Goal: Task Accomplishment & Management: Manage account settings

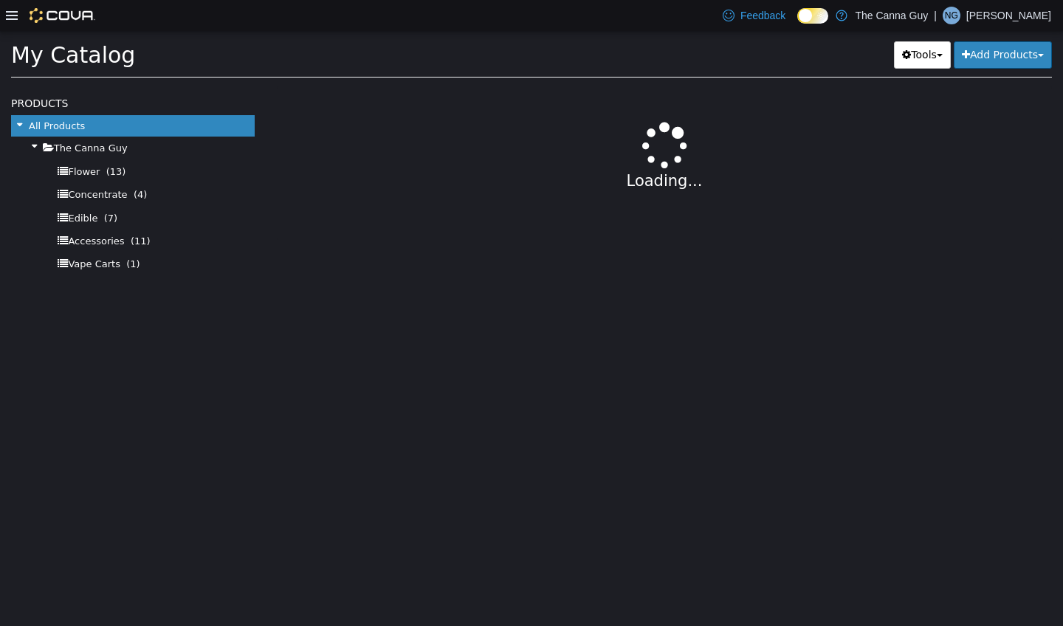
select select "**********"
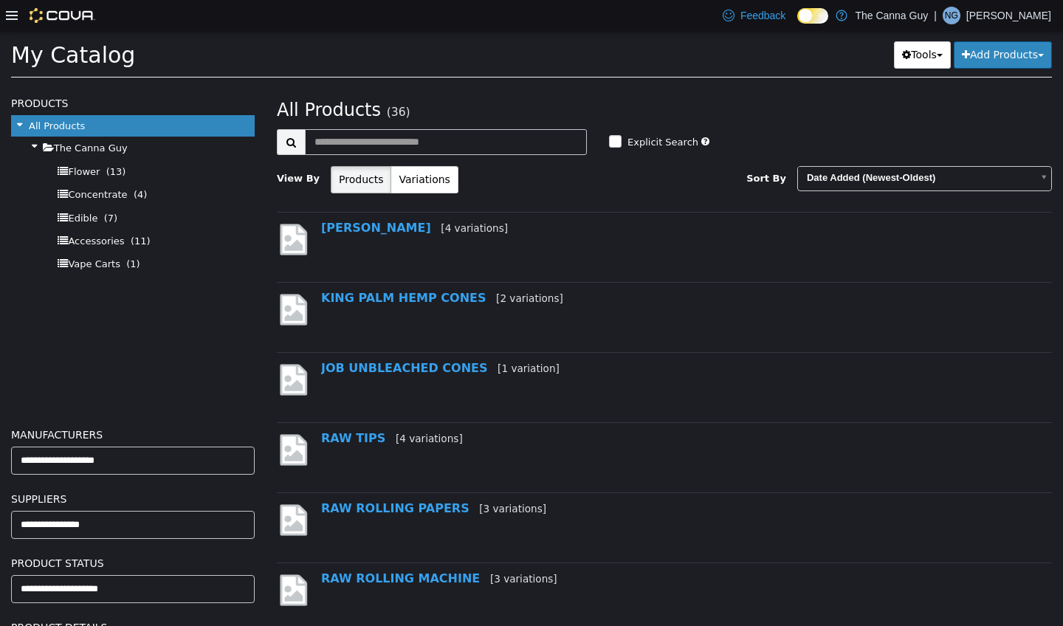
click at [17, 13] on icon at bounding box center [12, 15] width 12 height 9
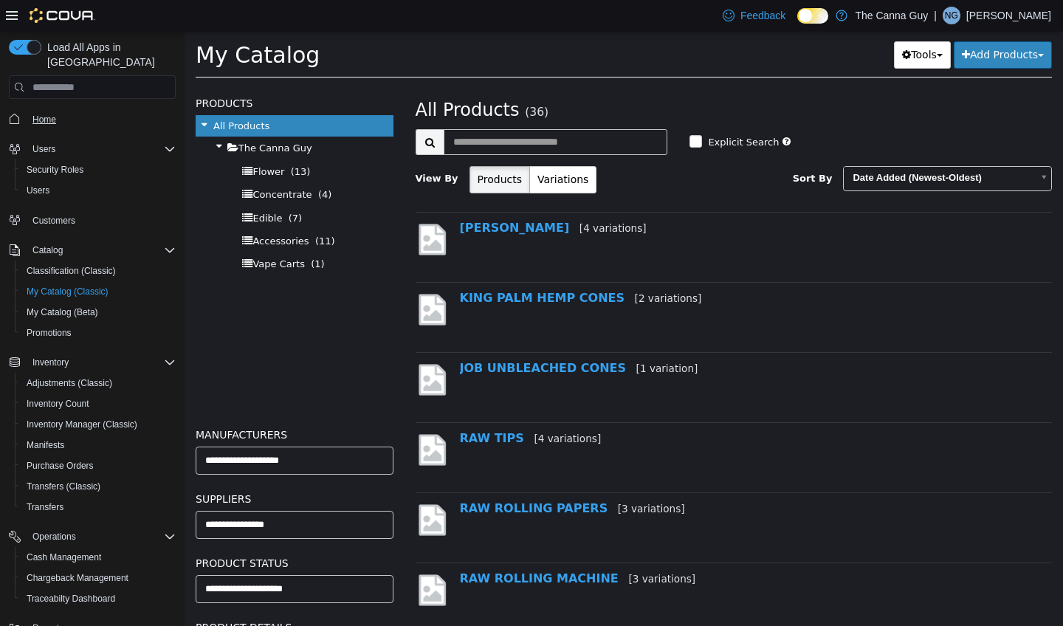
click at [49, 114] on span "Home" at bounding box center [44, 120] width 24 height 12
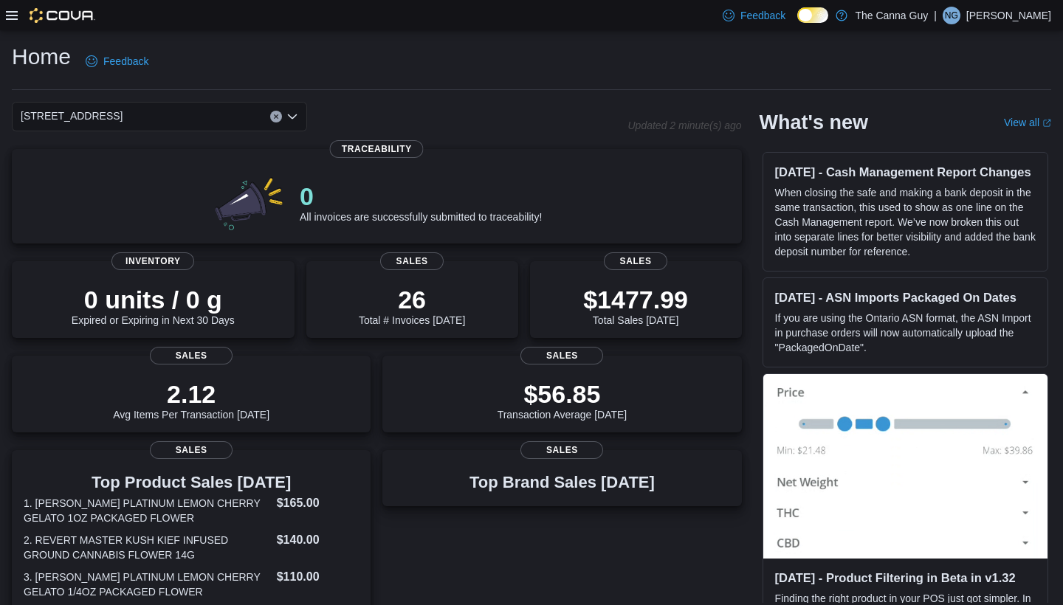
click at [10, 20] on icon at bounding box center [12, 16] width 12 height 12
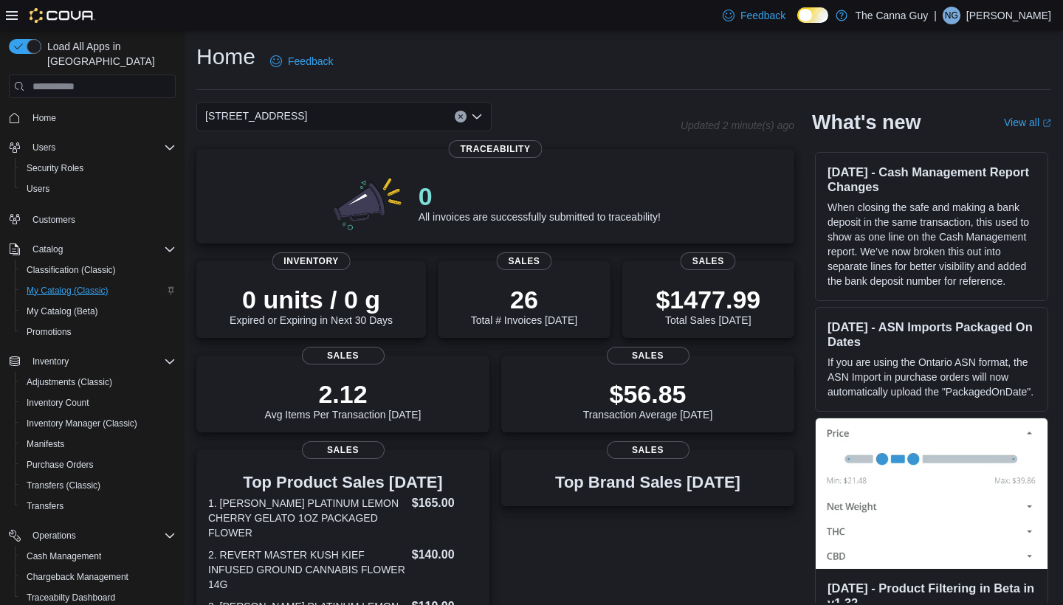
click at [67, 285] on span "My Catalog (Classic)" at bounding box center [68, 291] width 82 height 12
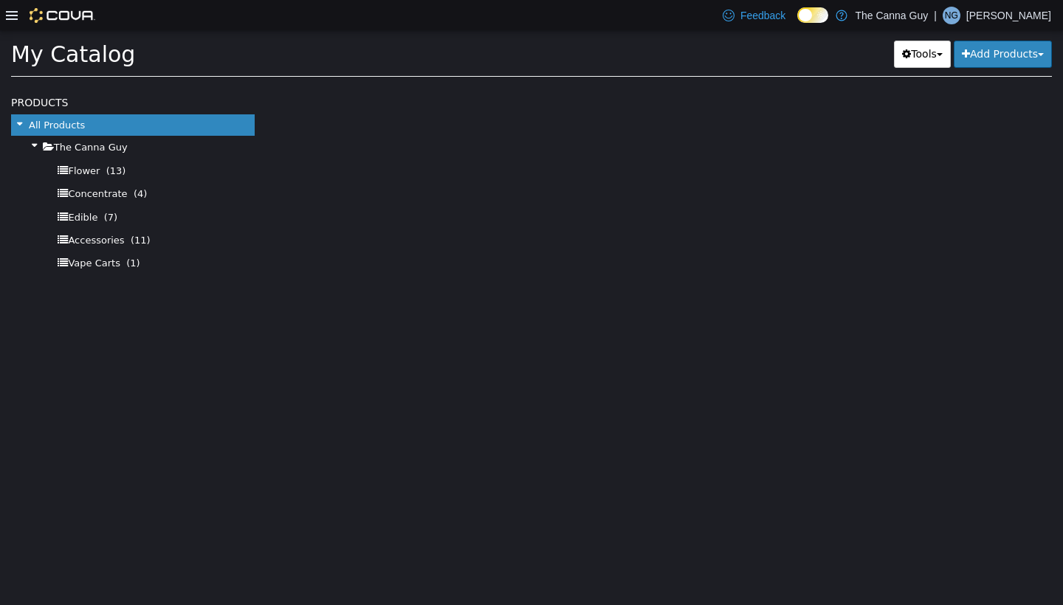
select select "**********"
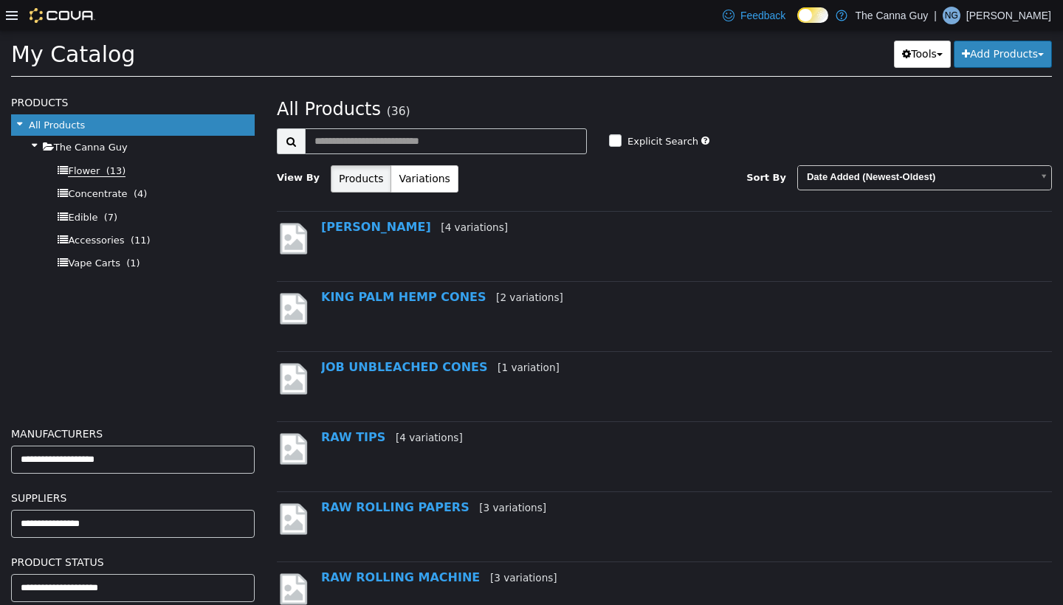
click at [97, 173] on span "Flower (13)" at bounding box center [97, 171] width 58 height 12
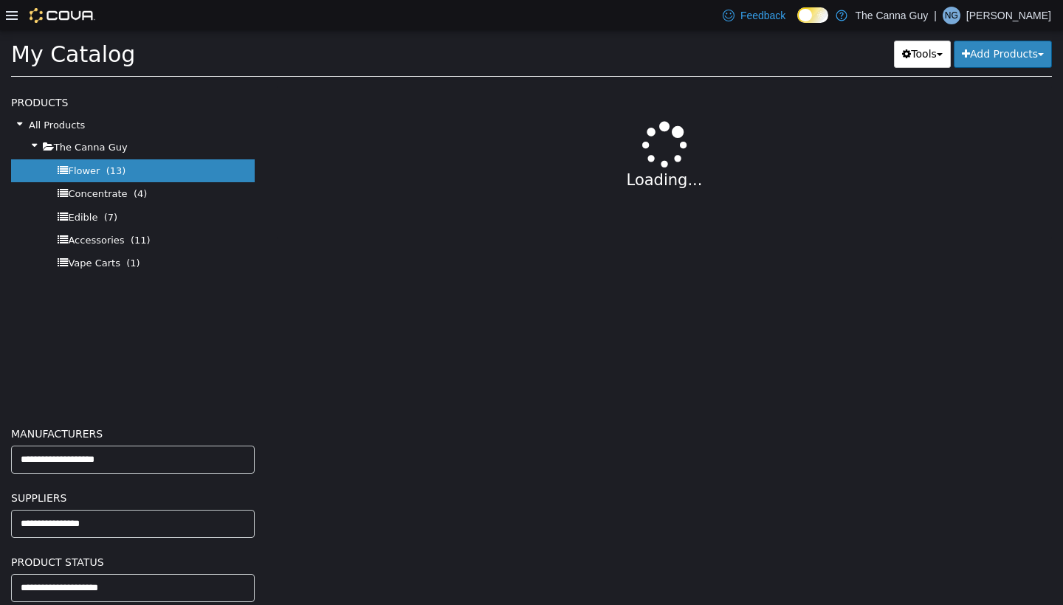
select select "**********"
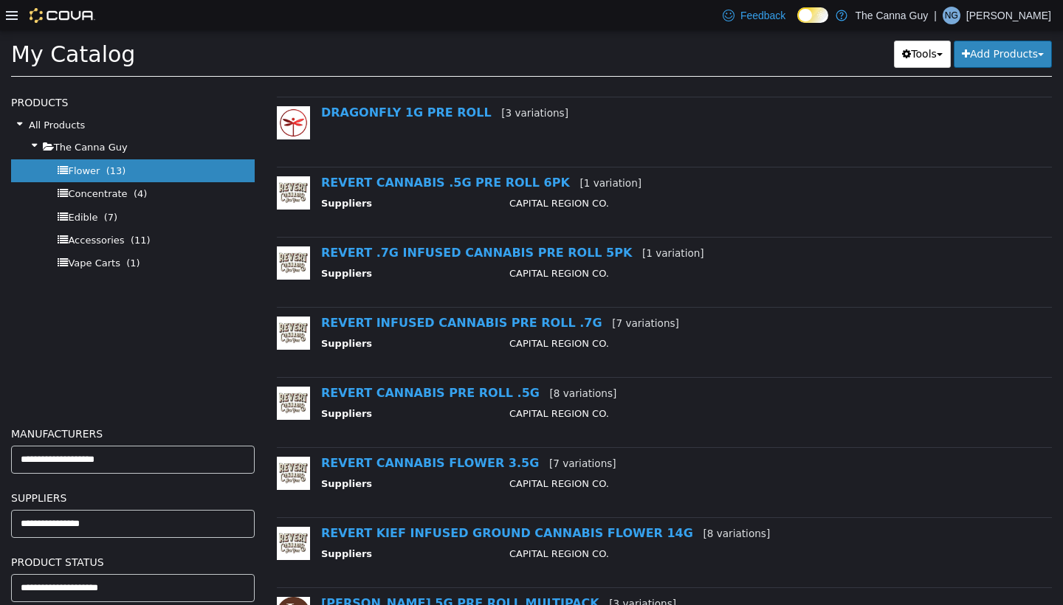
scroll to position [190, 0]
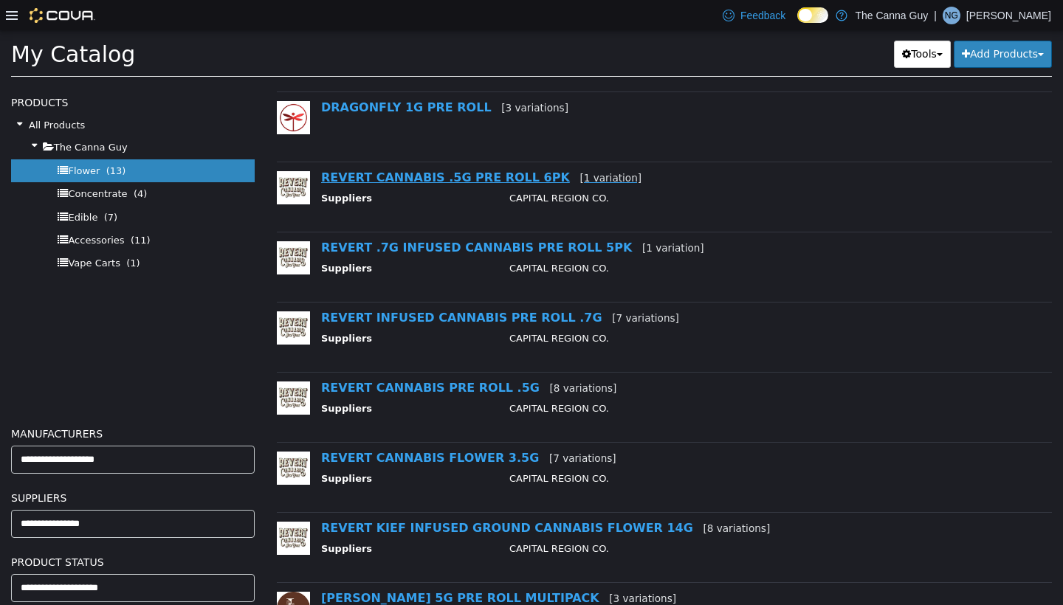
click at [455, 179] on link "REVERT CANNABIS .5G PRE ROLL 6PK [1 variation]" at bounding box center [481, 177] width 320 height 14
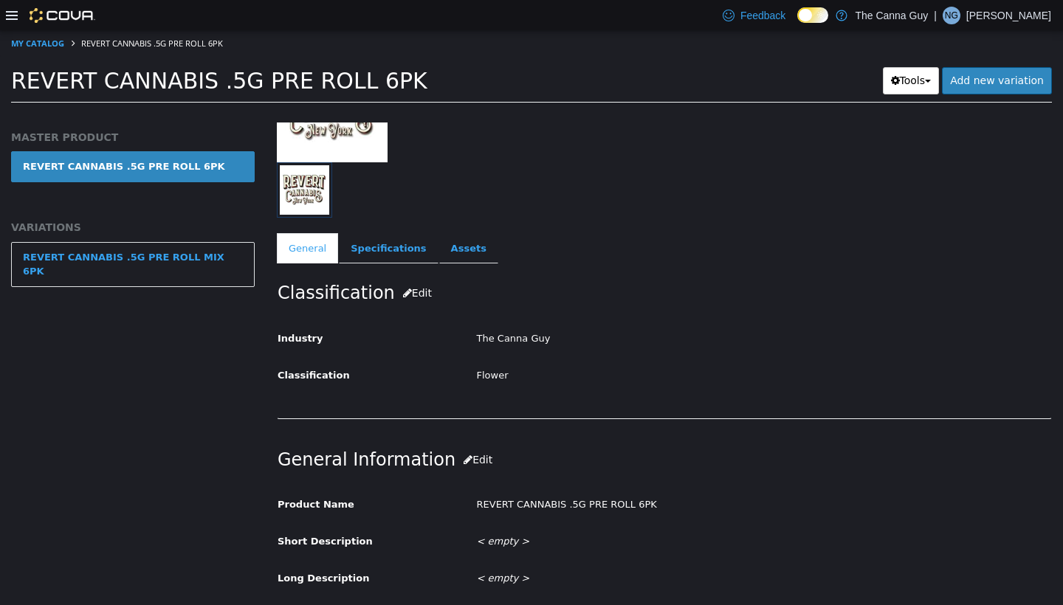
scroll to position [159, 0]
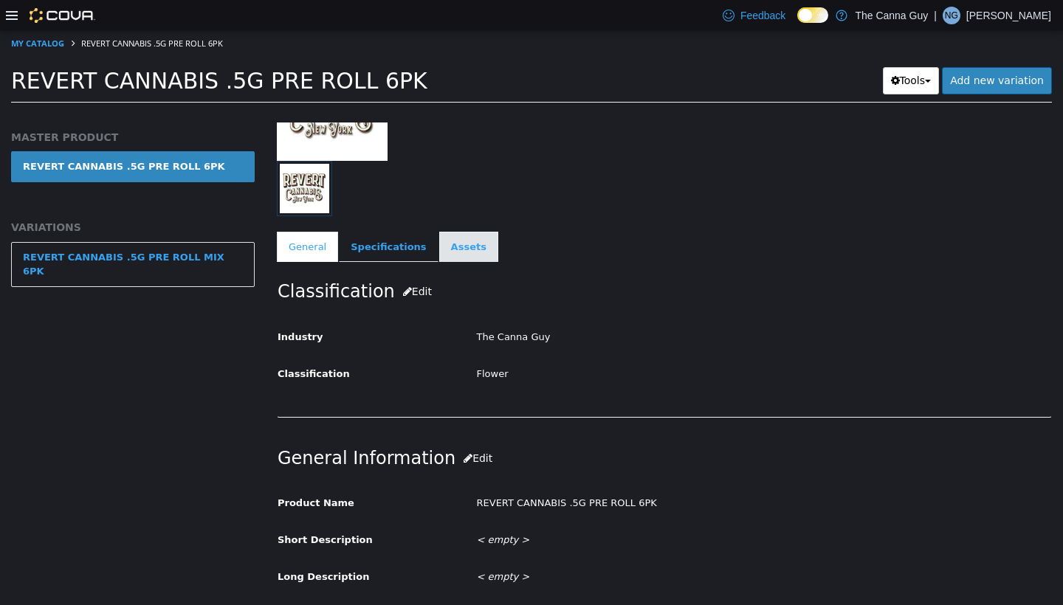
click at [462, 254] on link "Assets" at bounding box center [468, 247] width 59 height 31
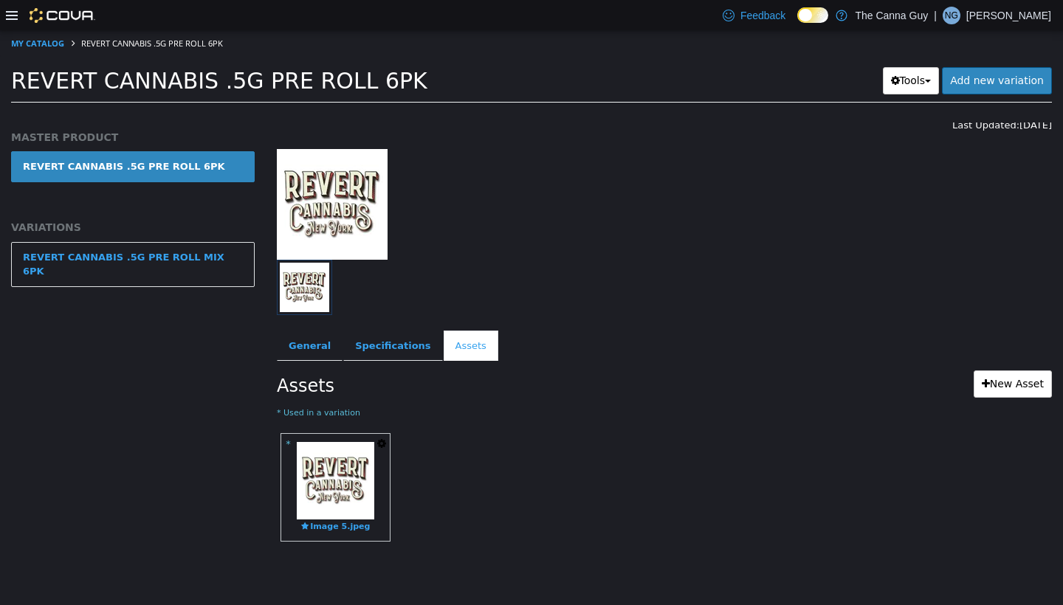
click at [384, 444] on icon "button" at bounding box center [381, 443] width 9 height 10
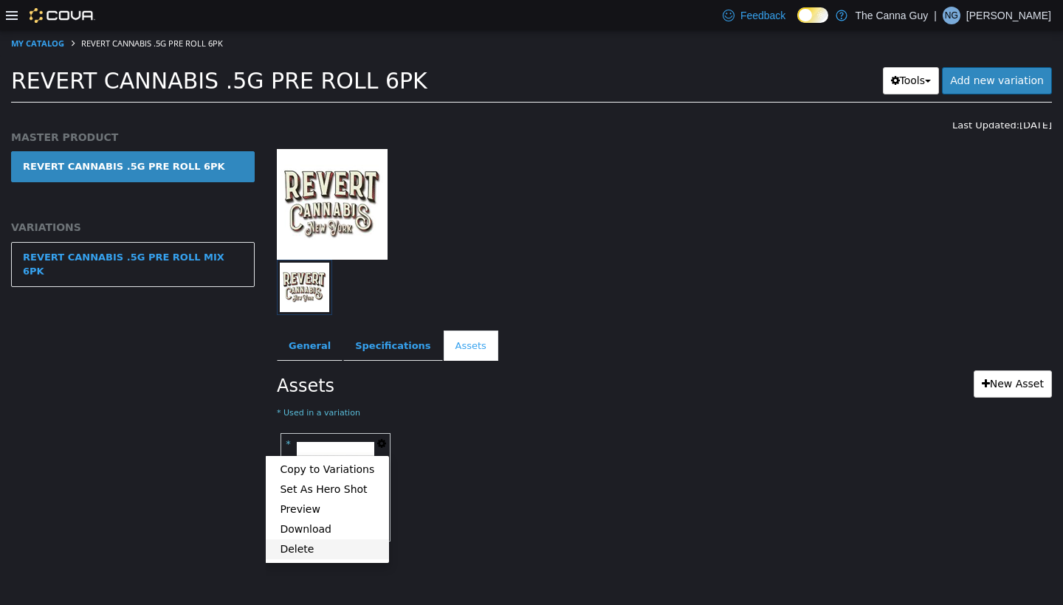
click at [318, 503] on link "Delete" at bounding box center [327, 550] width 124 height 20
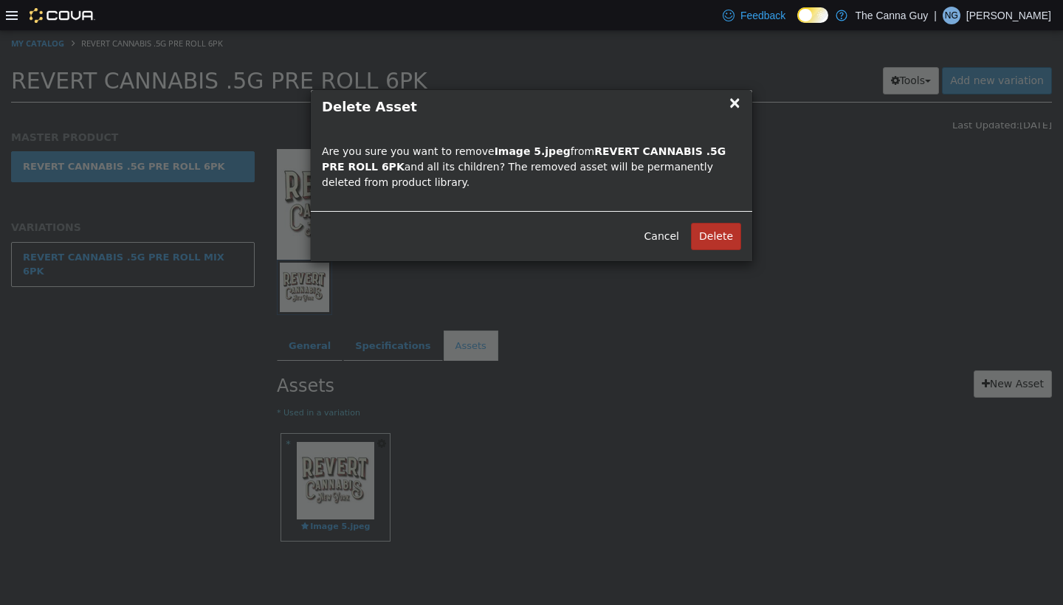
click at [492, 233] on button "Delete" at bounding box center [716, 236] width 50 height 27
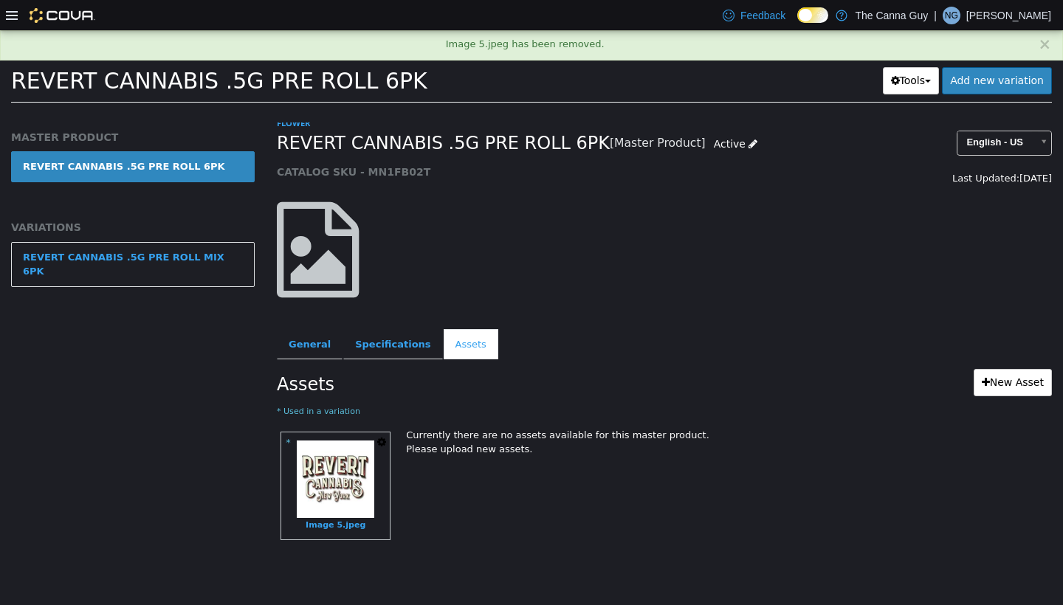
scroll to position [0, 0]
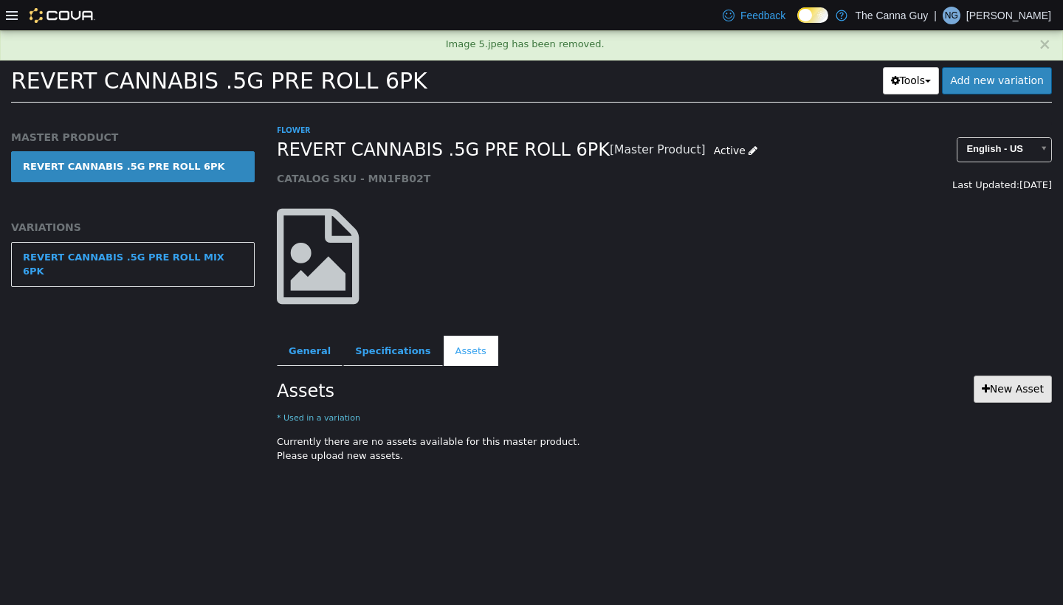
click at [492, 393] on link "New Asset" at bounding box center [1012, 389] width 78 height 27
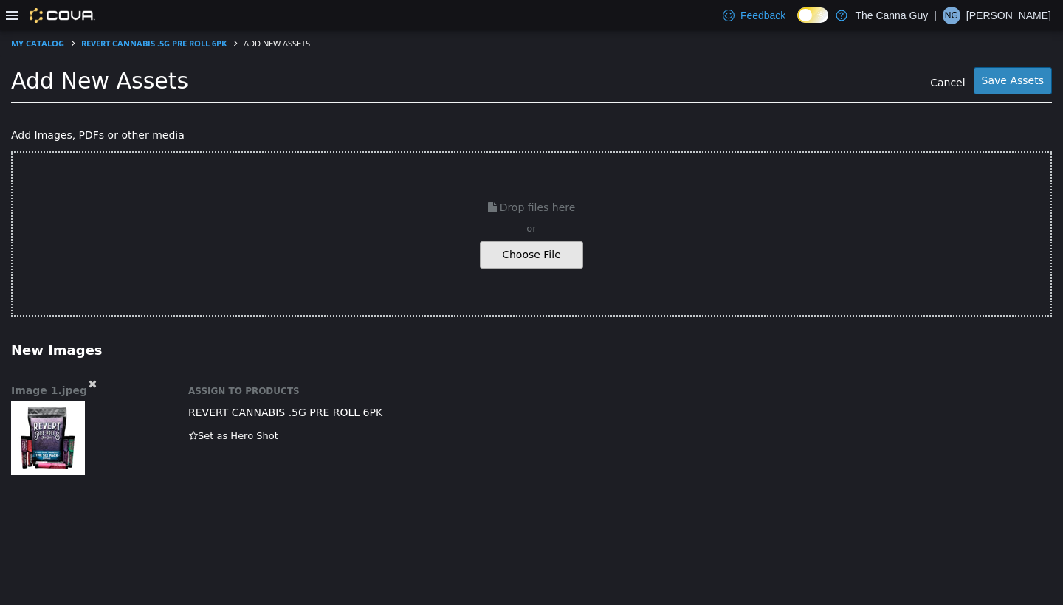
click at [492, 76] on button "Save Assets" at bounding box center [1012, 80] width 78 height 27
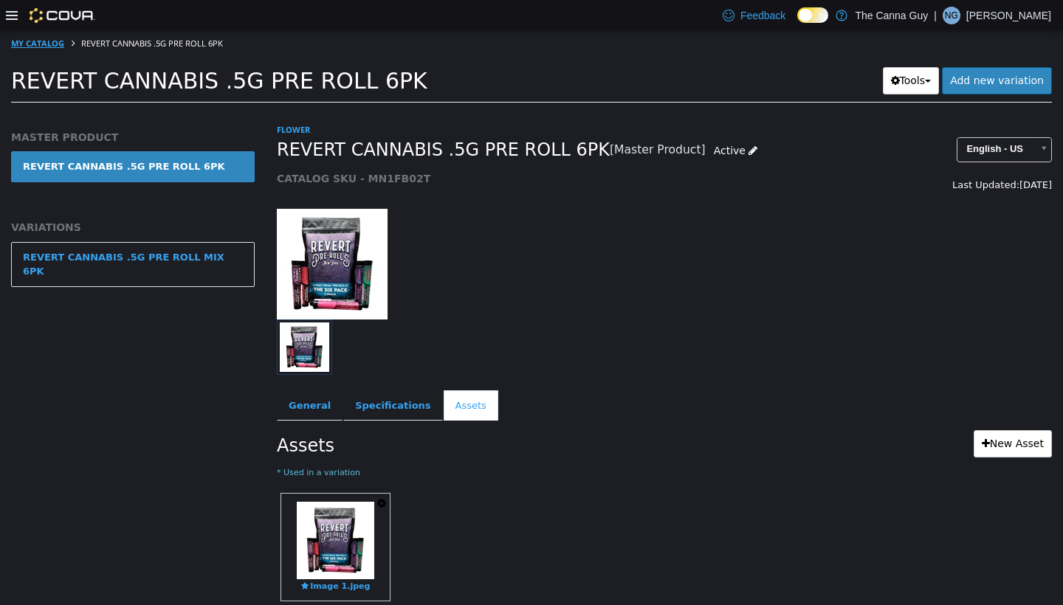
click at [49, 45] on link "My Catalog" at bounding box center [37, 43] width 53 height 11
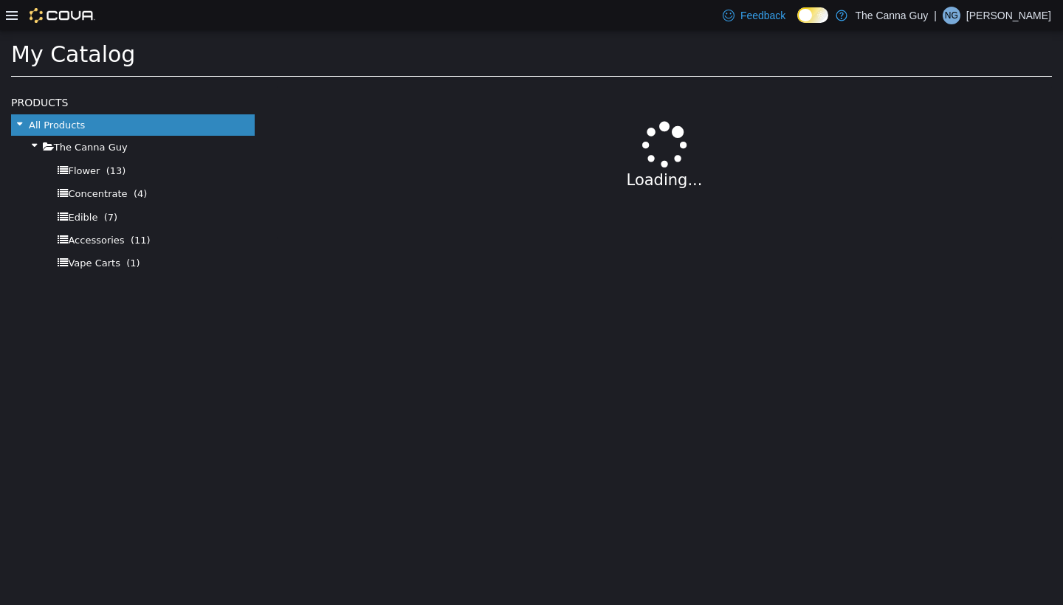
select select "**********"
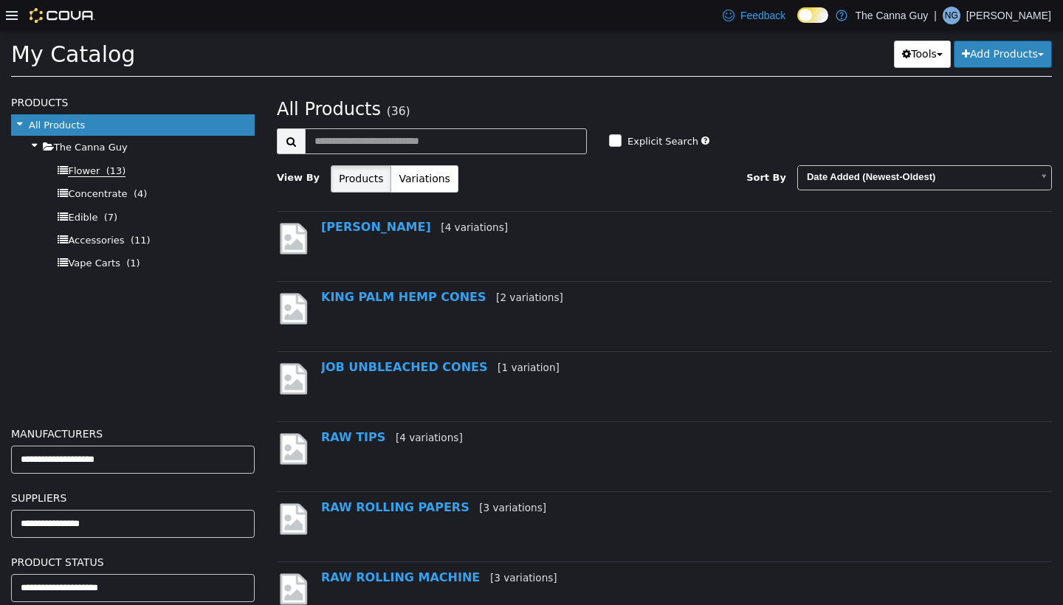
click at [117, 165] on span "(13)" at bounding box center [116, 171] width 20 height 12
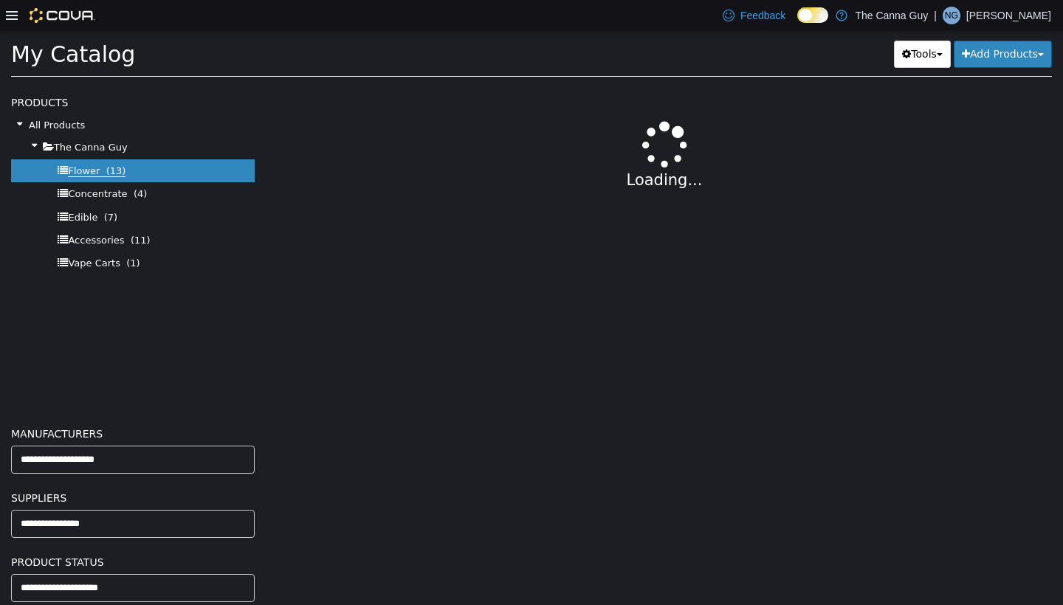
select select "**********"
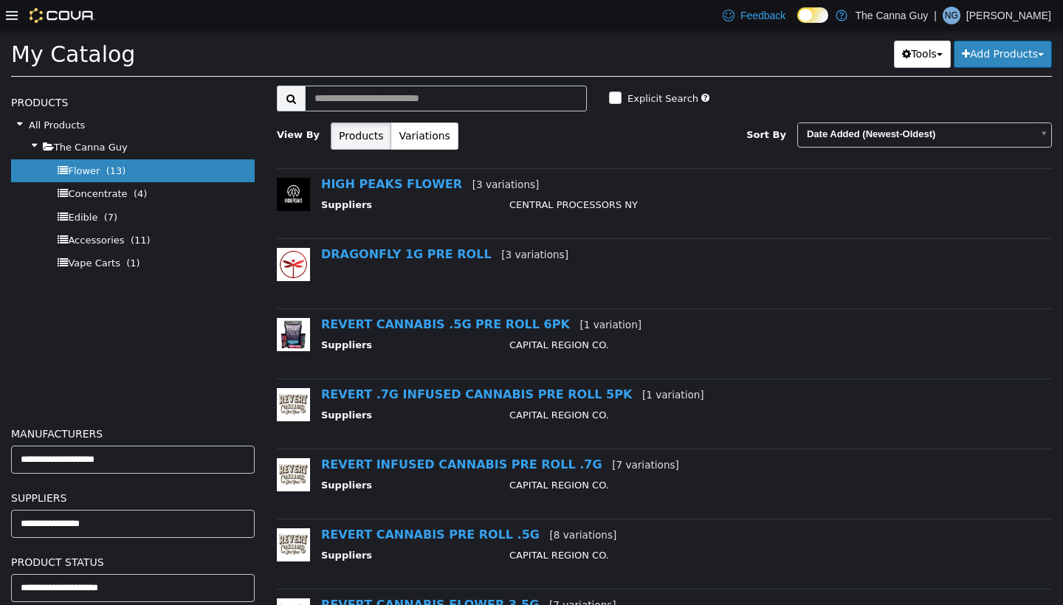
scroll to position [58, 0]
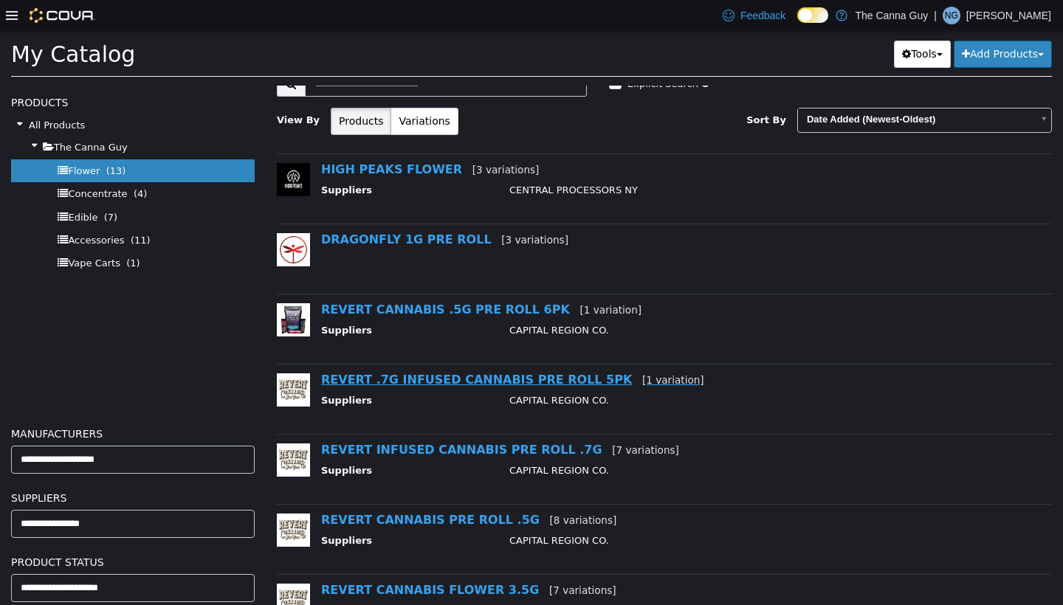
click at [449, 379] on link "REVERT .7G INFUSED CANNABIS PRE ROLL 5PK [1 variation]" at bounding box center [512, 380] width 383 height 14
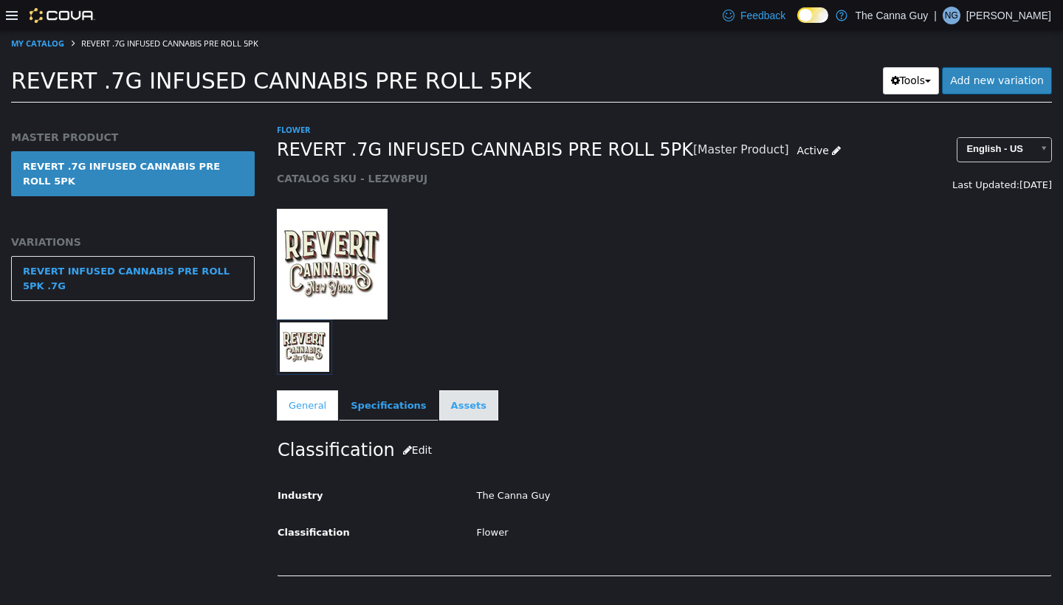
click at [449, 413] on link "Assets" at bounding box center [468, 405] width 59 height 31
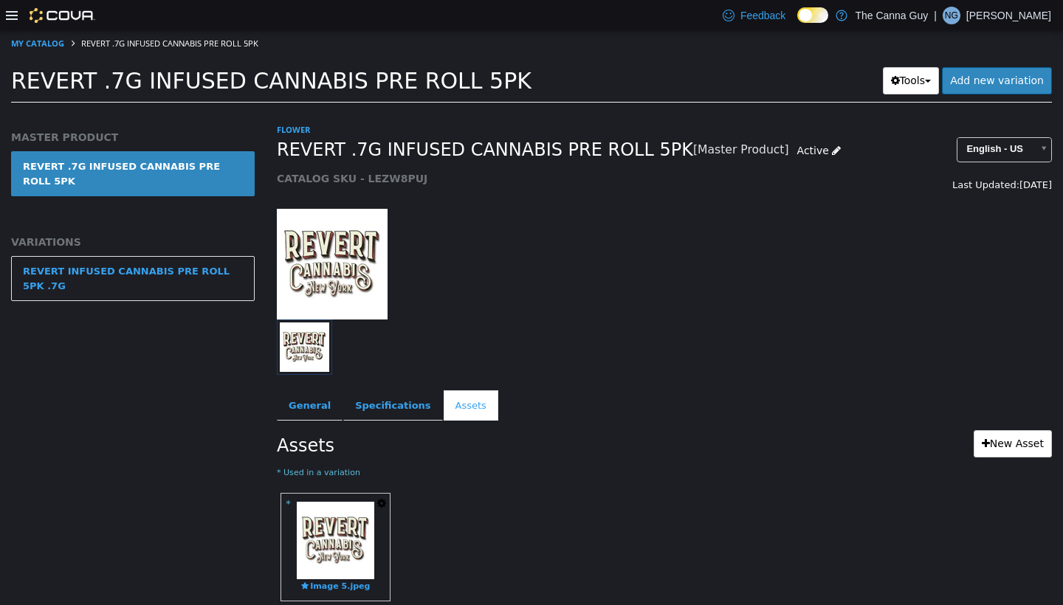
click at [385, 500] on icon "button" at bounding box center [381, 503] width 9 height 10
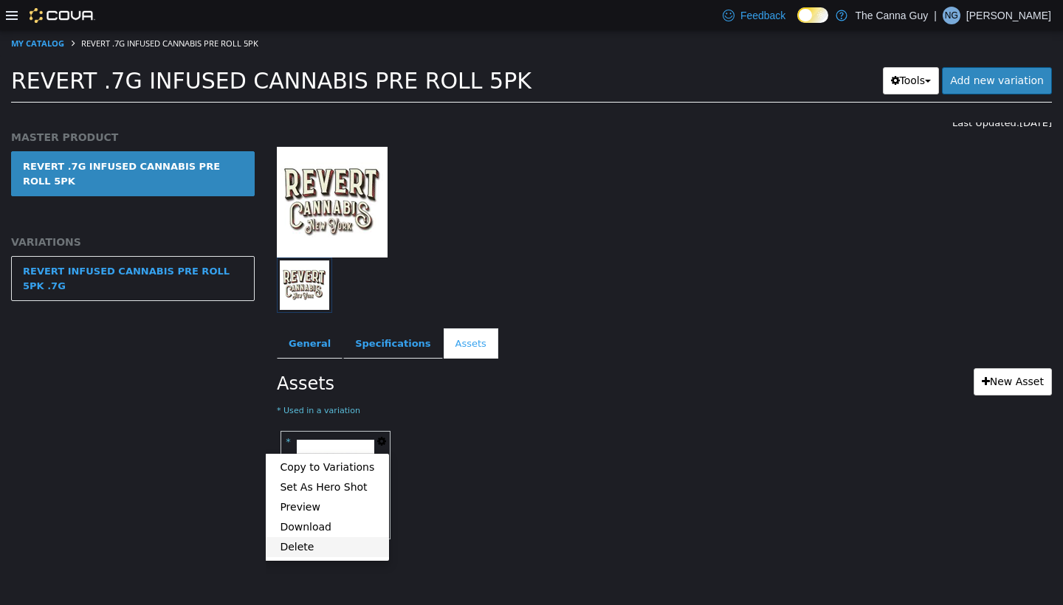
scroll to position [61, 0]
click at [305, 503] on link "Delete" at bounding box center [327, 548] width 124 height 20
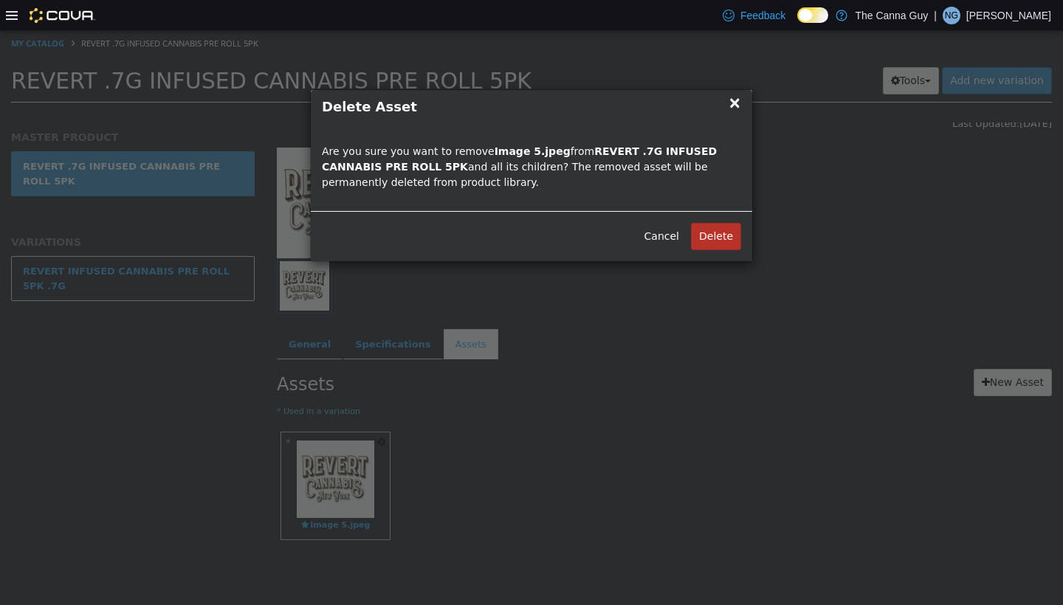
click at [492, 245] on button "Delete" at bounding box center [716, 236] width 50 height 27
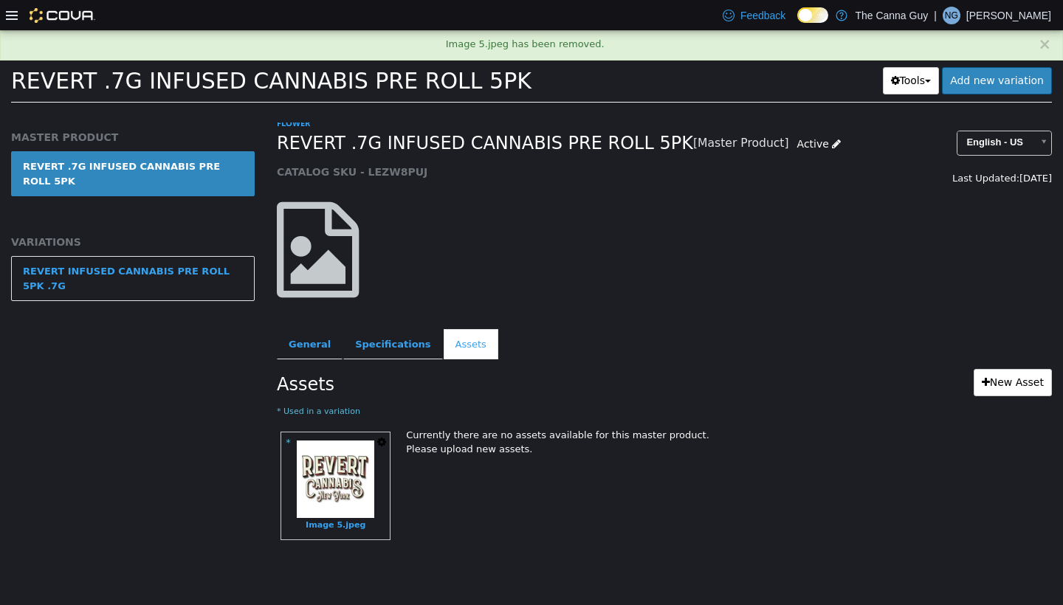
scroll to position [0, 0]
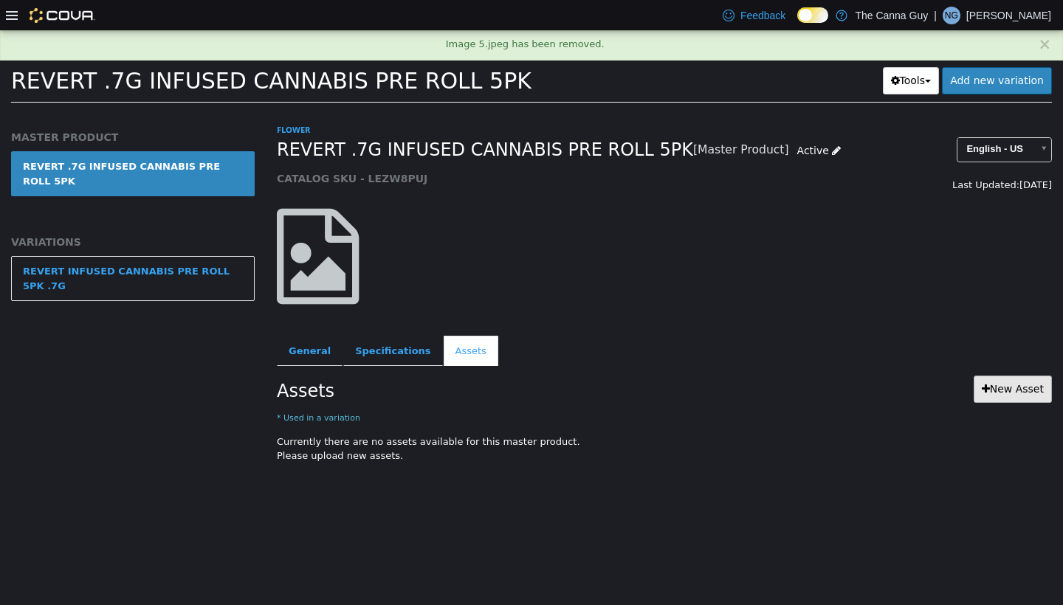
click at [492, 396] on link "New Asset" at bounding box center [1012, 389] width 78 height 27
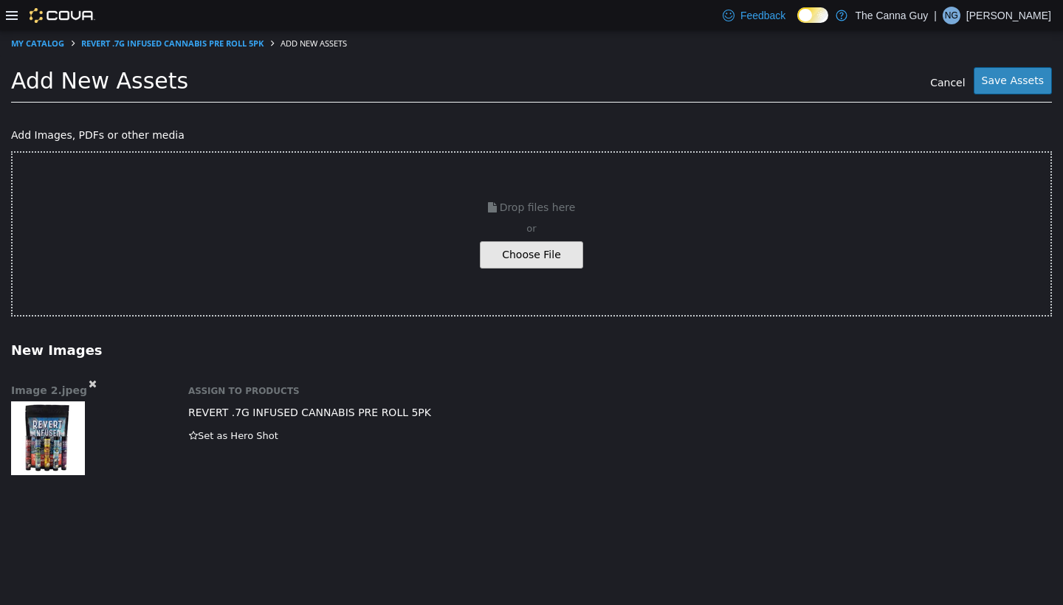
click at [492, 89] on button "Save Assets" at bounding box center [1012, 80] width 78 height 27
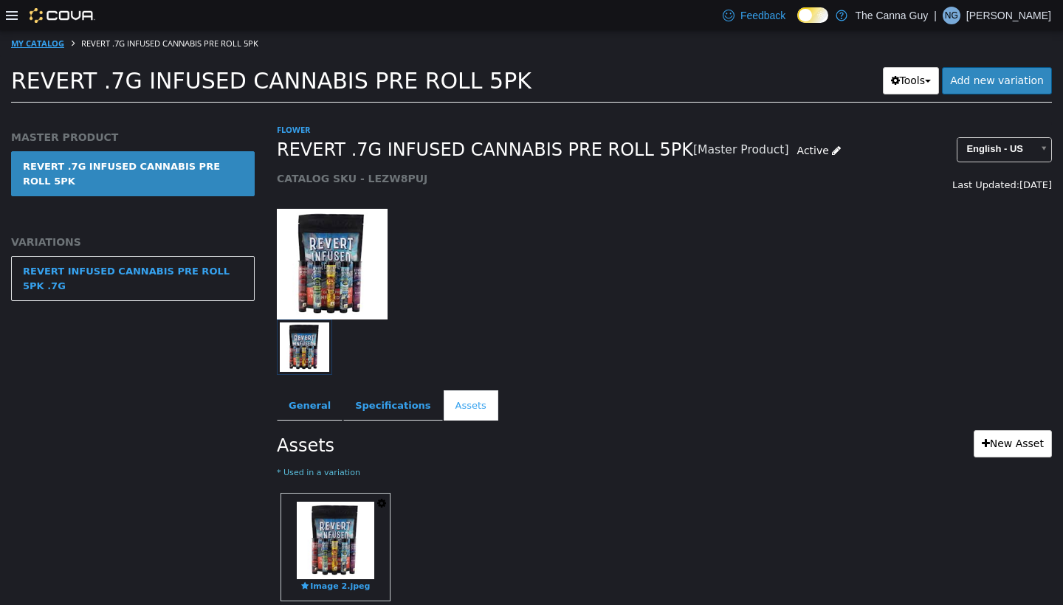
click at [49, 43] on link "My Catalog" at bounding box center [37, 43] width 53 height 11
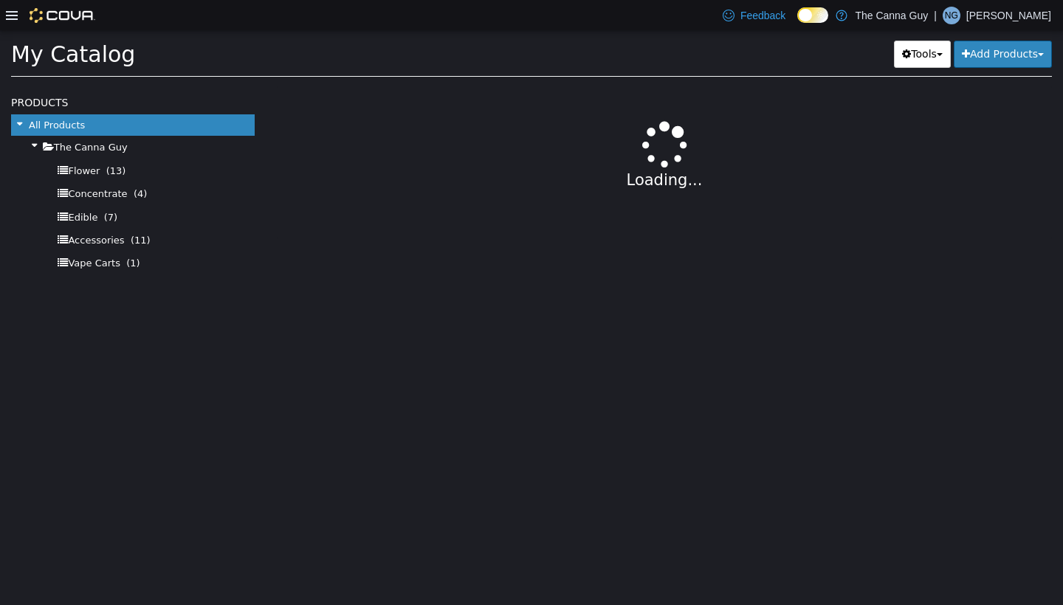
select select "**********"
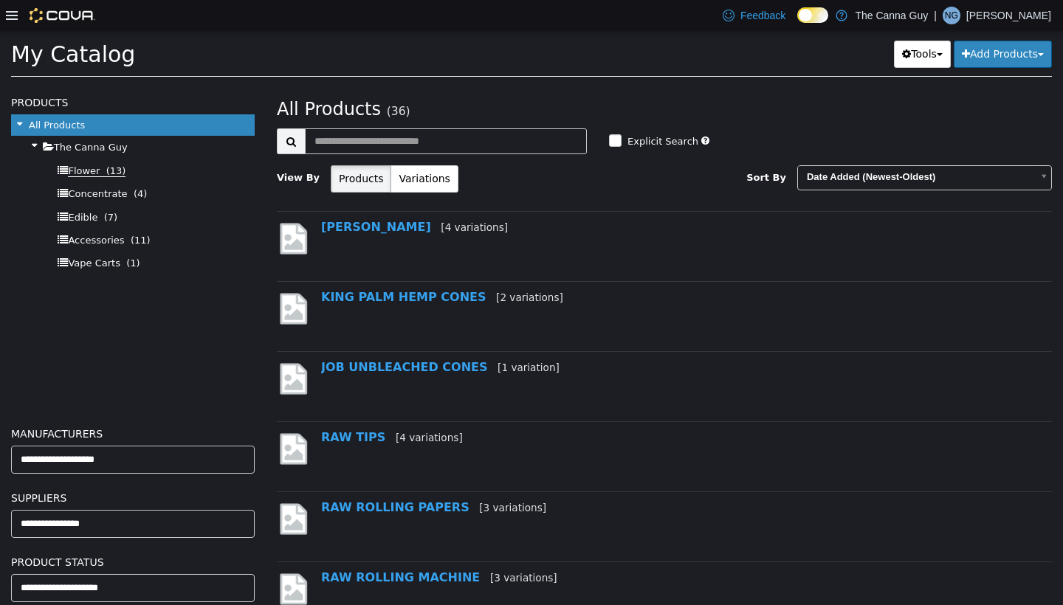
click at [95, 167] on span "Flower" at bounding box center [84, 171] width 32 height 12
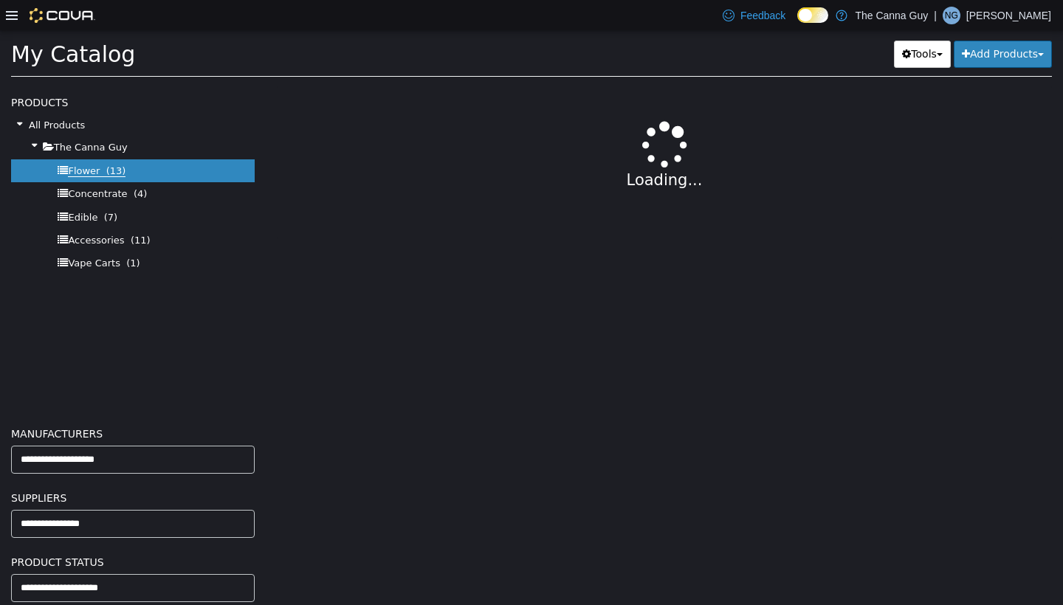
select select "**********"
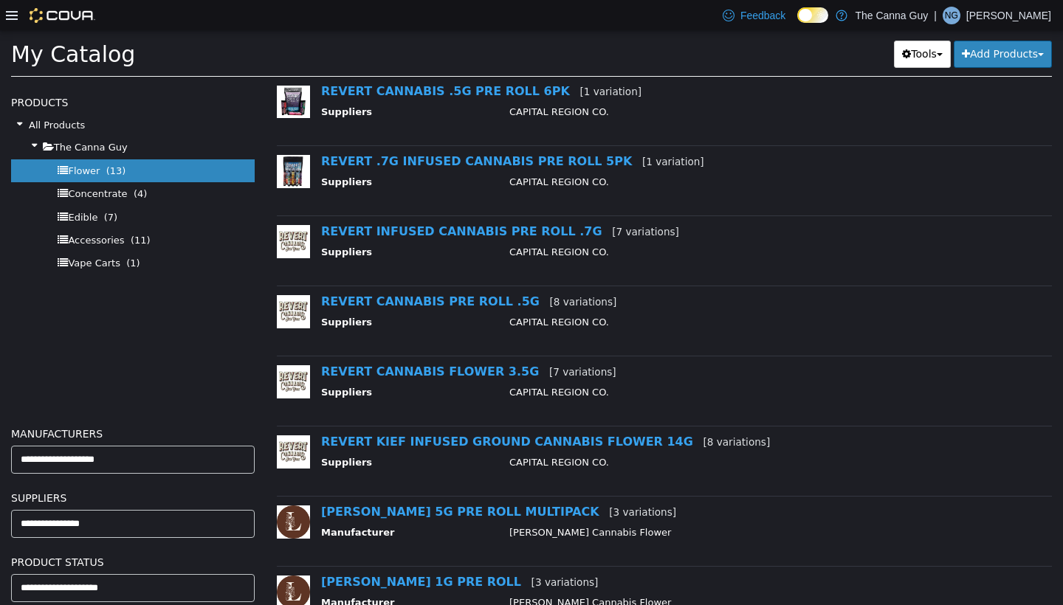
scroll to position [279, 0]
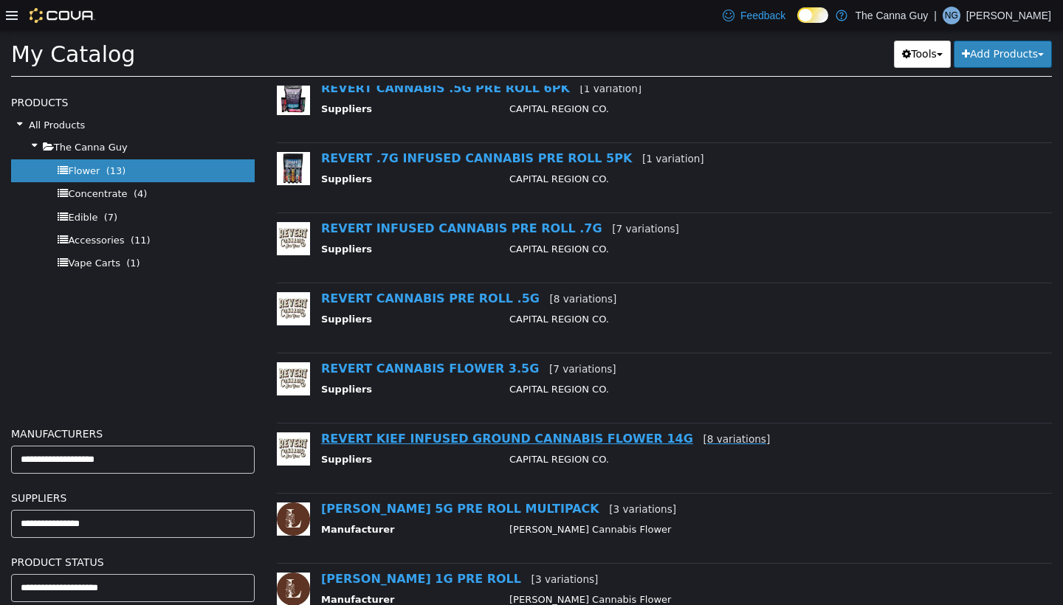
click at [412, 440] on link "REVERT KIEF INFUSED GROUND CANNABIS FLOWER 14G [8 variations]" at bounding box center [545, 439] width 449 height 14
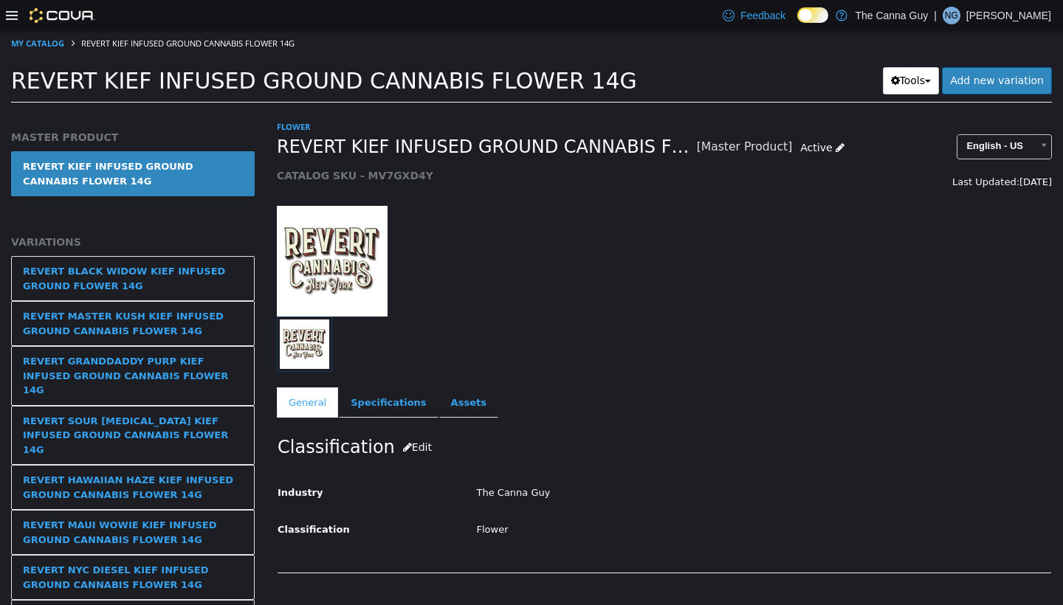
scroll to position [4, 0]
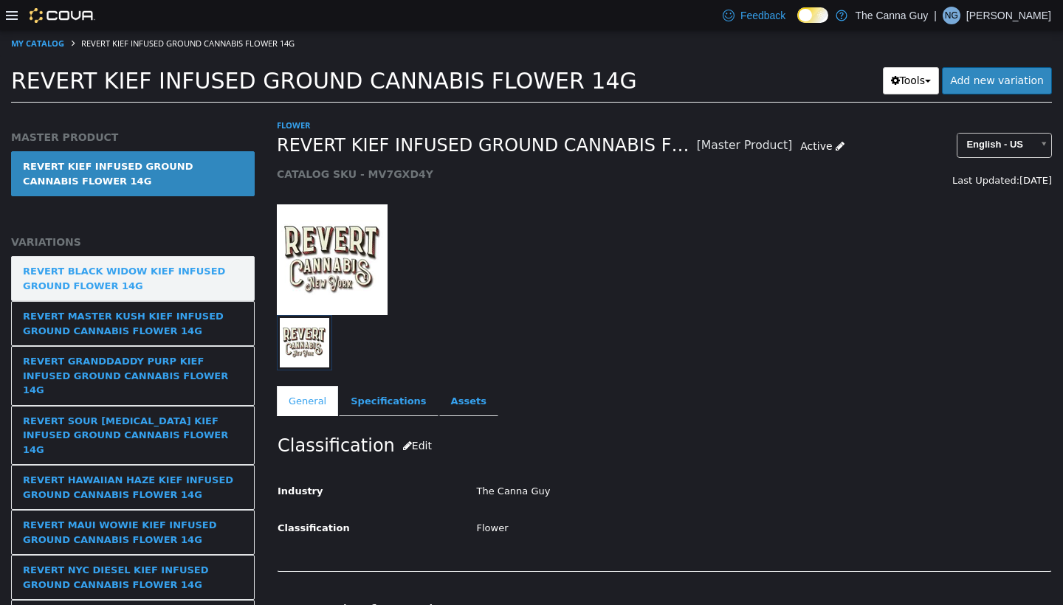
click at [200, 283] on div "REVERT BLACK WIDOW KIEF INFUSED GROUND FLOWER 14G" at bounding box center [133, 278] width 220 height 29
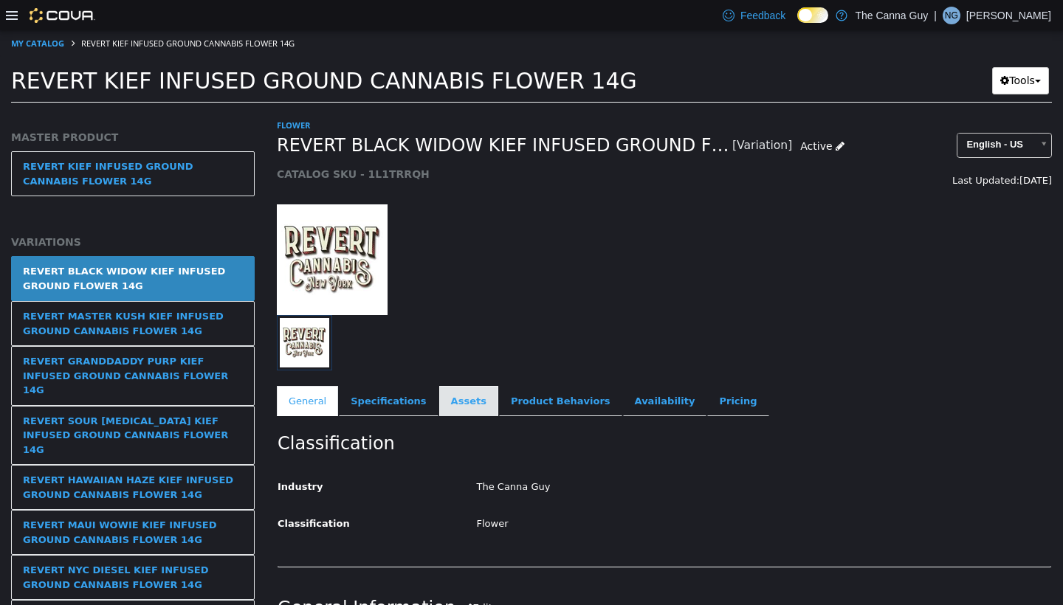
click at [458, 401] on link "Assets" at bounding box center [468, 401] width 59 height 31
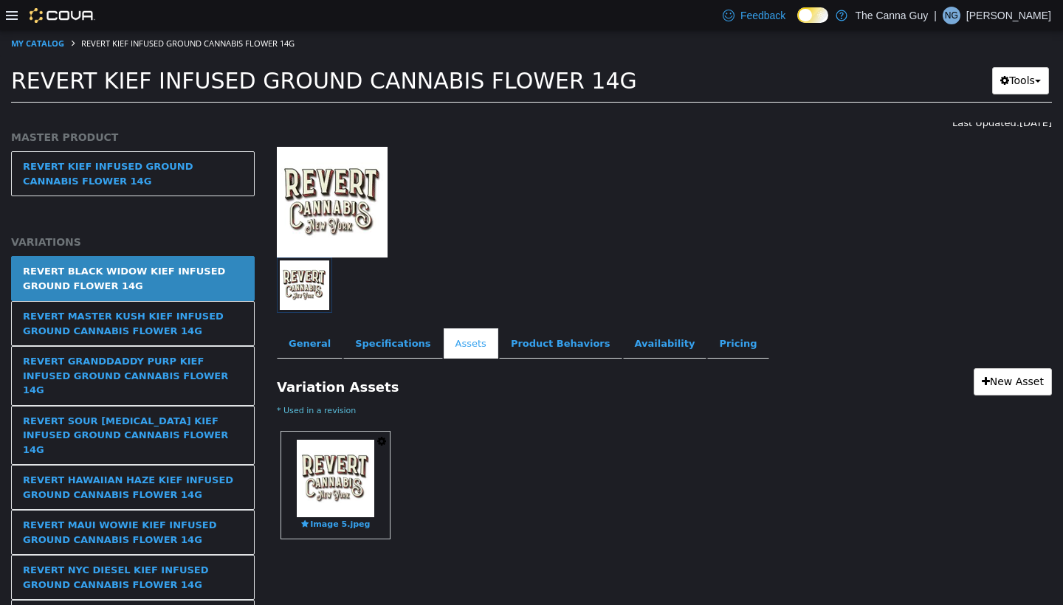
scroll to position [61, 0]
click at [383, 442] on icon "button" at bounding box center [381, 442] width 9 height 10
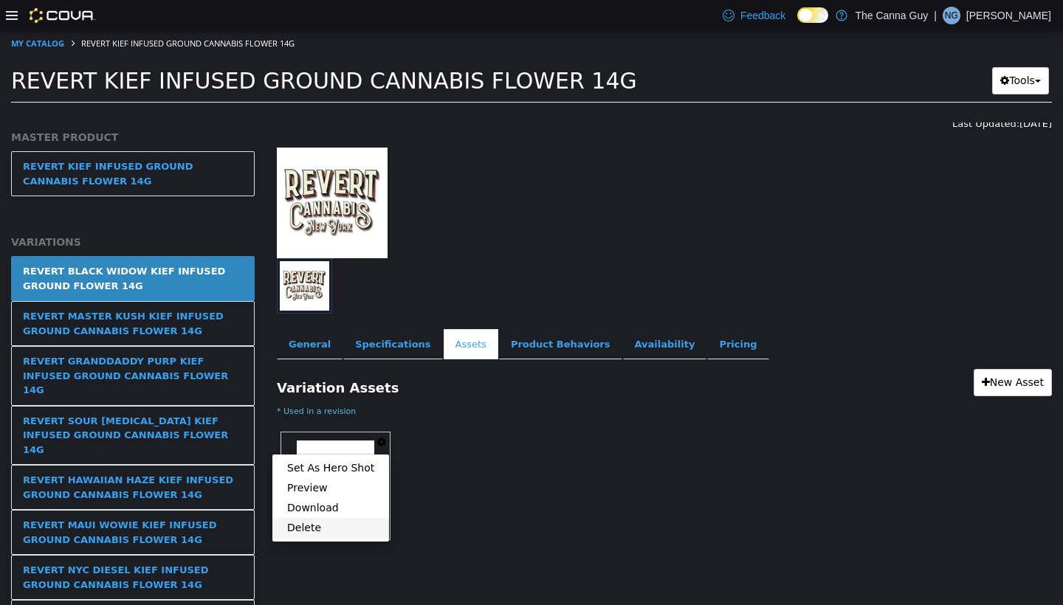
click at [328, 503] on link "Delete" at bounding box center [330, 528] width 117 height 20
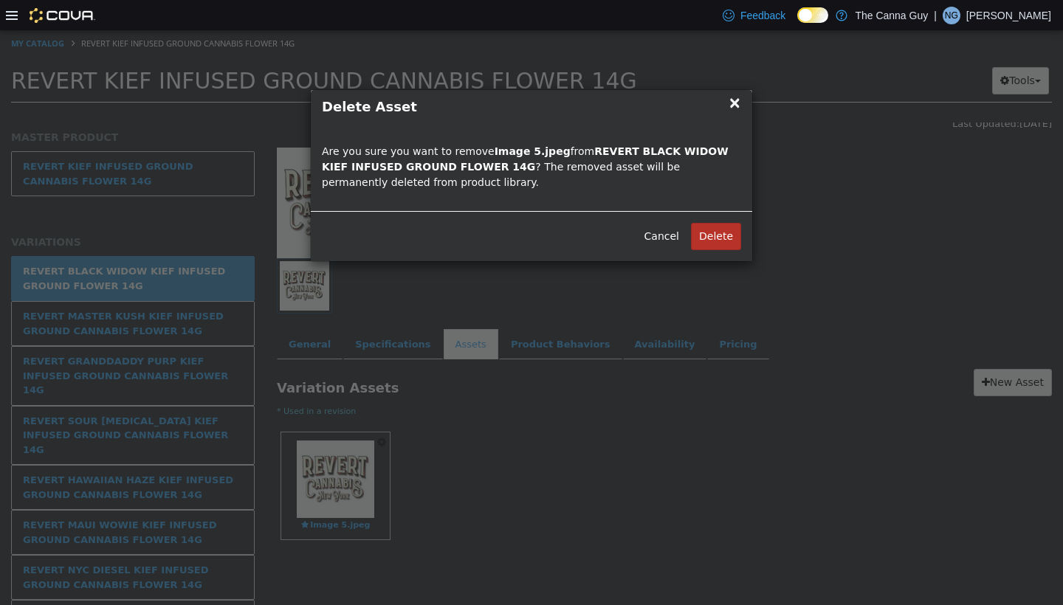
click at [492, 235] on button "Delete" at bounding box center [716, 236] width 50 height 27
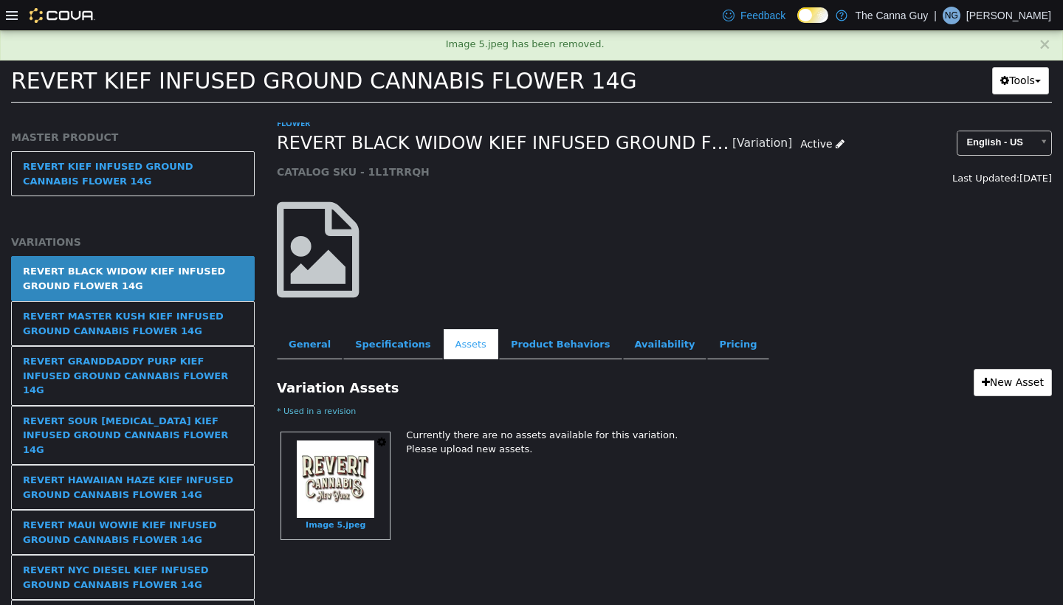
scroll to position [0, 0]
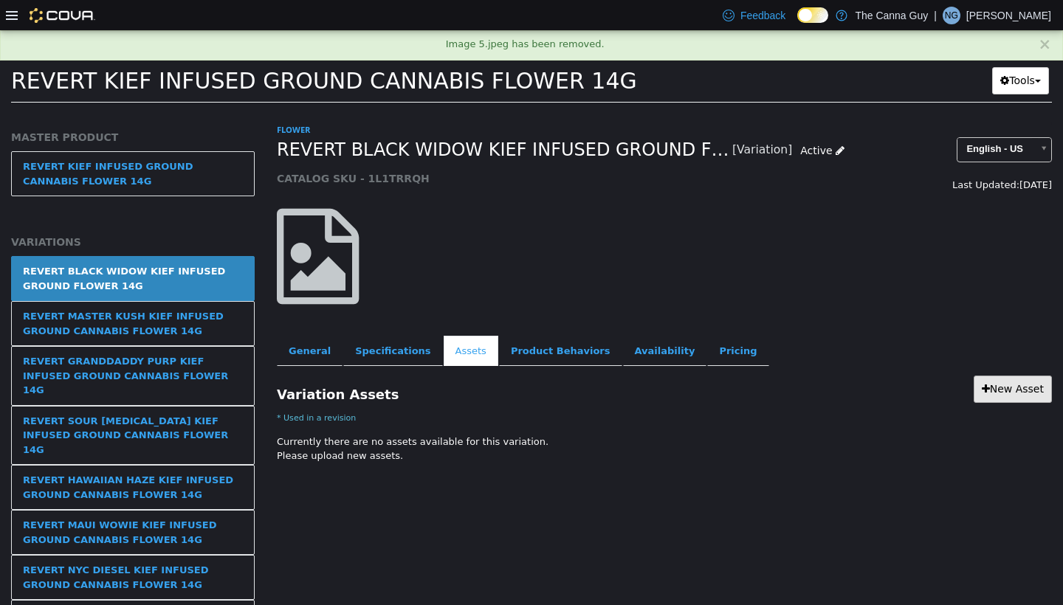
click at [492, 390] on link "New Asset" at bounding box center [1012, 389] width 78 height 27
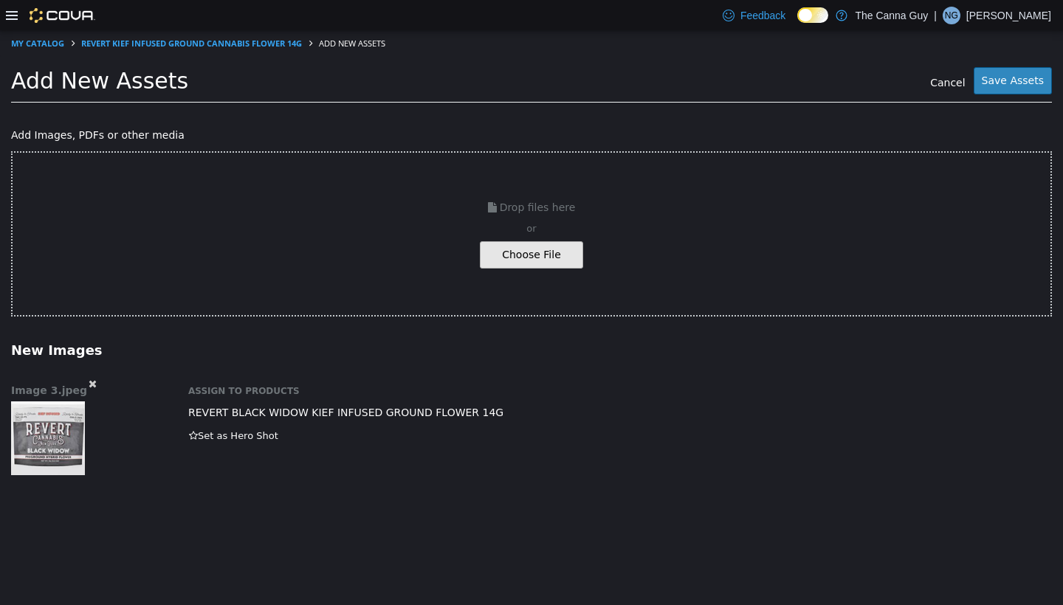
click at [492, 87] on button "Save Assets" at bounding box center [1012, 80] width 78 height 27
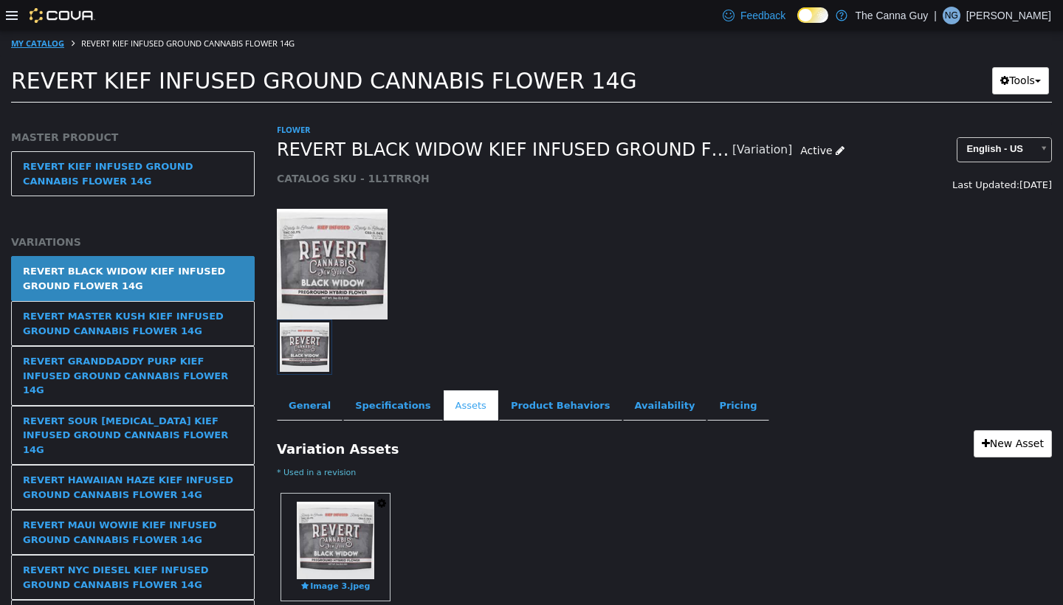
click at [48, 44] on link "My Catalog" at bounding box center [37, 43] width 53 height 11
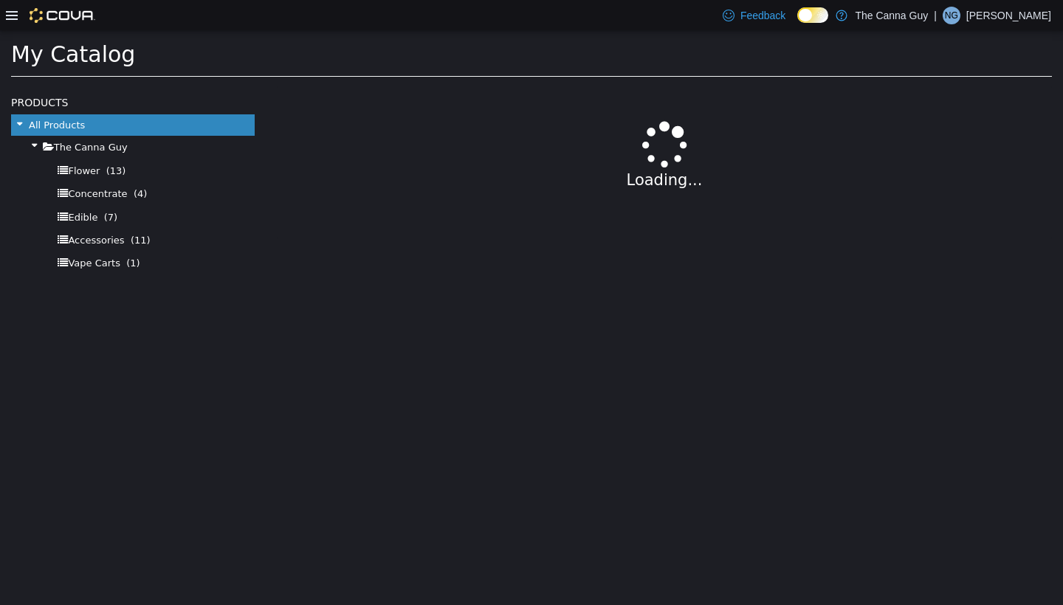
select select "**********"
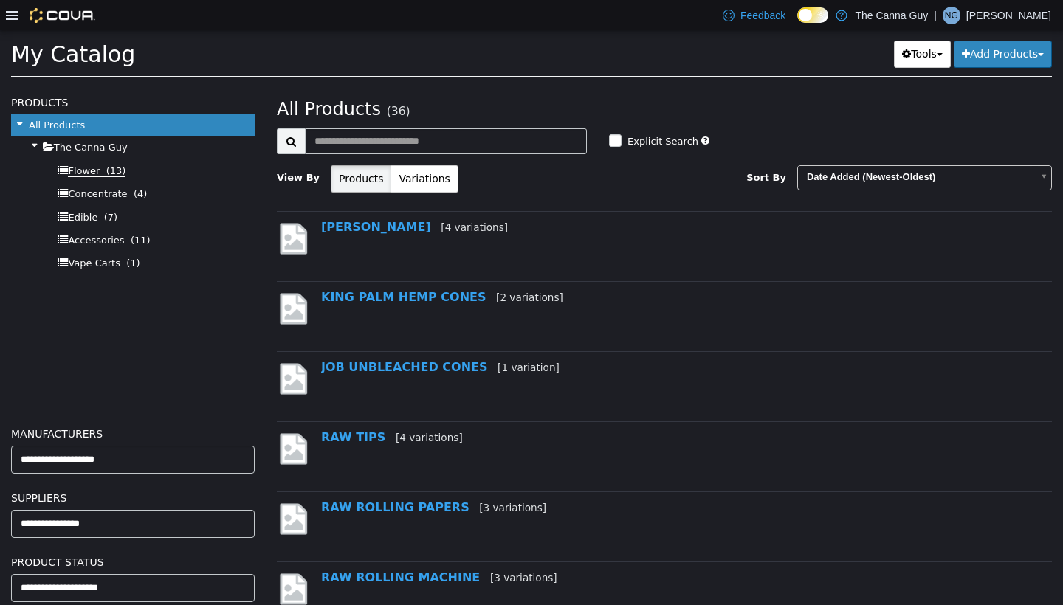
click at [106, 173] on span "(13)" at bounding box center [116, 171] width 20 height 12
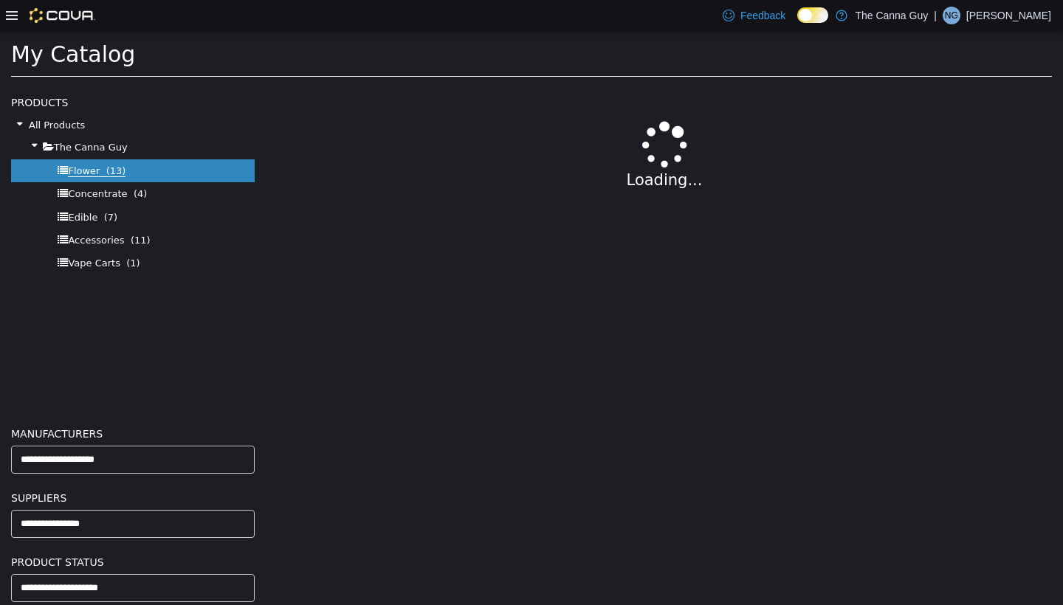
select select "**********"
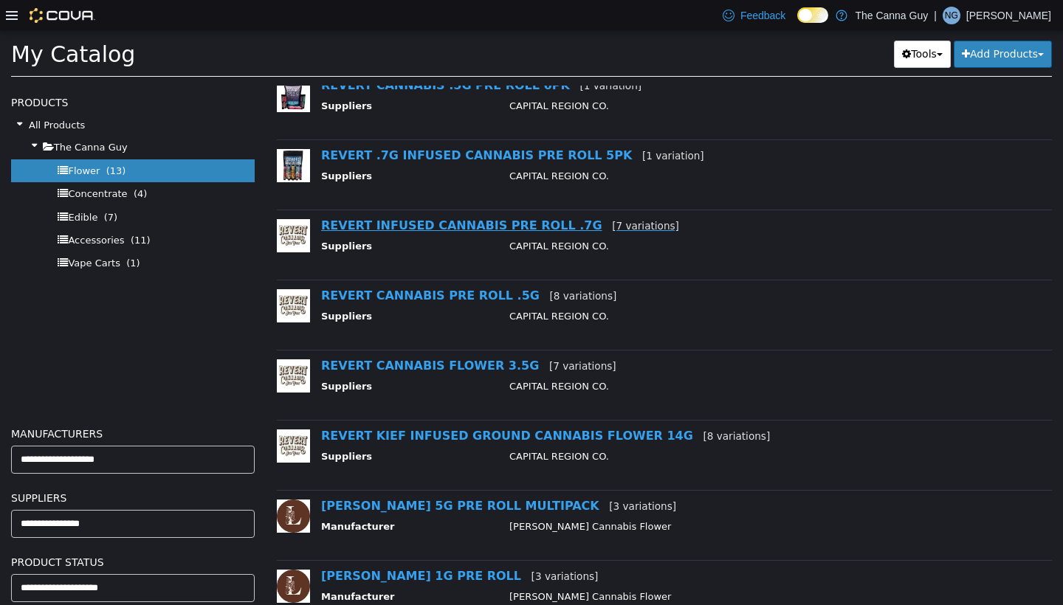
scroll to position [292, 0]
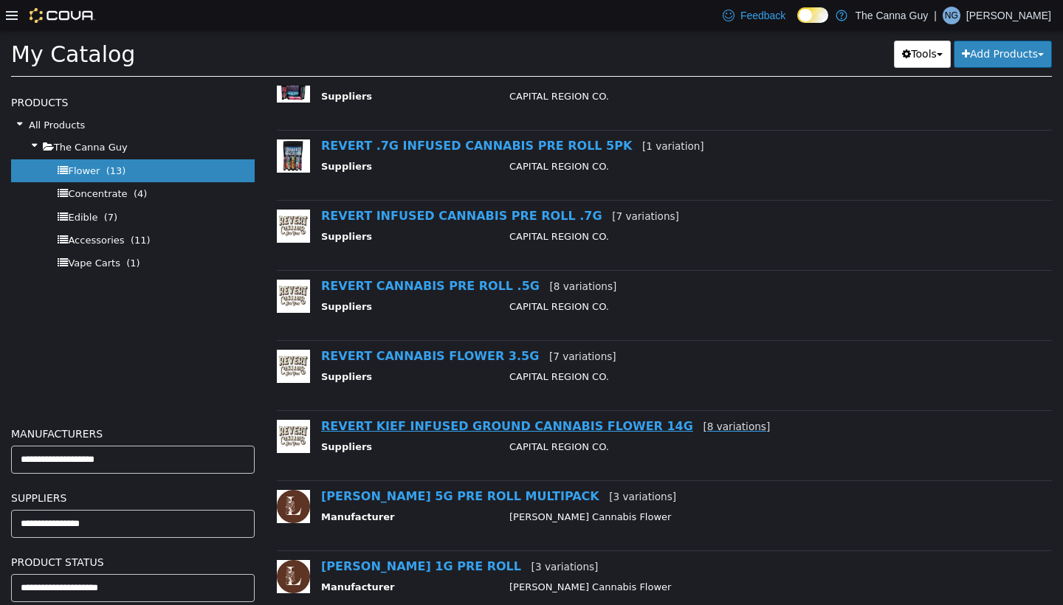
click at [492, 427] on link "REVERT KIEF INFUSED GROUND CANNABIS FLOWER 14G [8 variations]" at bounding box center [545, 426] width 449 height 14
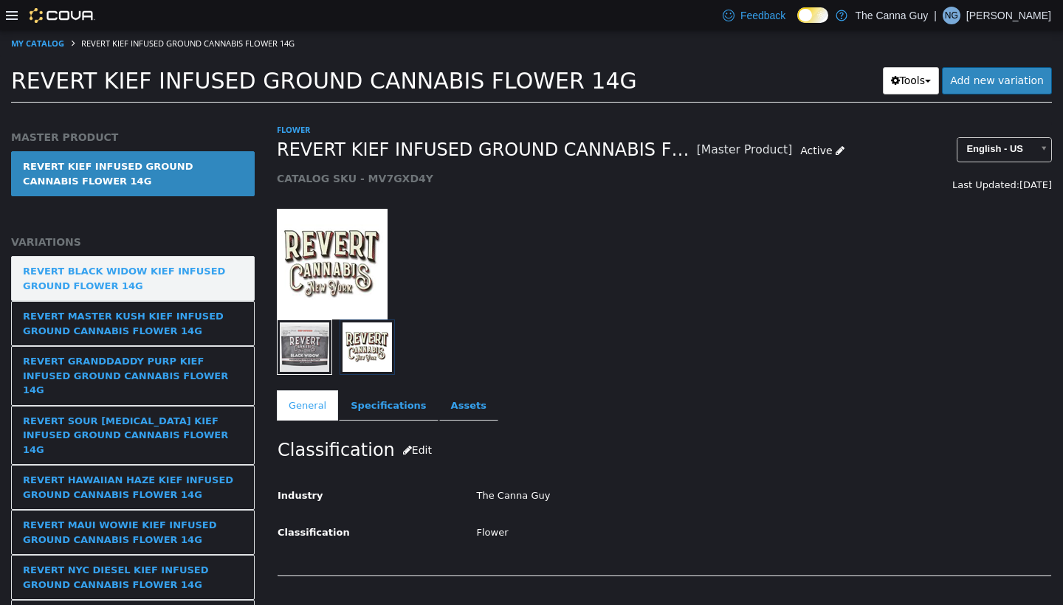
click at [73, 280] on div "REVERT BLACK WIDOW KIEF INFUSED GROUND FLOWER 14G" at bounding box center [133, 278] width 220 height 29
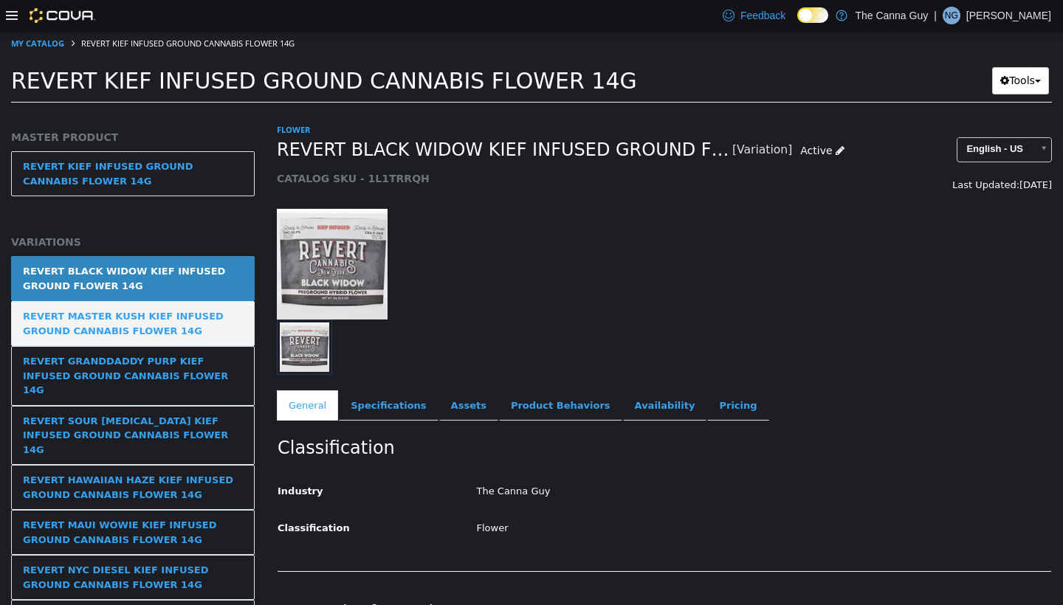
click at [109, 317] on div "REVERT MASTER KUSH KIEF INFUSED GROUND CANNABIS FLOWER 14G" at bounding box center [133, 323] width 220 height 29
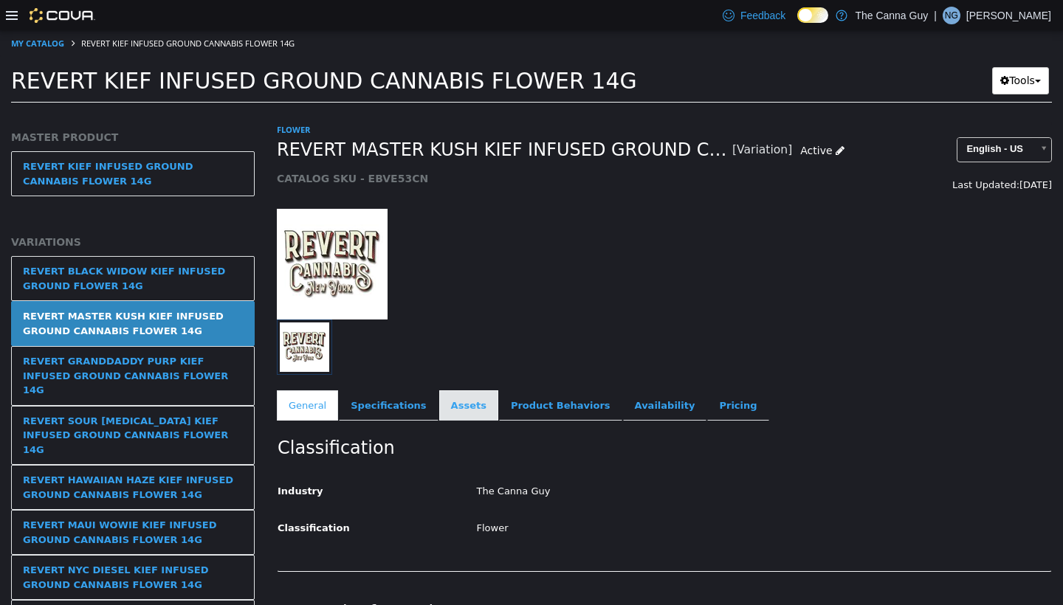
click at [461, 409] on link "Assets" at bounding box center [468, 405] width 59 height 31
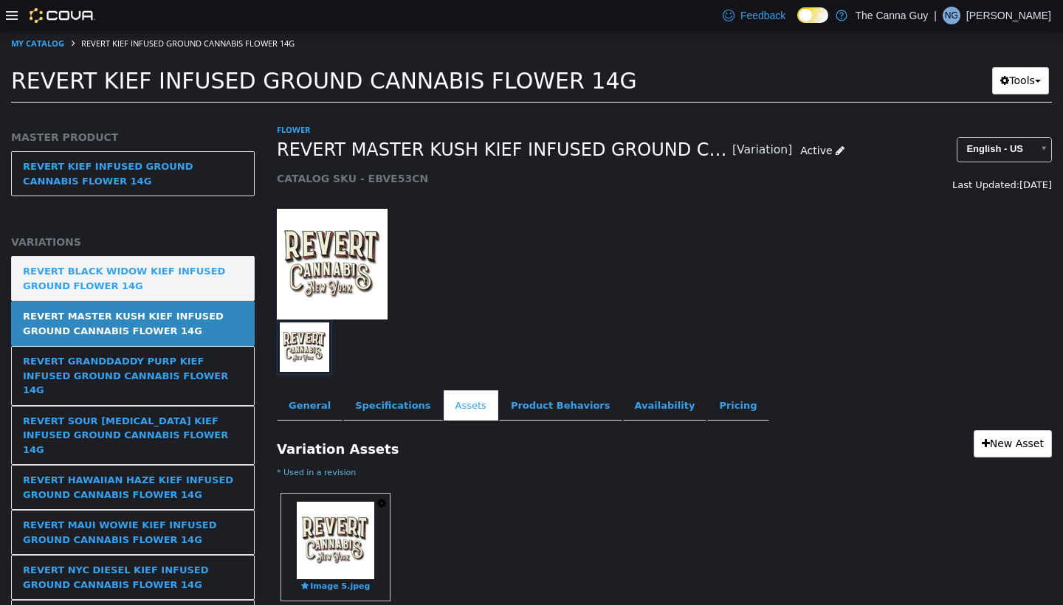
click at [172, 264] on div "REVERT BLACK WIDOW KIEF INFUSED GROUND FLOWER 14G" at bounding box center [133, 278] width 220 height 29
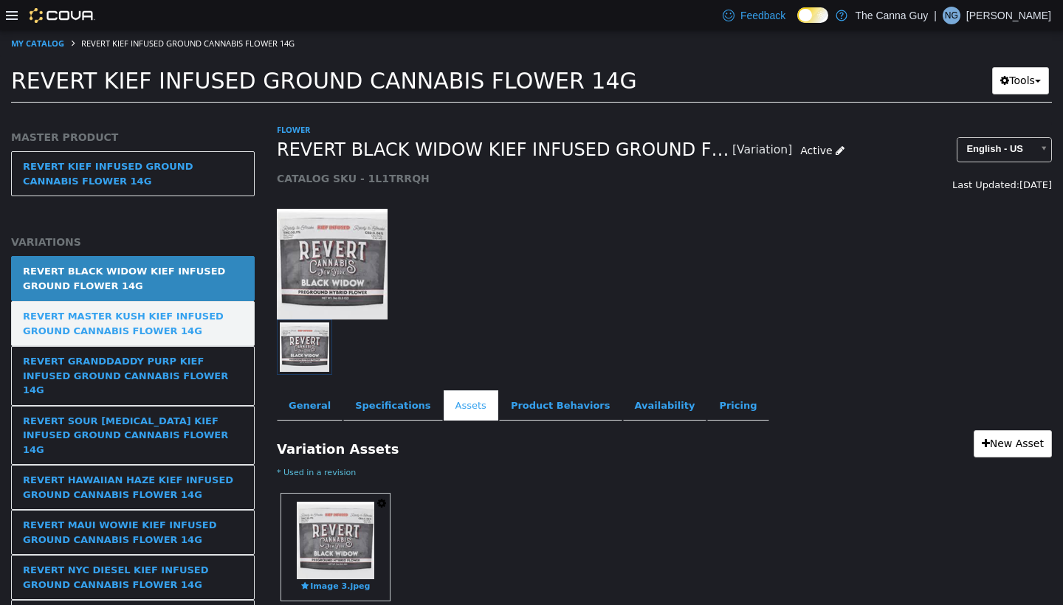
click at [206, 320] on div "REVERT MASTER KUSH KIEF INFUSED GROUND CANNABIS FLOWER 14G" at bounding box center [133, 323] width 220 height 29
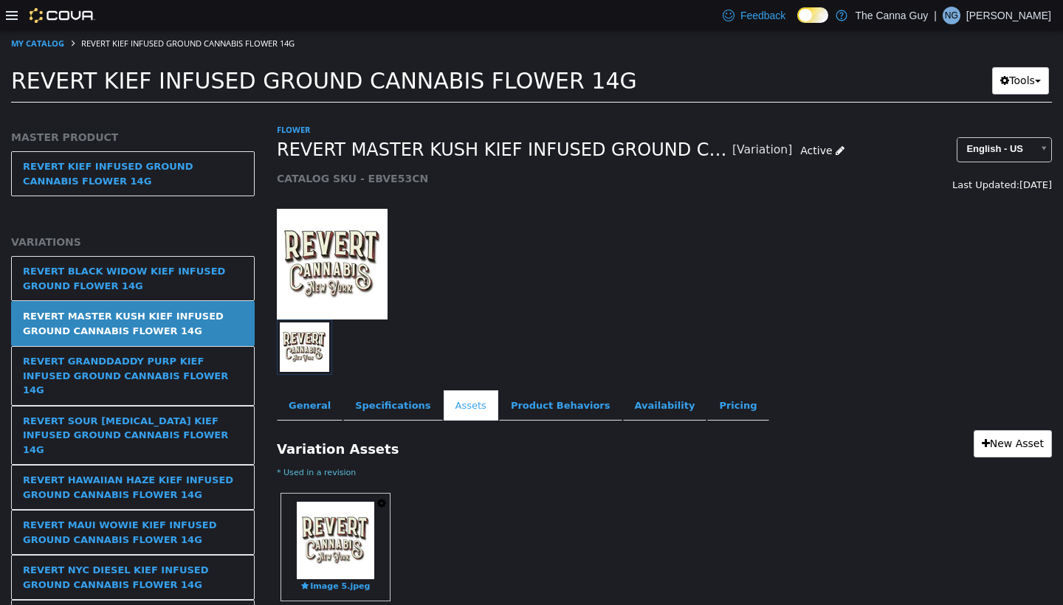
click at [385, 498] on icon "button" at bounding box center [381, 503] width 9 height 10
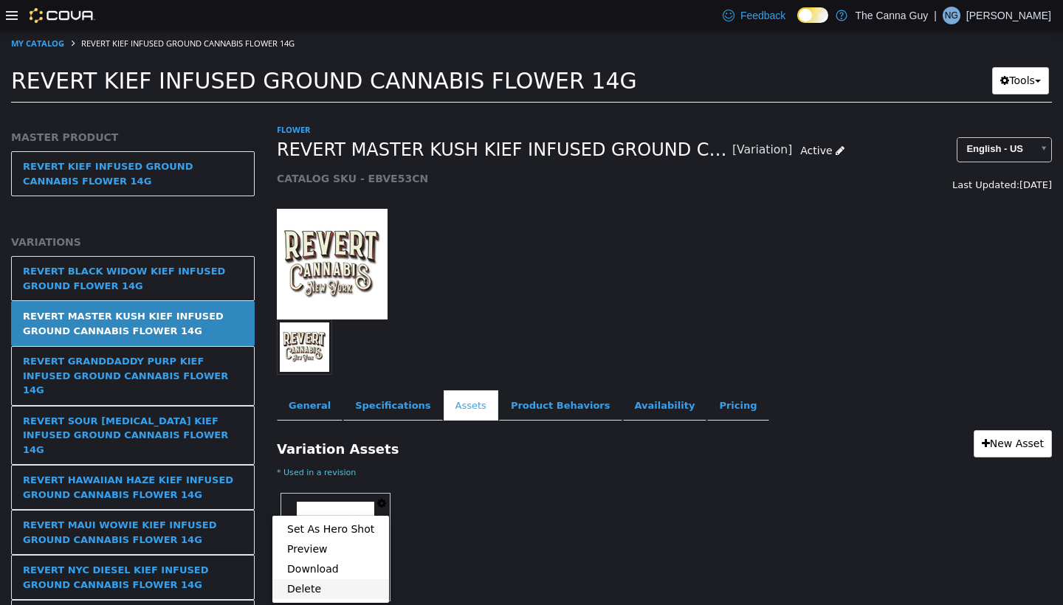
click at [315, 503] on link "Delete" at bounding box center [330, 589] width 117 height 20
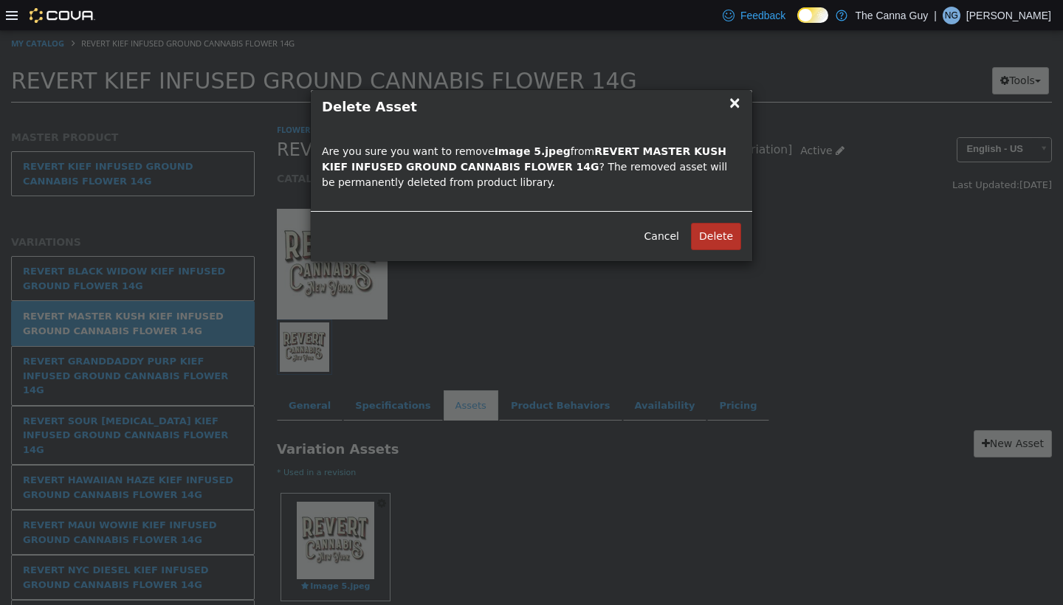
click at [492, 232] on button "Delete" at bounding box center [716, 236] width 50 height 27
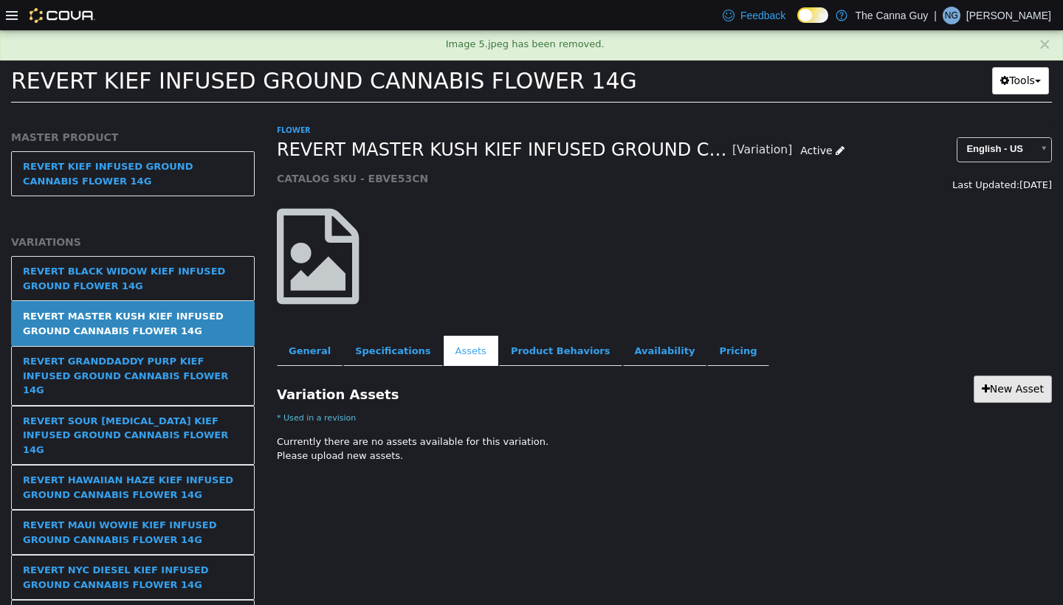
click at [492, 393] on link "New Asset" at bounding box center [1012, 389] width 78 height 27
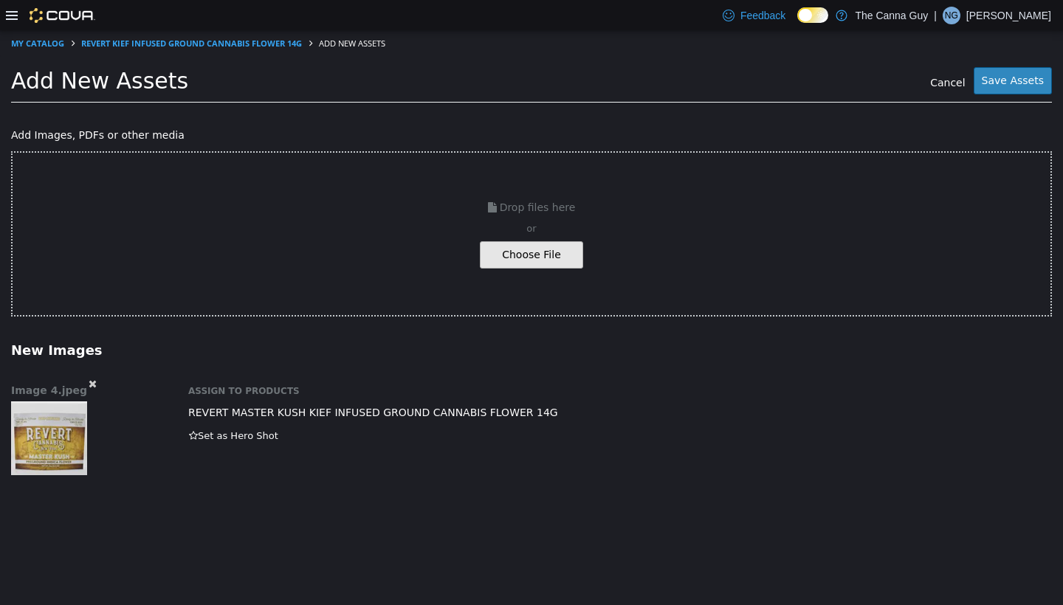
click at [492, 82] on button "Save Assets" at bounding box center [1012, 80] width 78 height 27
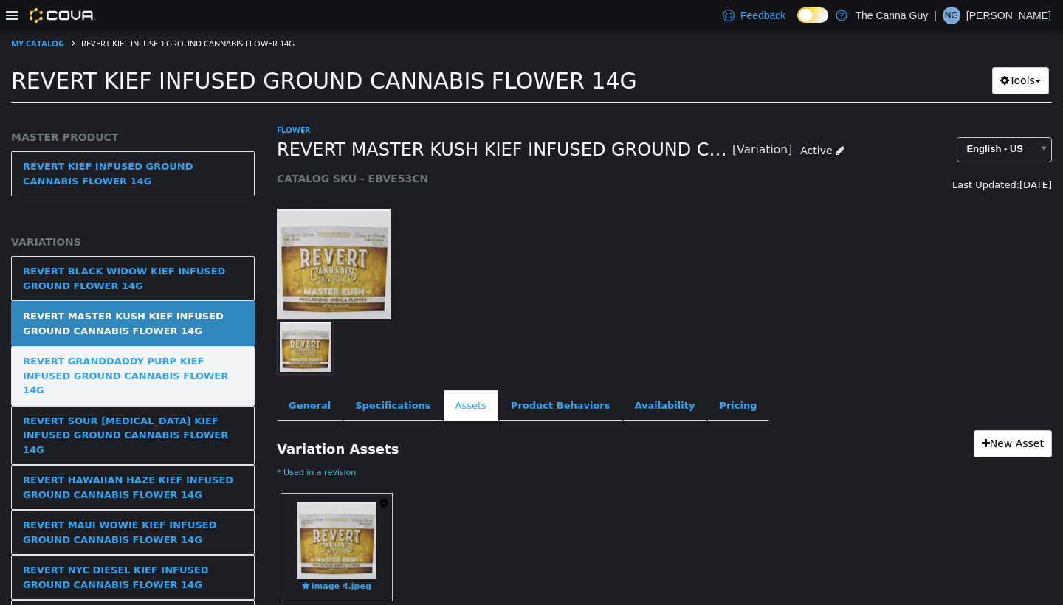
click at [140, 375] on div "REVERT GRANDDADDY PURP KIEF INFUSED GROUND CANNABIS FLOWER 14G" at bounding box center [133, 376] width 220 height 44
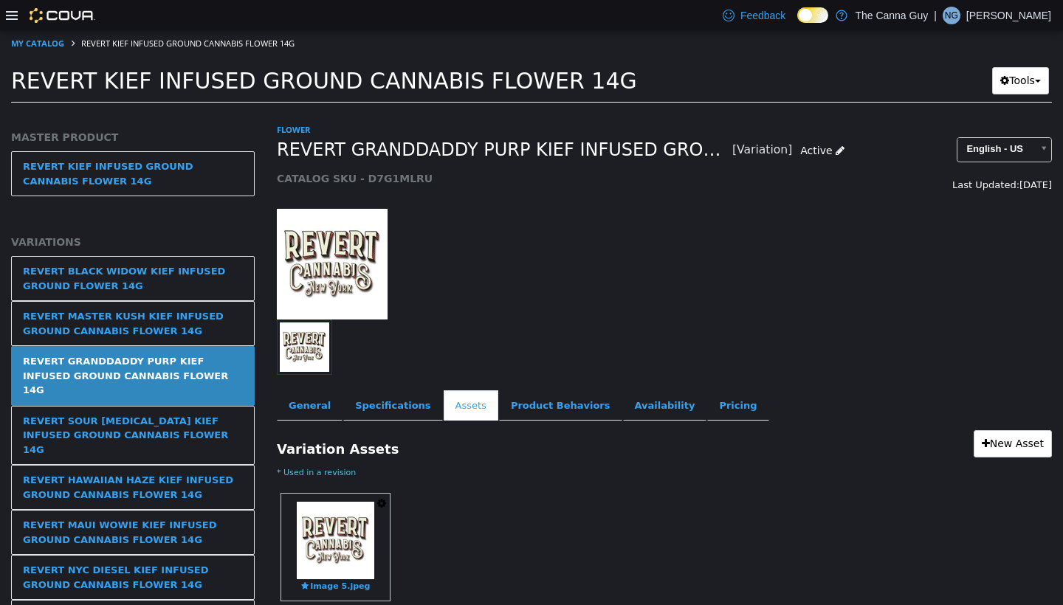
click at [383, 499] on icon "button" at bounding box center [381, 503] width 9 height 10
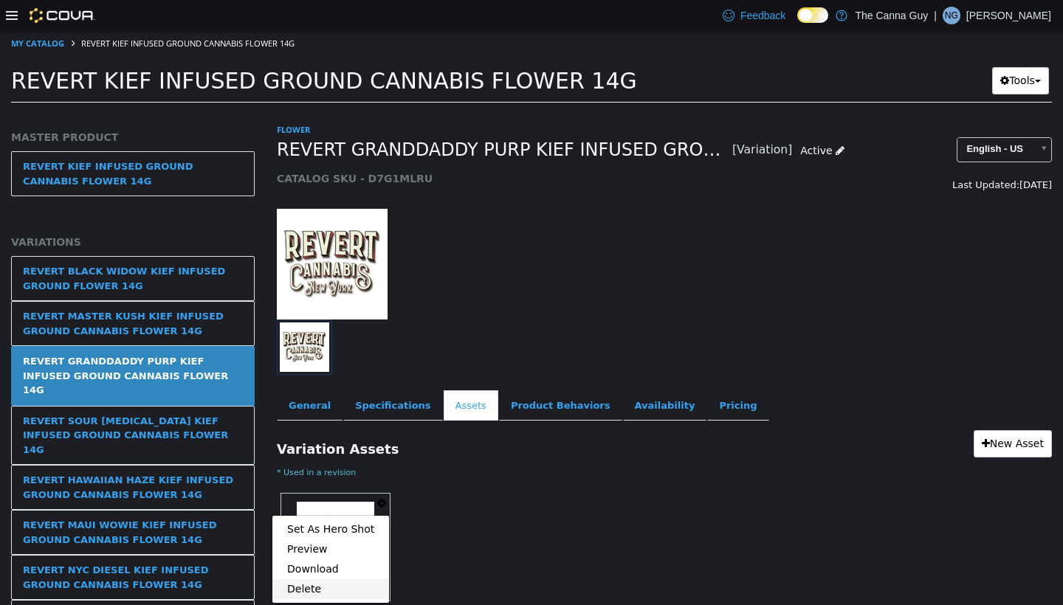
click at [320, 503] on link "Delete" at bounding box center [330, 589] width 117 height 20
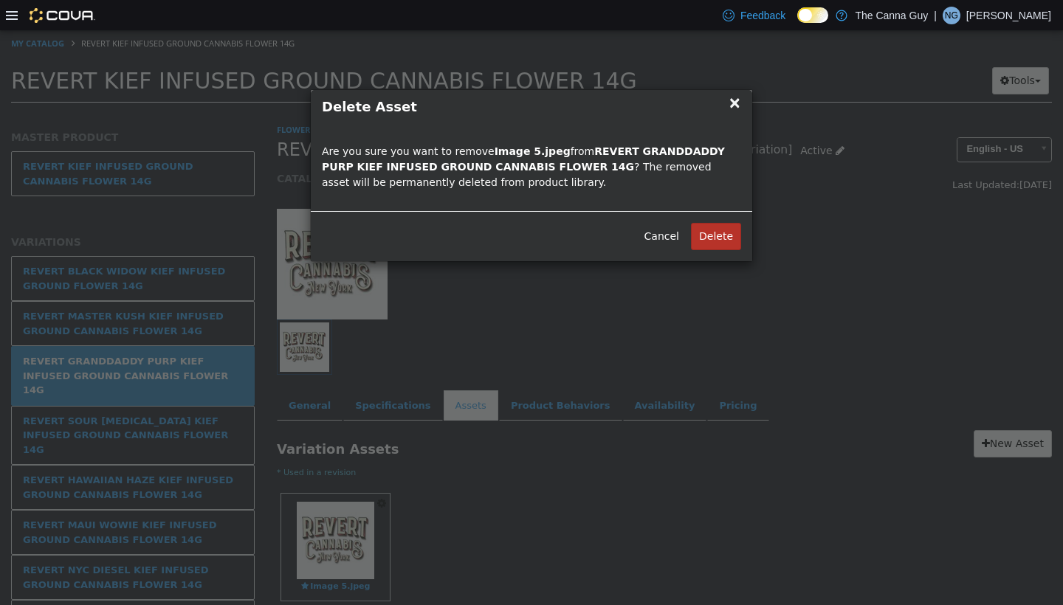
click at [492, 242] on button "Delete" at bounding box center [716, 236] width 50 height 27
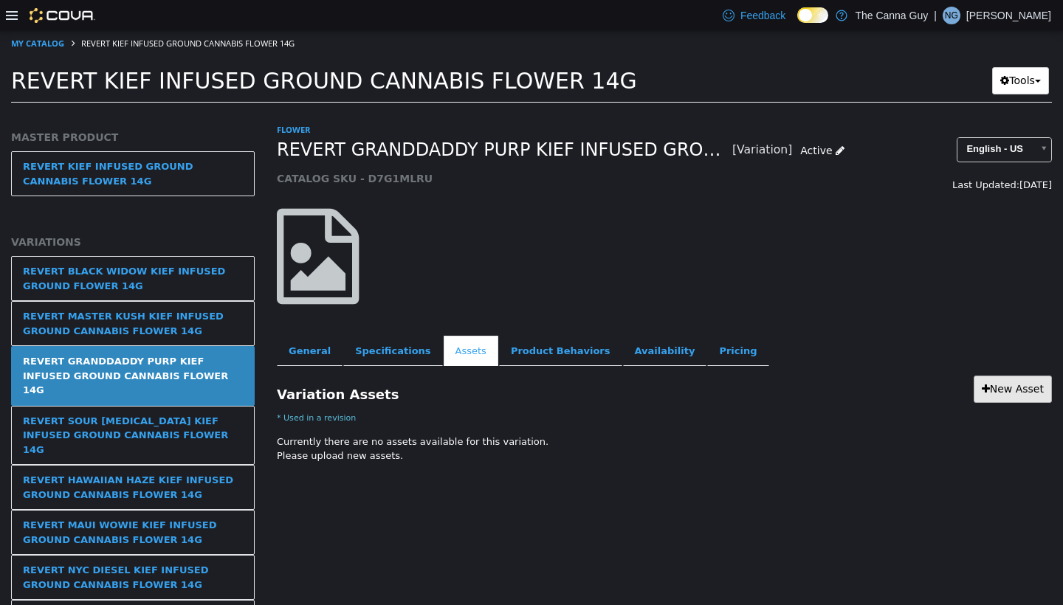
click at [492, 394] on link "New Asset" at bounding box center [1012, 389] width 78 height 27
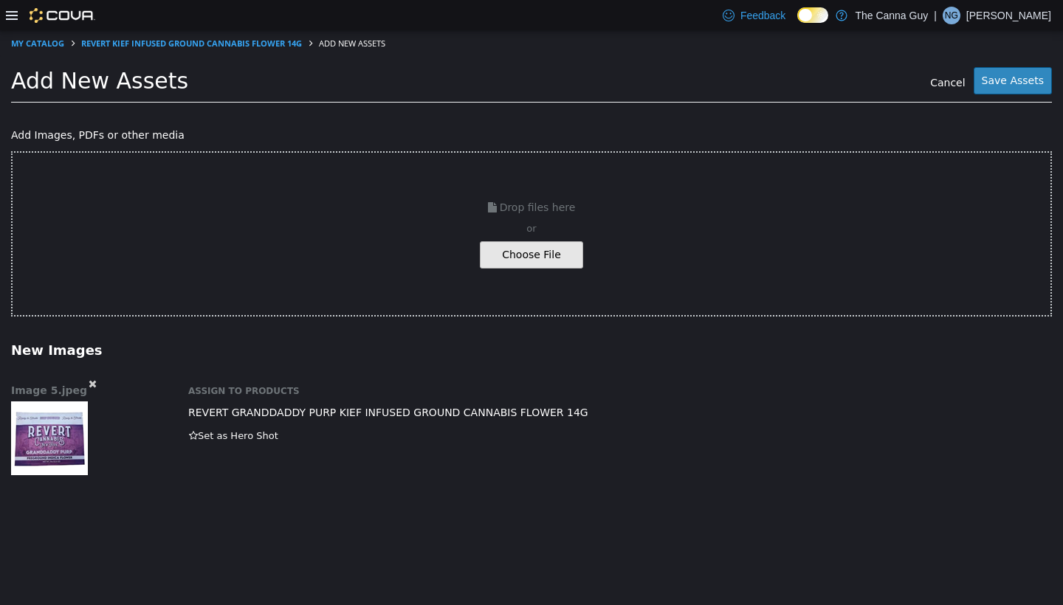
click at [492, 78] on button "Save Assets" at bounding box center [1012, 80] width 78 height 27
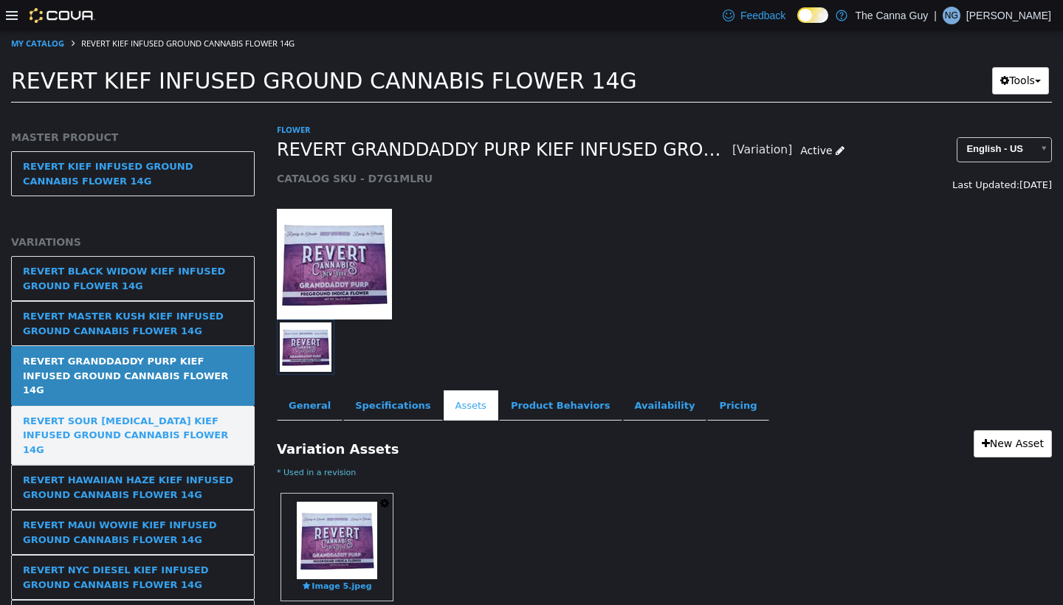
click at [221, 414] on div "REVERT SOUR [MEDICAL_DATA] KIEF INFUSED GROUND CANNABIS FLOWER 14G" at bounding box center [133, 436] width 220 height 44
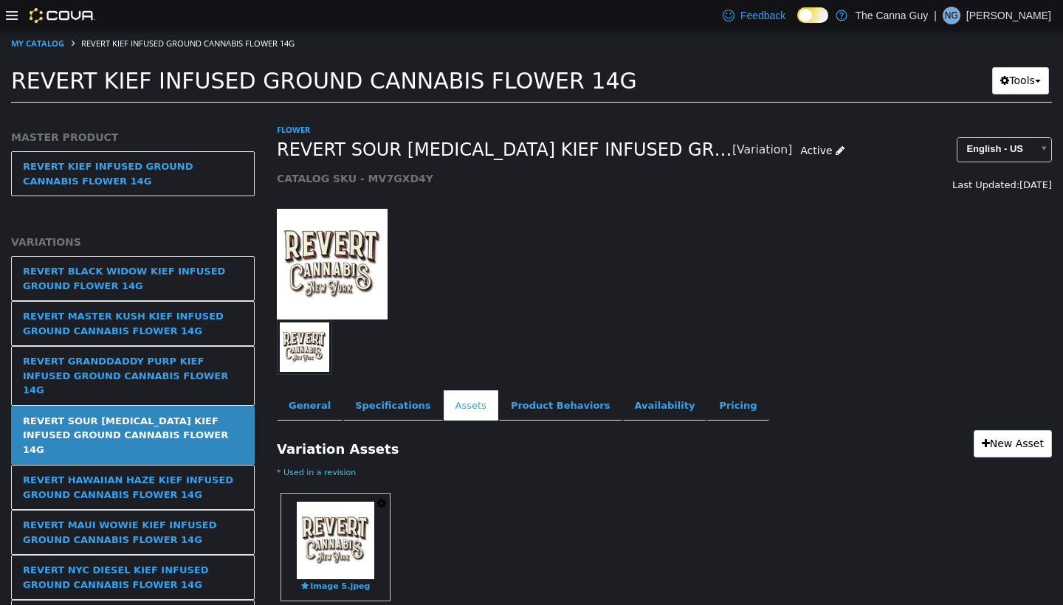
click at [383, 503] on icon "button" at bounding box center [381, 503] width 9 height 10
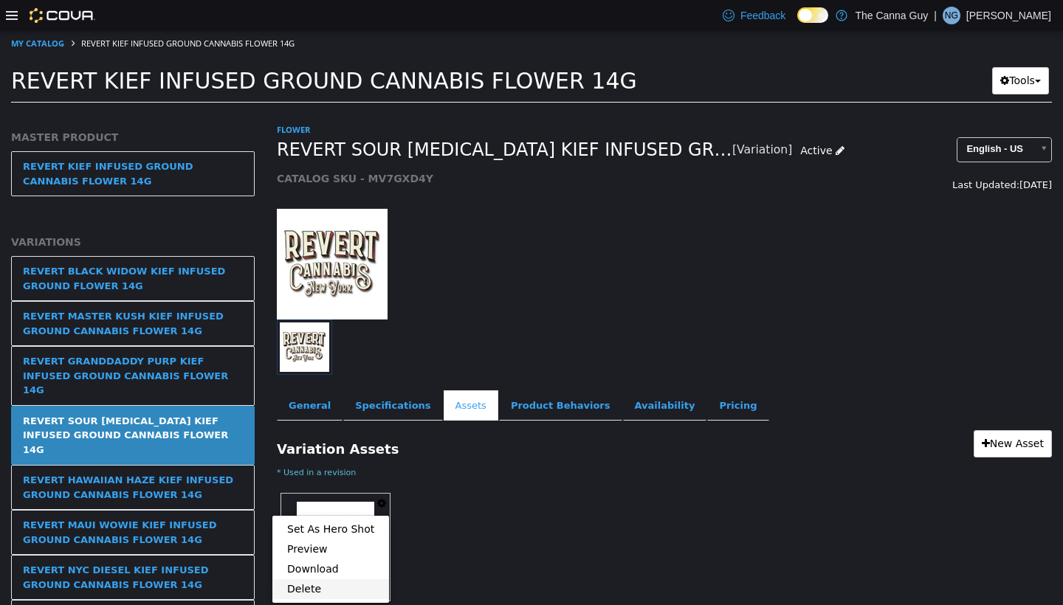
click at [335, 503] on link "Delete" at bounding box center [330, 589] width 117 height 20
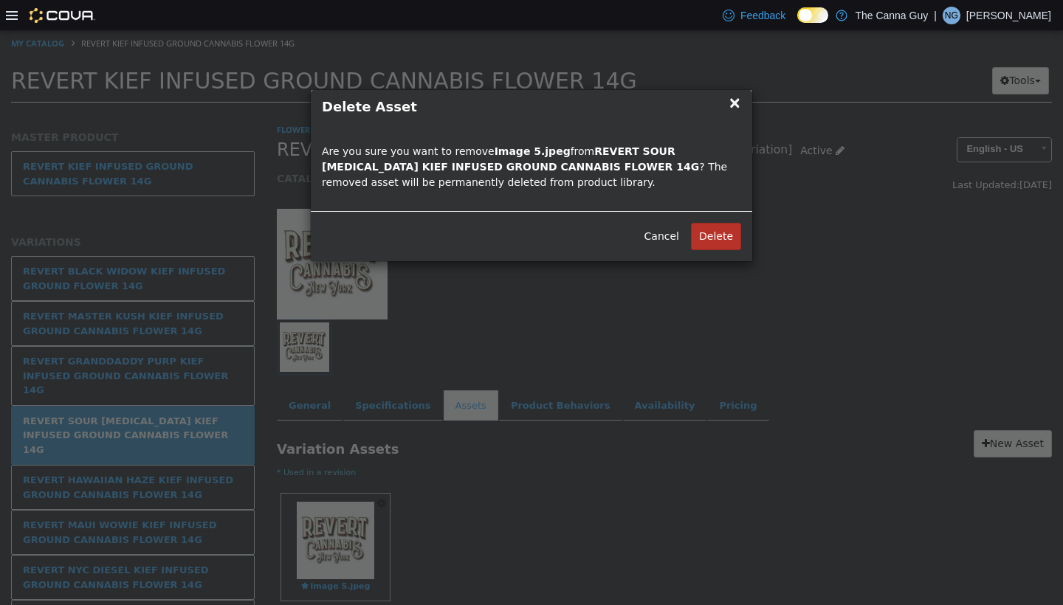
click at [492, 228] on button "Delete" at bounding box center [716, 236] width 50 height 27
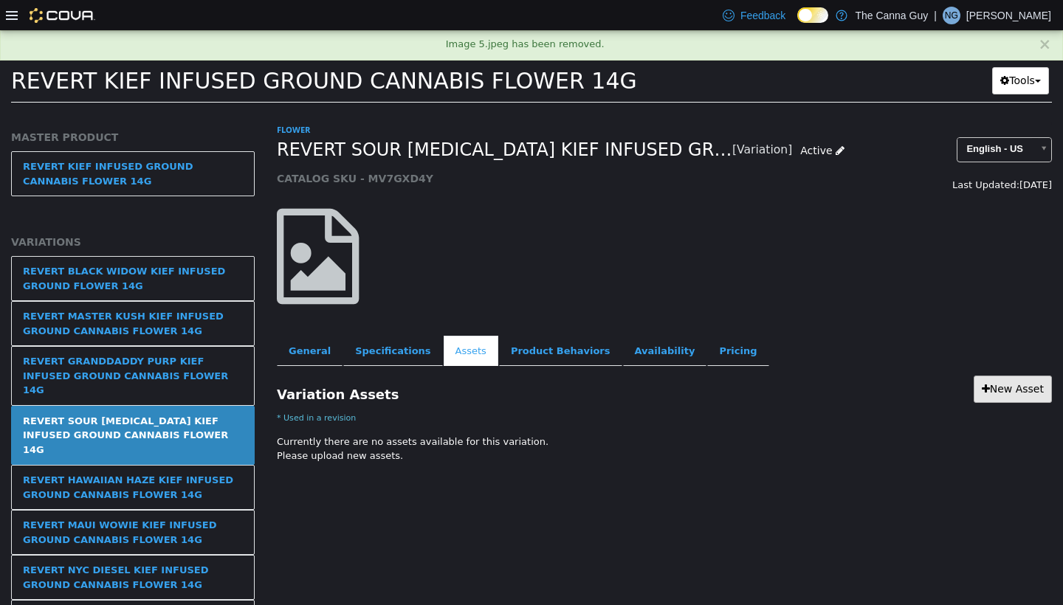
click at [492, 395] on link "New Asset" at bounding box center [1012, 389] width 78 height 27
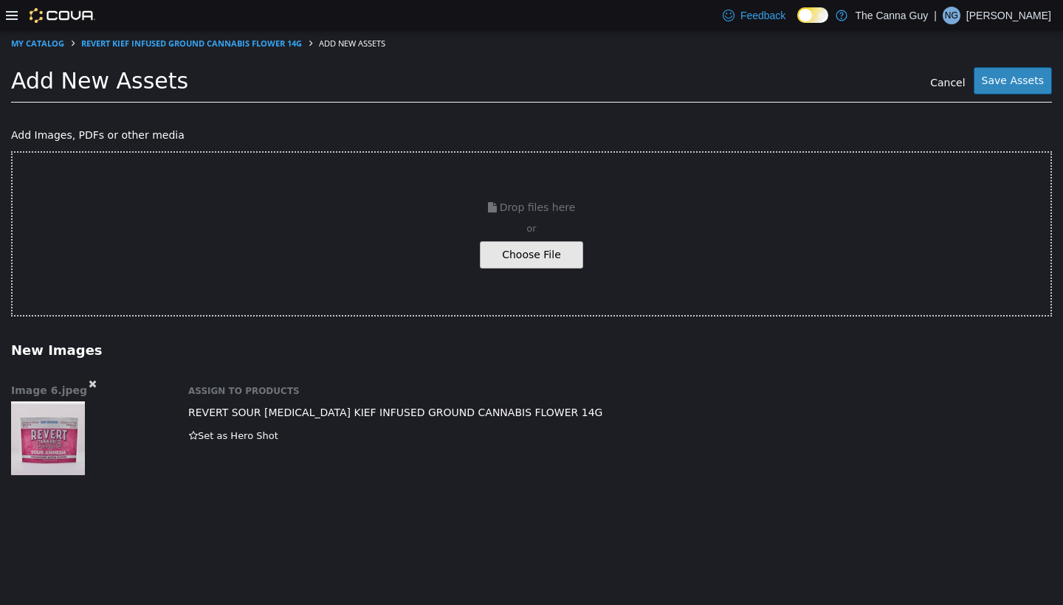
click at [492, 87] on button "Save Assets" at bounding box center [1012, 80] width 78 height 27
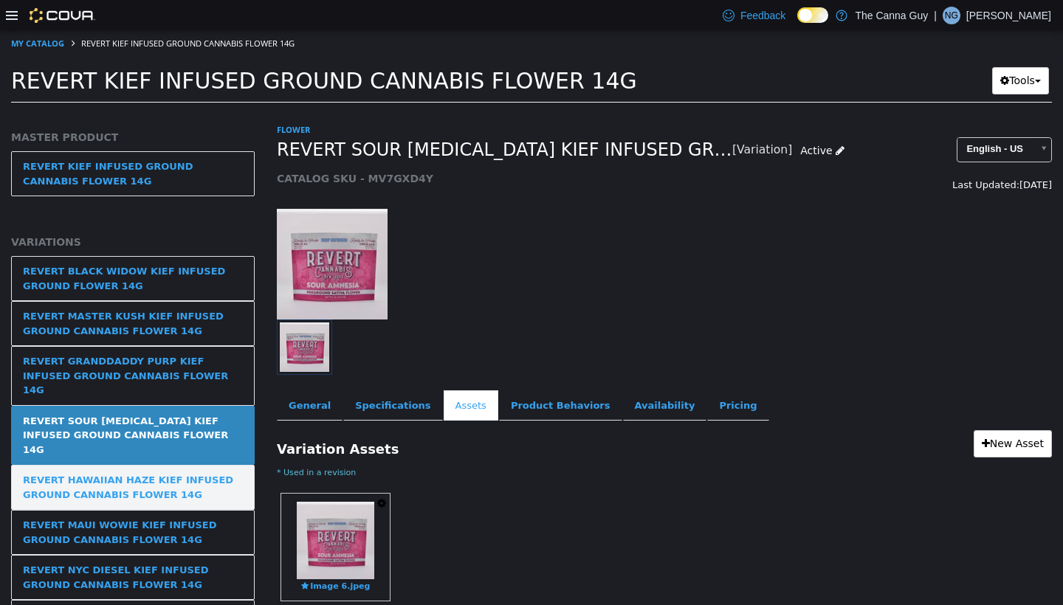
click at [121, 473] on div "REVERT HAWAIIAN HAZE KIEF INFUSED GROUND CANNABIS FLOWER 14G" at bounding box center [133, 487] width 220 height 29
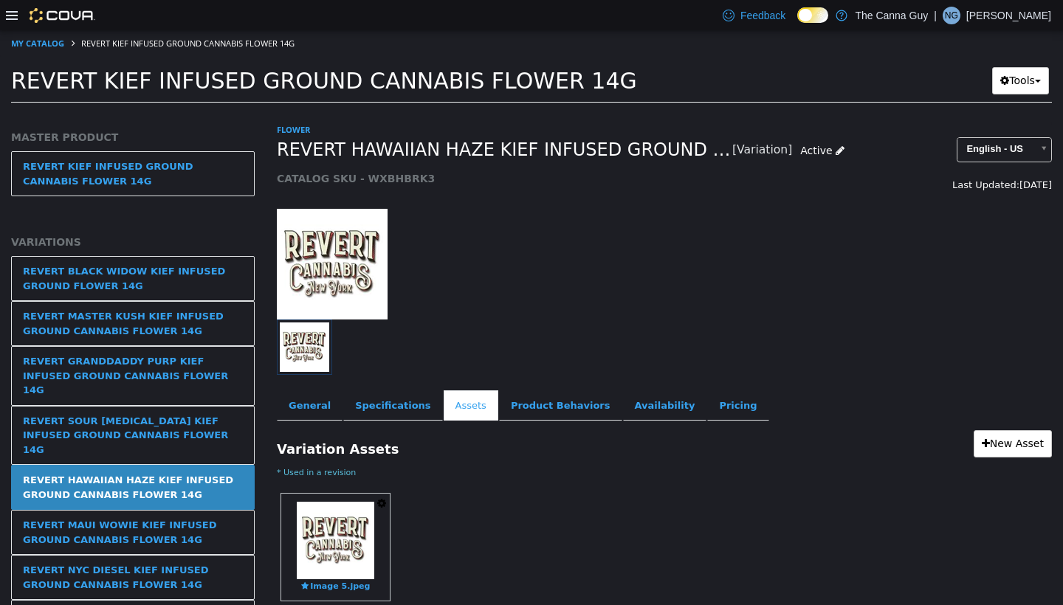
click at [387, 503] on button "button" at bounding box center [381, 504] width 16 height 20
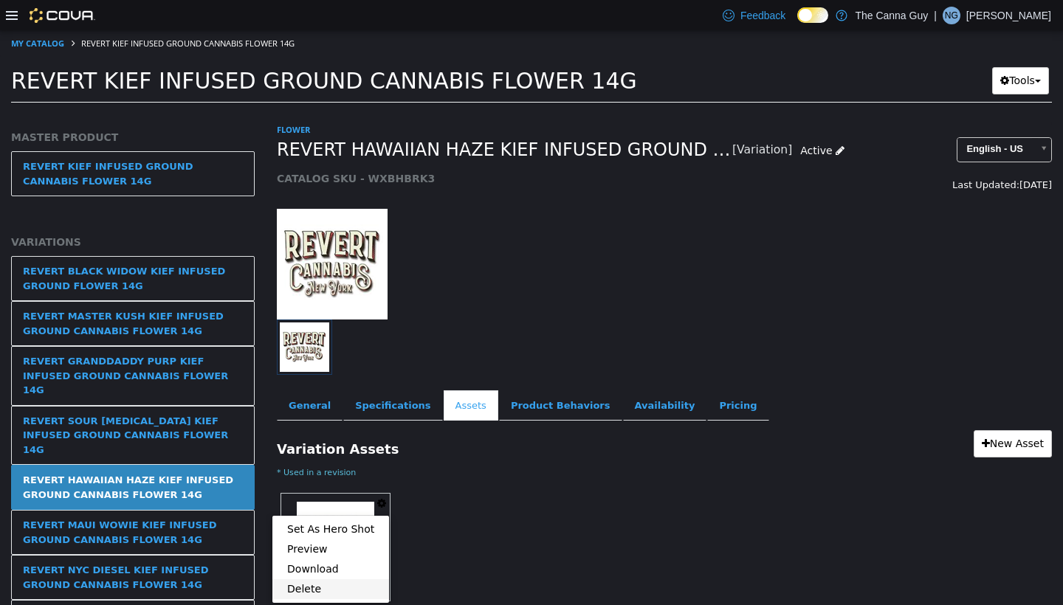
click at [325, 503] on link "Delete" at bounding box center [330, 589] width 117 height 20
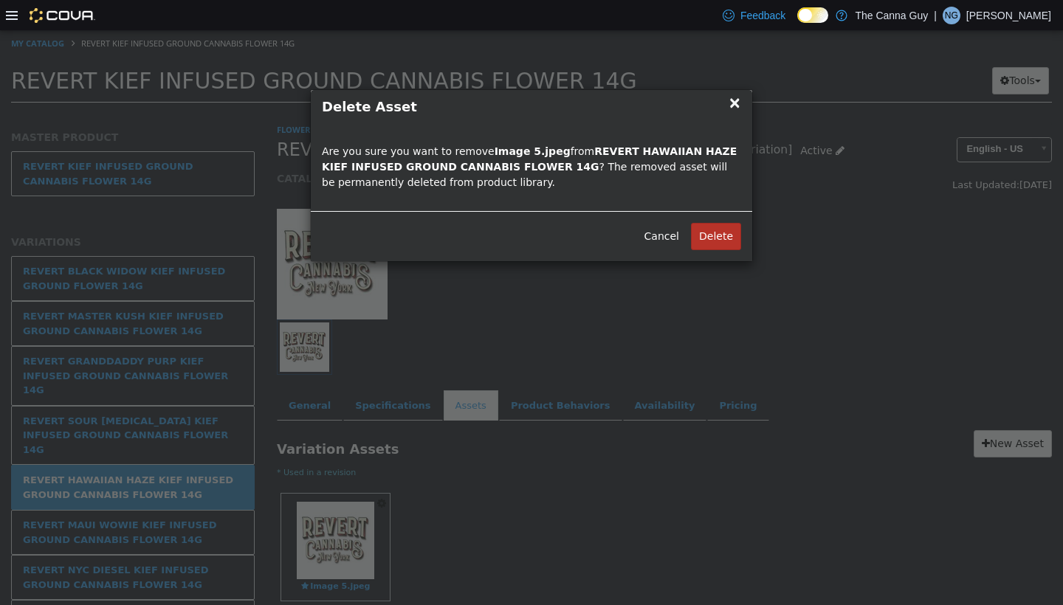
click at [492, 239] on button "Delete" at bounding box center [716, 236] width 50 height 27
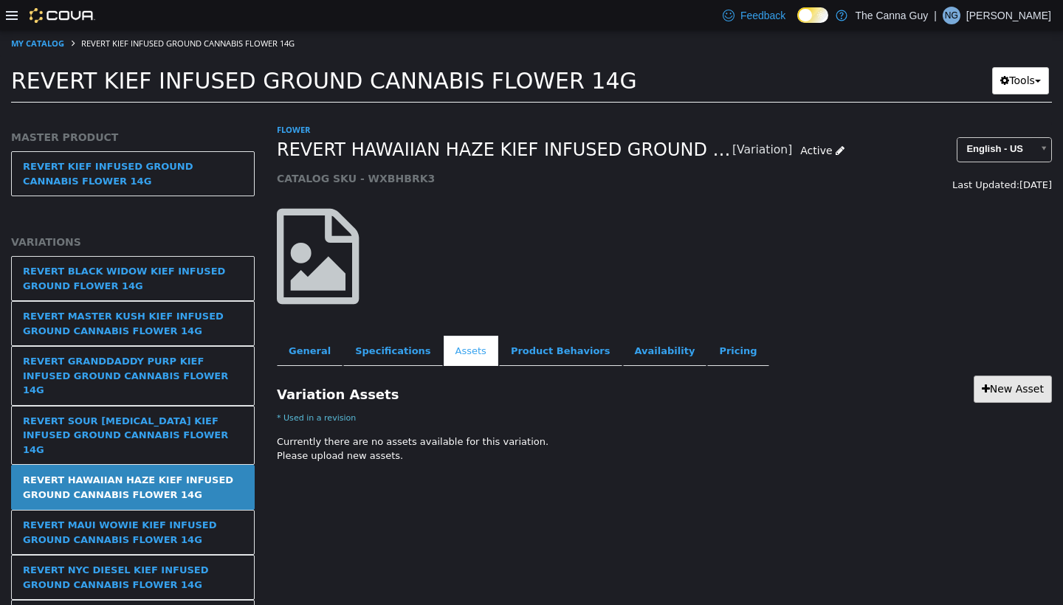
click at [492, 390] on link "New Asset" at bounding box center [1012, 389] width 78 height 27
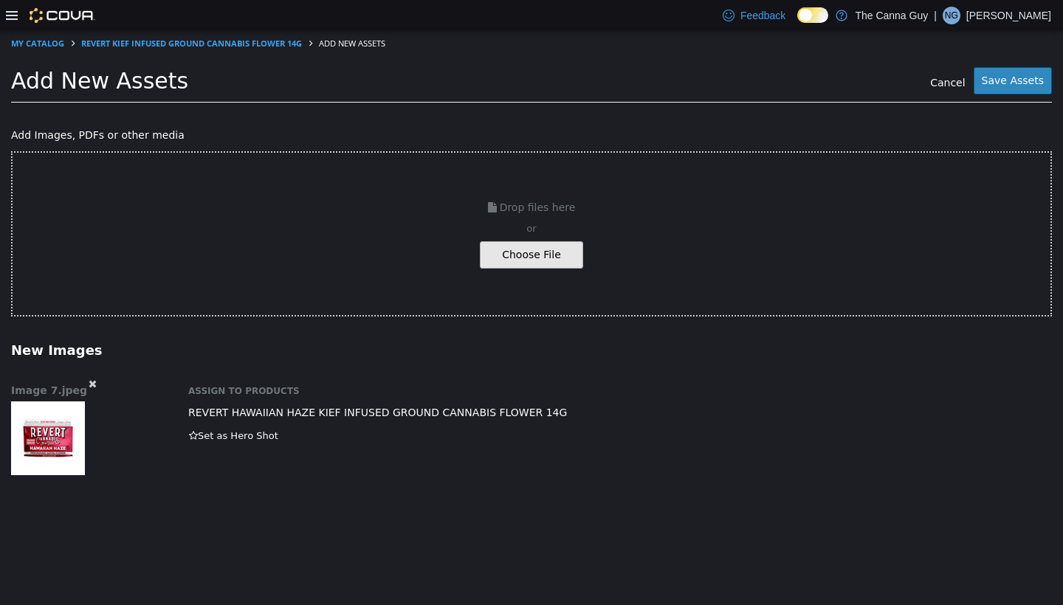
click at [492, 78] on button "Save Assets" at bounding box center [1012, 80] width 78 height 27
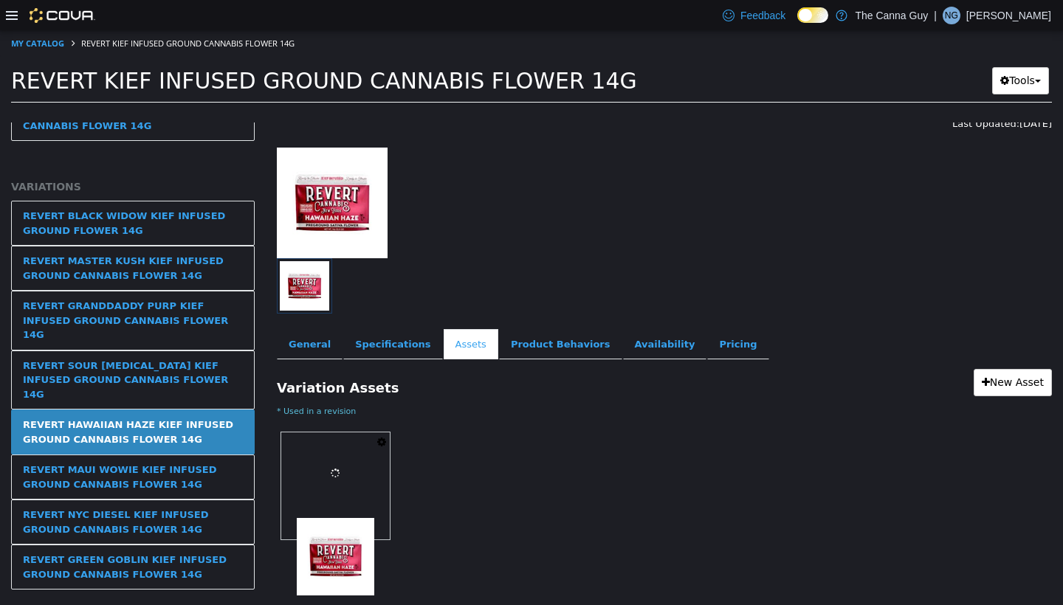
scroll to position [55, 0]
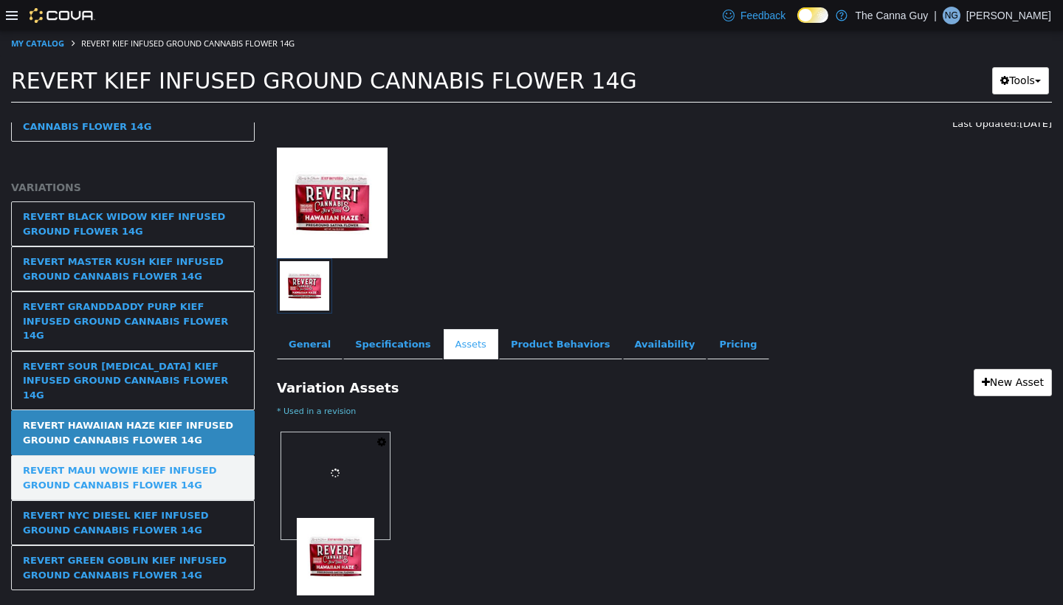
click at [182, 463] on div "REVERT MAUI WOWIE KIEF INFUSED GROUND CANNABIS FLOWER 14G" at bounding box center [133, 477] width 220 height 29
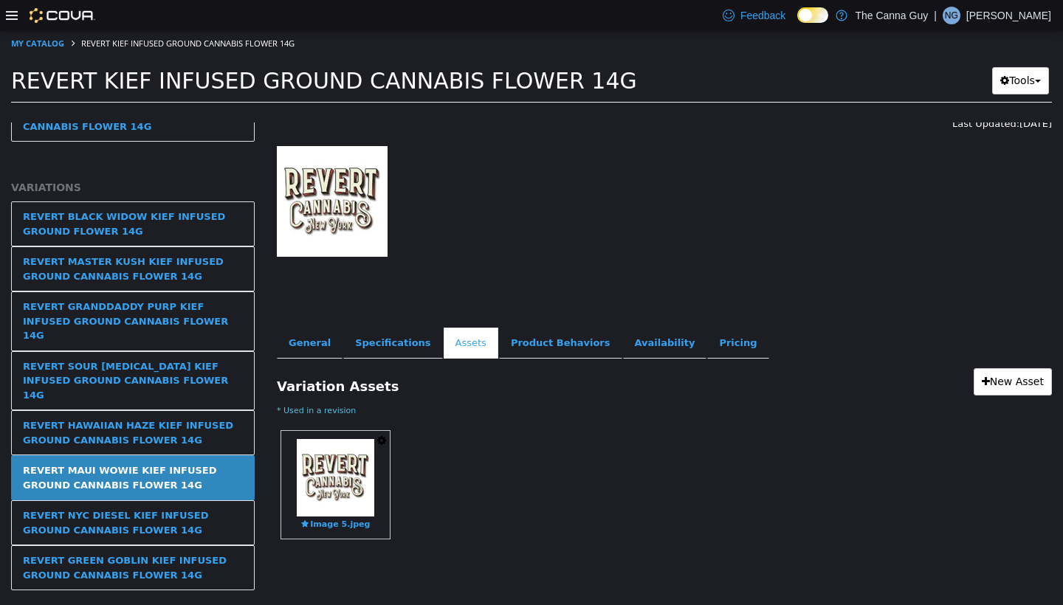
scroll to position [60, 0]
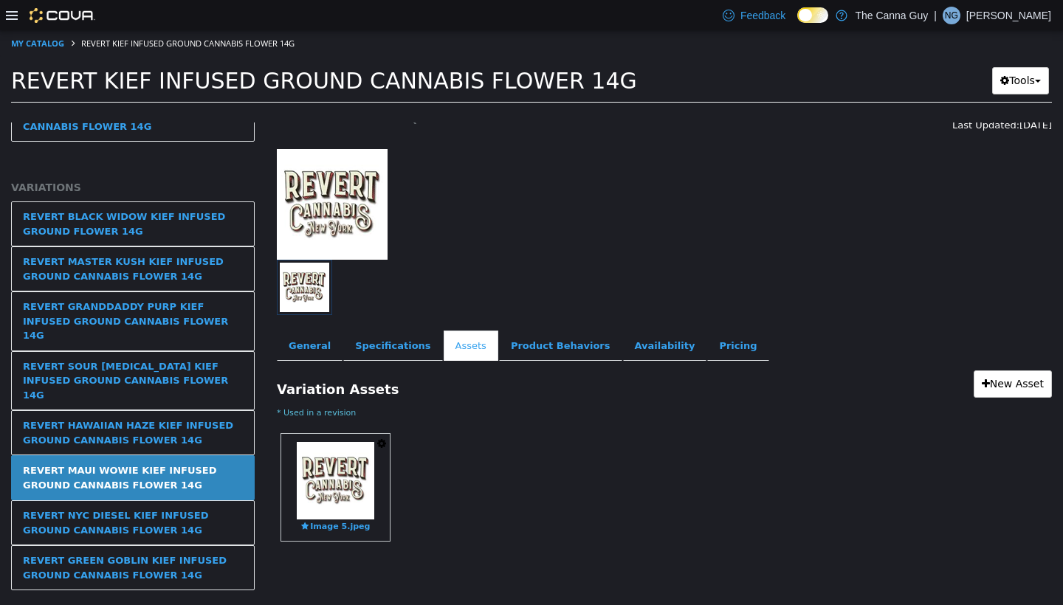
click at [379, 443] on icon "button" at bounding box center [381, 443] width 9 height 10
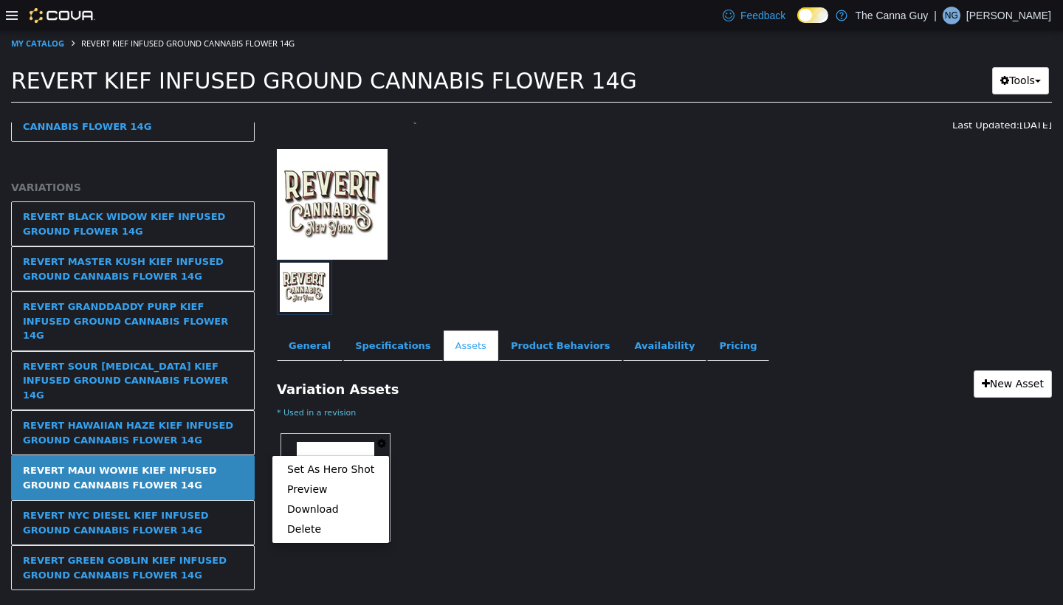
click at [316, 503] on ul "Set As Hero Shot Preview Download Delete" at bounding box center [331, 499] width 118 height 89
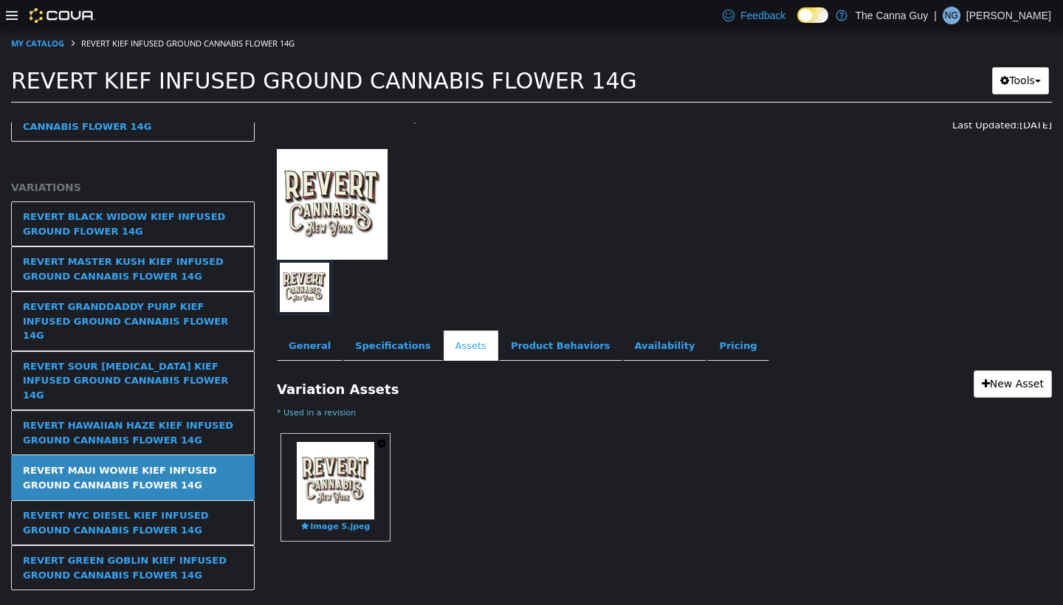
click at [383, 442] on icon "button" at bounding box center [381, 443] width 9 height 10
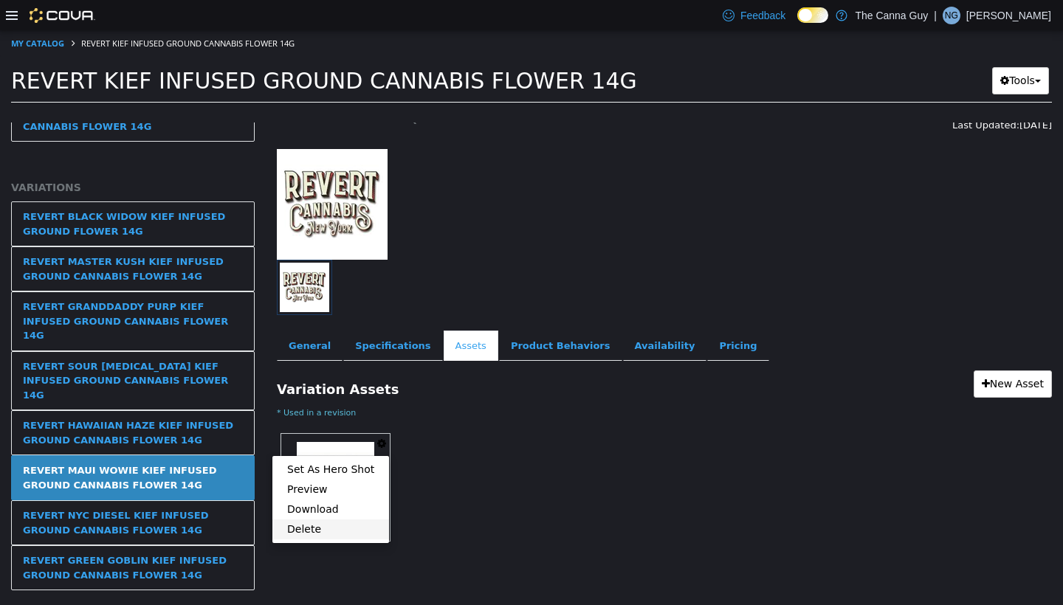
click at [320, 503] on link "Delete" at bounding box center [330, 530] width 117 height 20
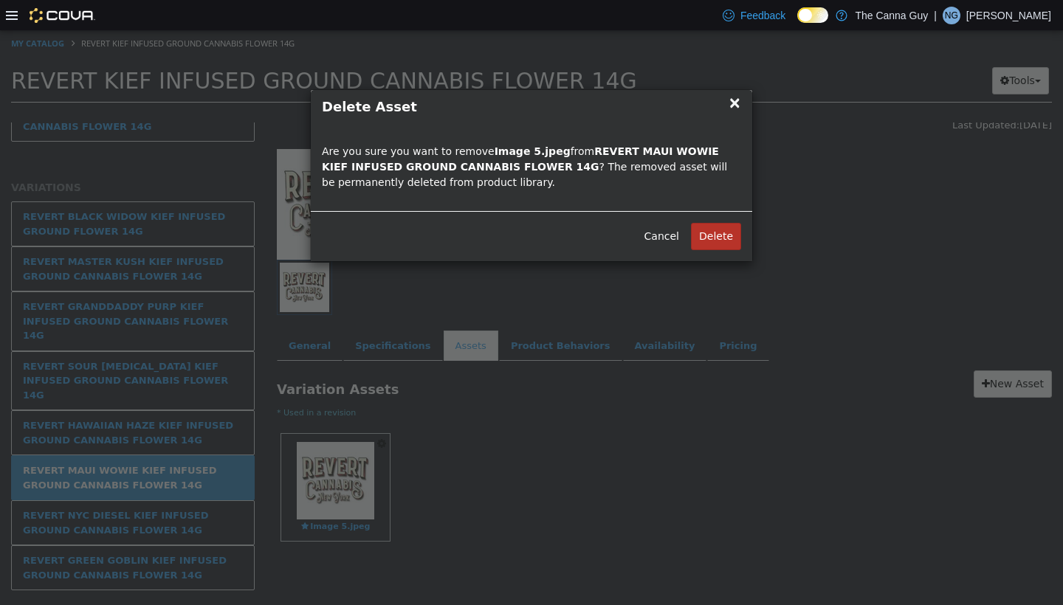
click at [492, 236] on button "Delete" at bounding box center [716, 236] width 50 height 27
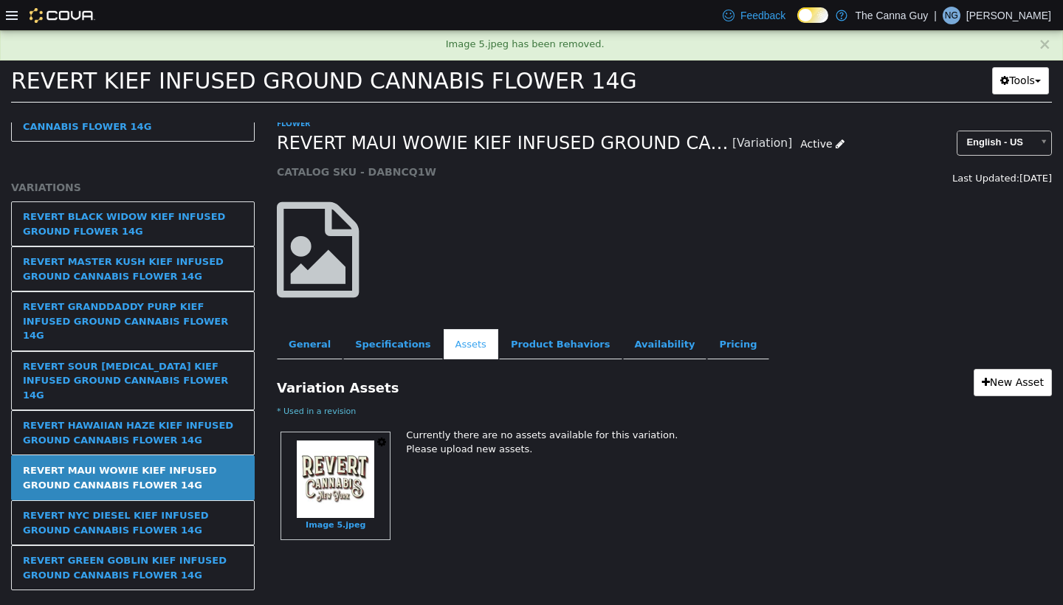
scroll to position [0, 0]
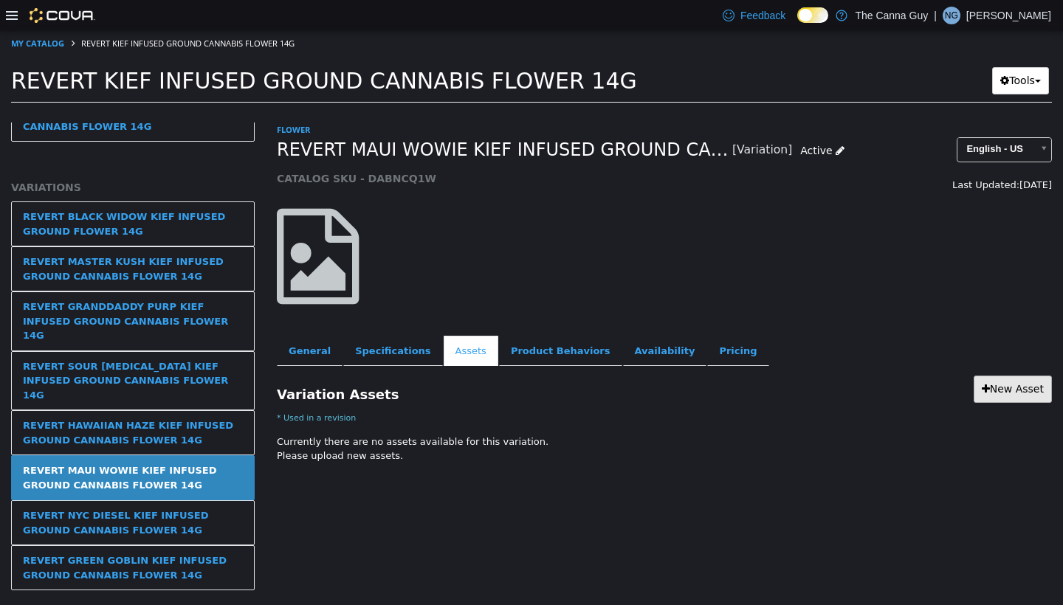
click at [492, 382] on link "New Asset" at bounding box center [1012, 389] width 78 height 27
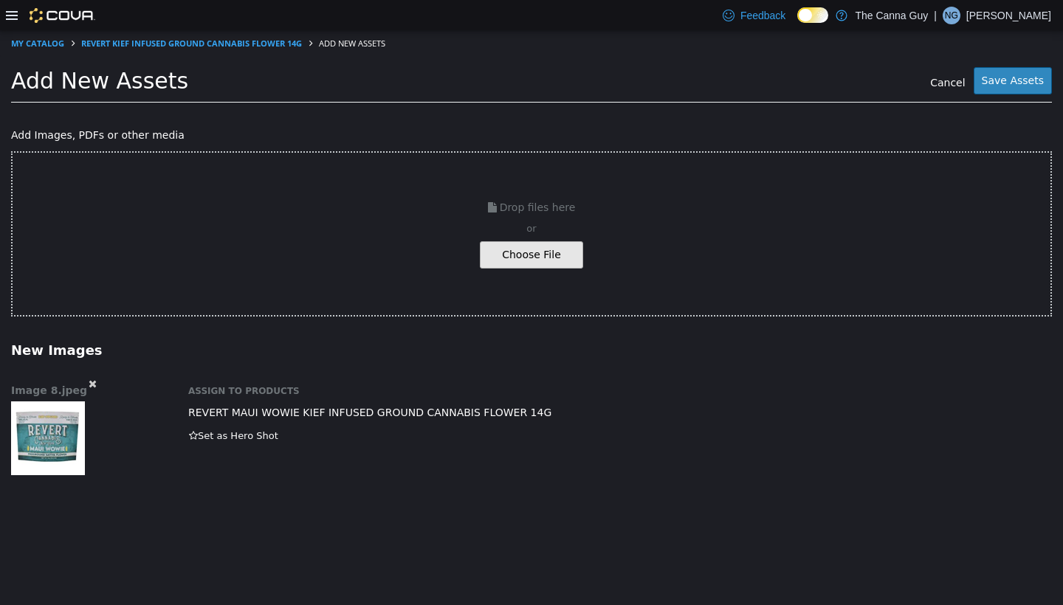
click at [492, 78] on button "Save Assets" at bounding box center [1012, 80] width 78 height 27
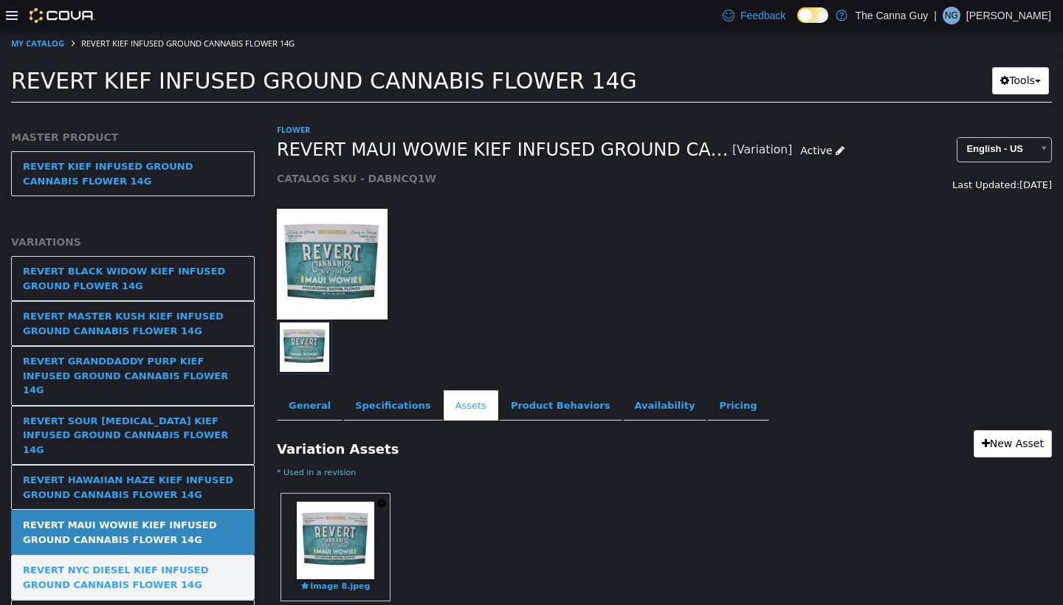
click at [134, 503] on div "REVERT NYC DIESEL KIEF INFUSED GROUND CANNABIS FLOWER 14G" at bounding box center [133, 577] width 220 height 29
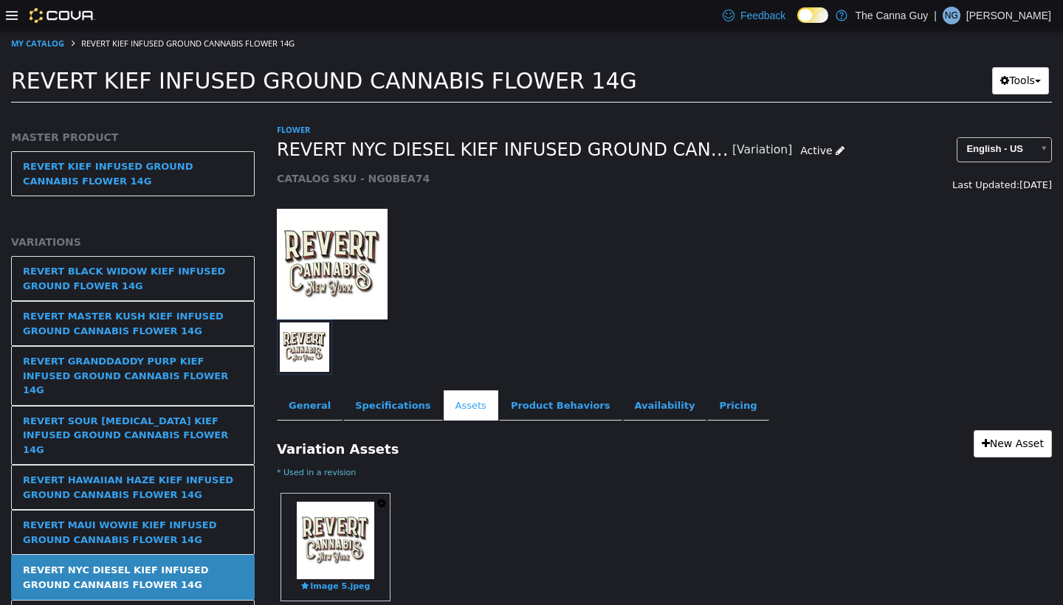
click at [384, 502] on icon "button" at bounding box center [381, 503] width 9 height 10
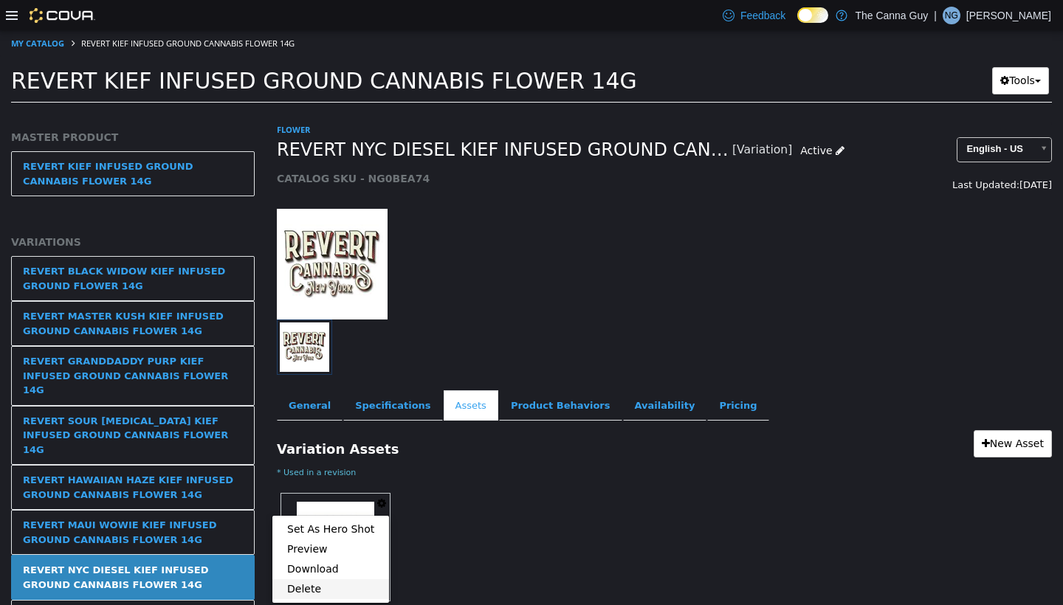
click at [306, 503] on link "Delete" at bounding box center [330, 589] width 117 height 20
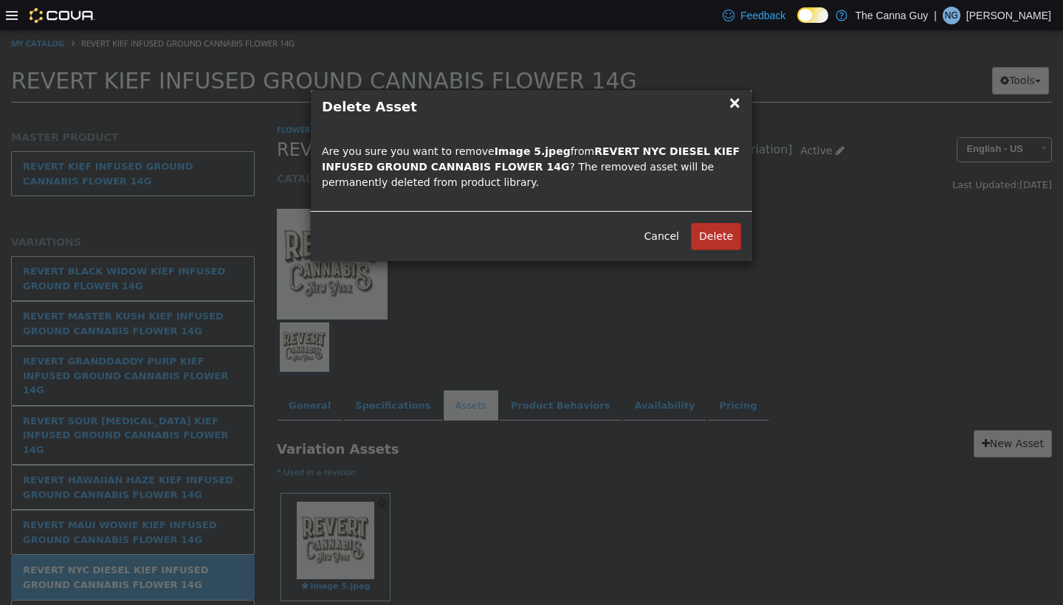
click at [492, 241] on button "Delete" at bounding box center [716, 236] width 50 height 27
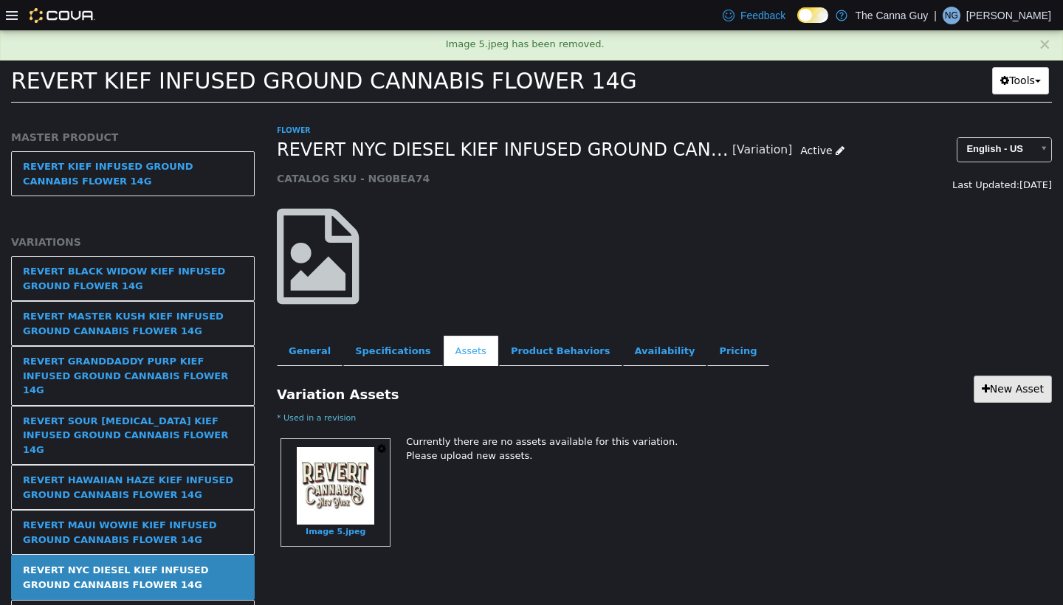
click at [492, 384] on link "New Asset" at bounding box center [1012, 389] width 78 height 27
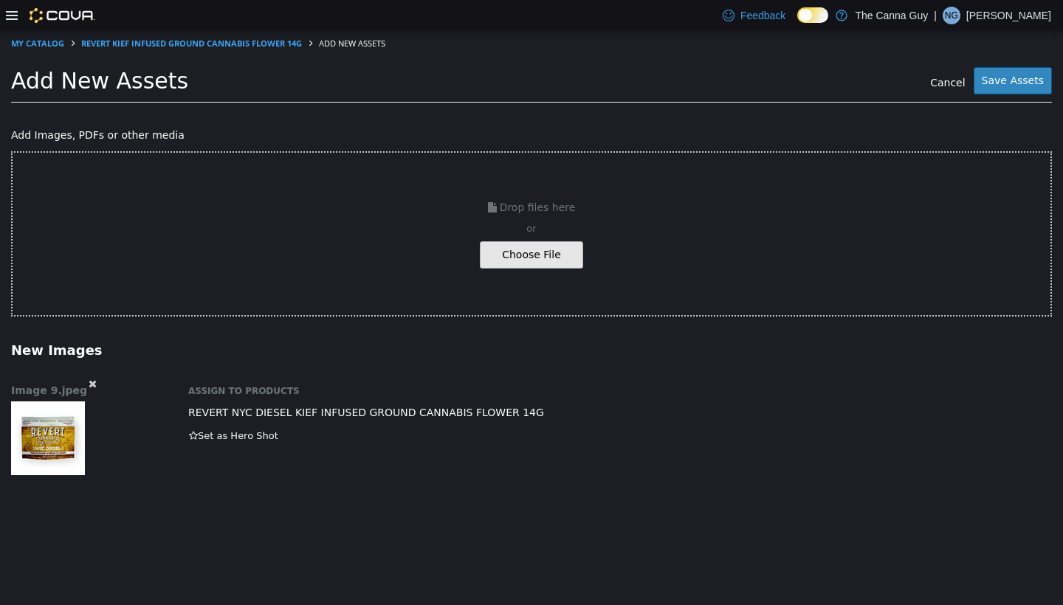
click at [492, 80] on button "Save Assets" at bounding box center [1012, 80] width 78 height 27
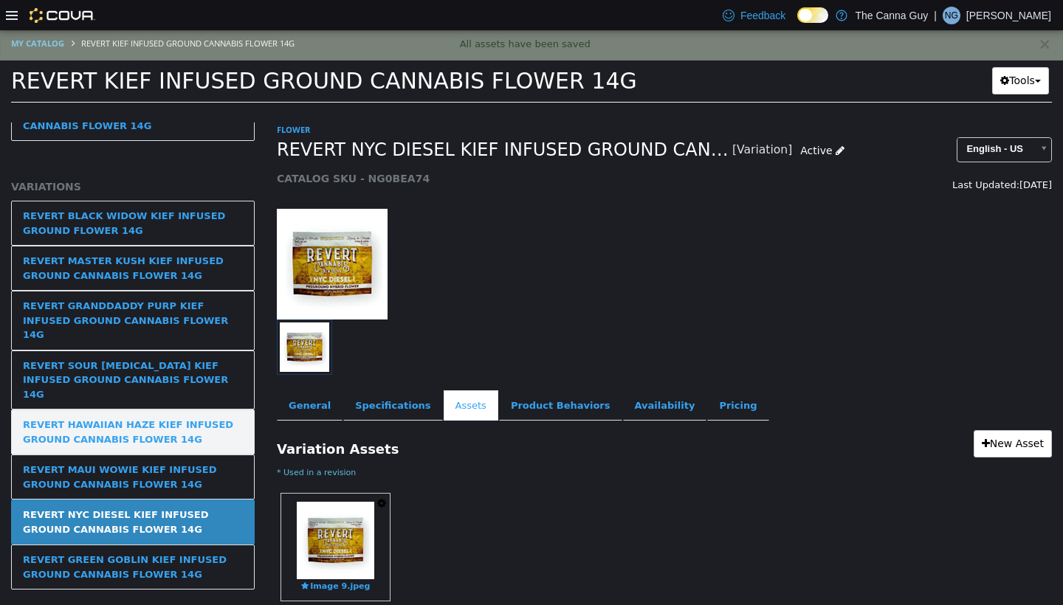
scroll to position [55, 0]
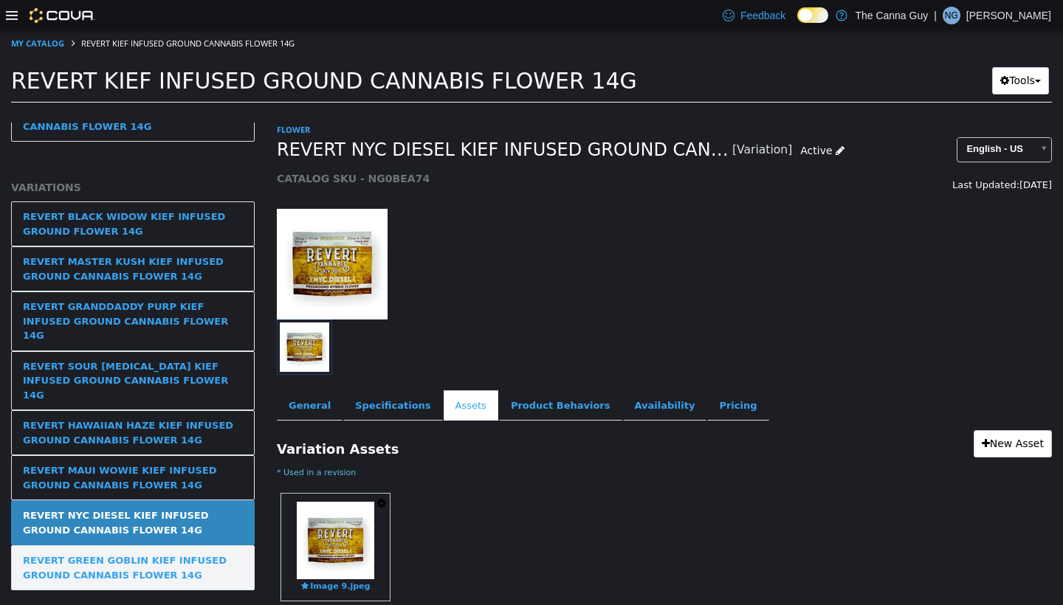
click at [148, 503] on div "REVERT GREEN GOBLIN KIEF INFUSED GROUND CANNABIS FLOWER 14G" at bounding box center [133, 568] width 220 height 29
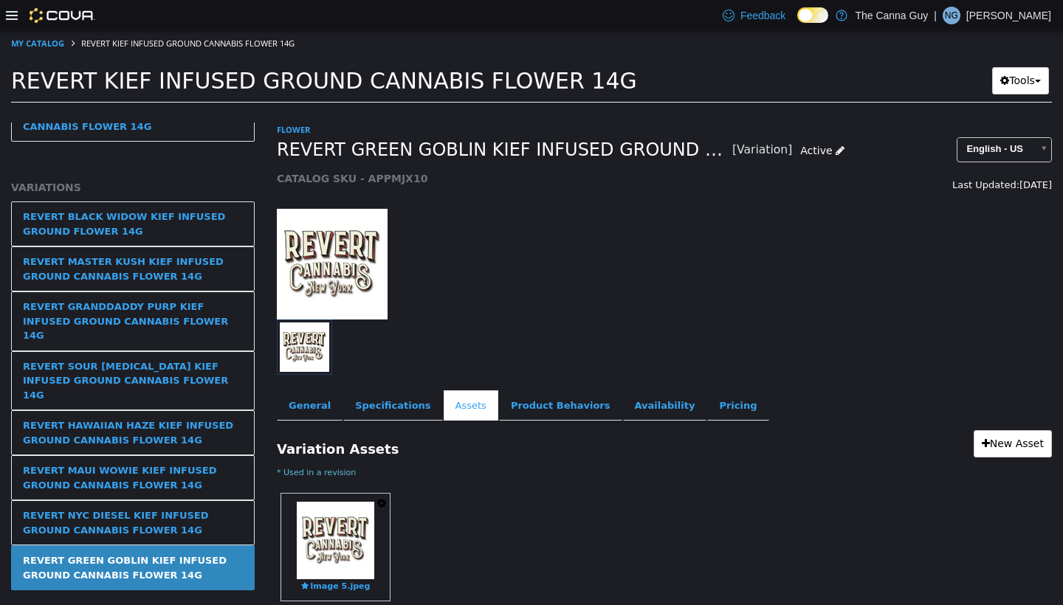
click at [383, 502] on icon "button" at bounding box center [381, 503] width 9 height 10
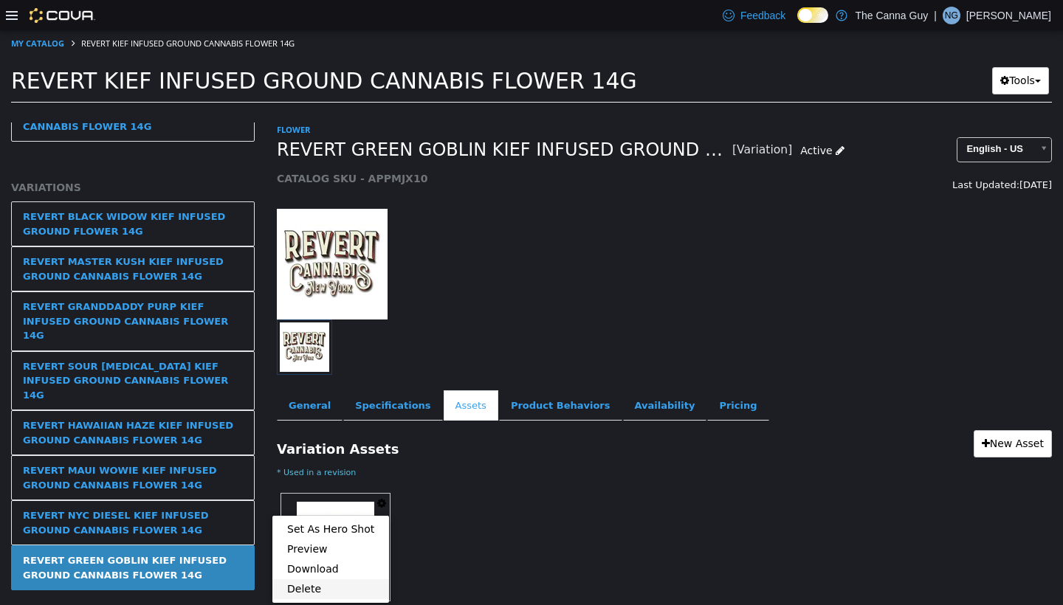
click at [312, 503] on link "Delete" at bounding box center [330, 589] width 117 height 20
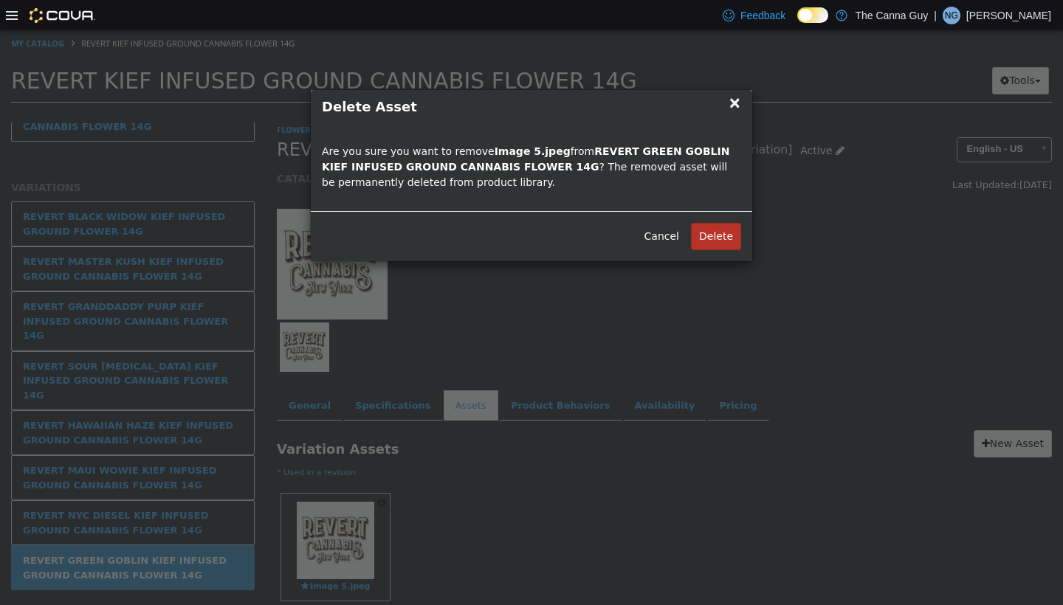
click at [492, 238] on button "Delete" at bounding box center [716, 236] width 50 height 27
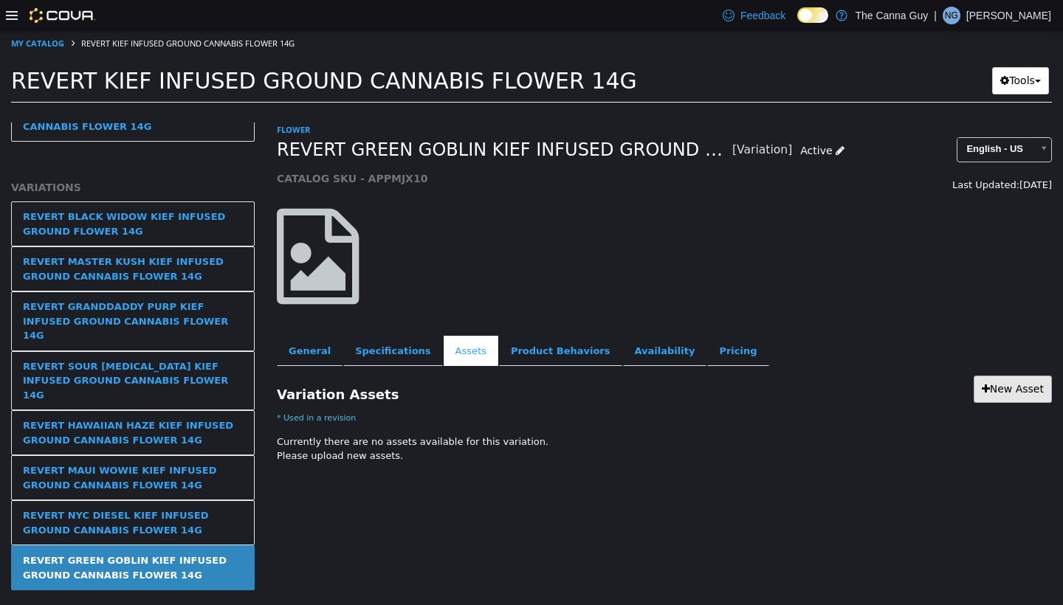
click at [492, 388] on link "New Asset" at bounding box center [1012, 389] width 78 height 27
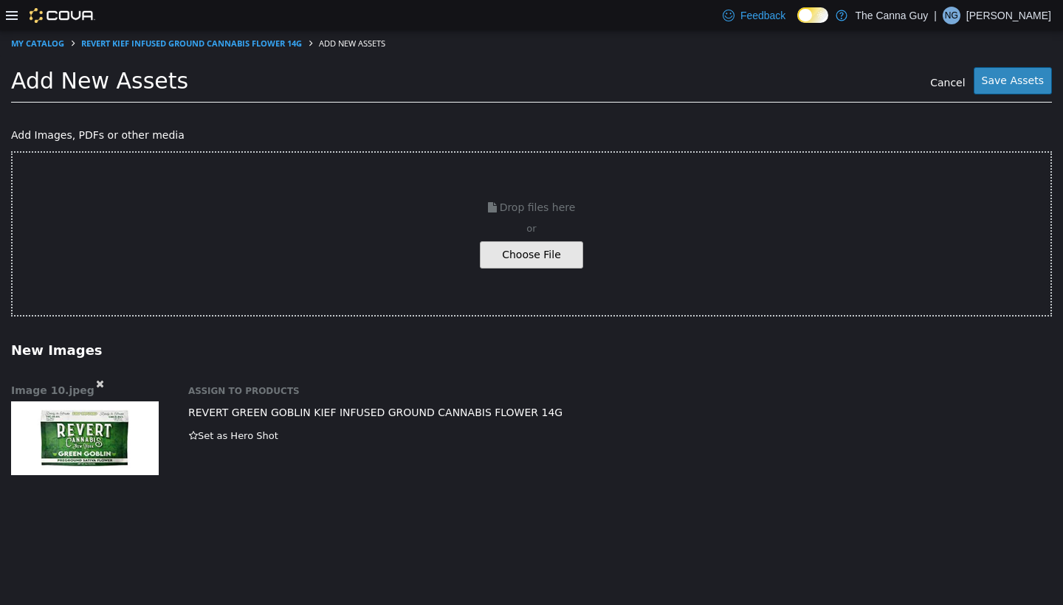
click at [492, 78] on button "Save Assets" at bounding box center [1012, 80] width 78 height 27
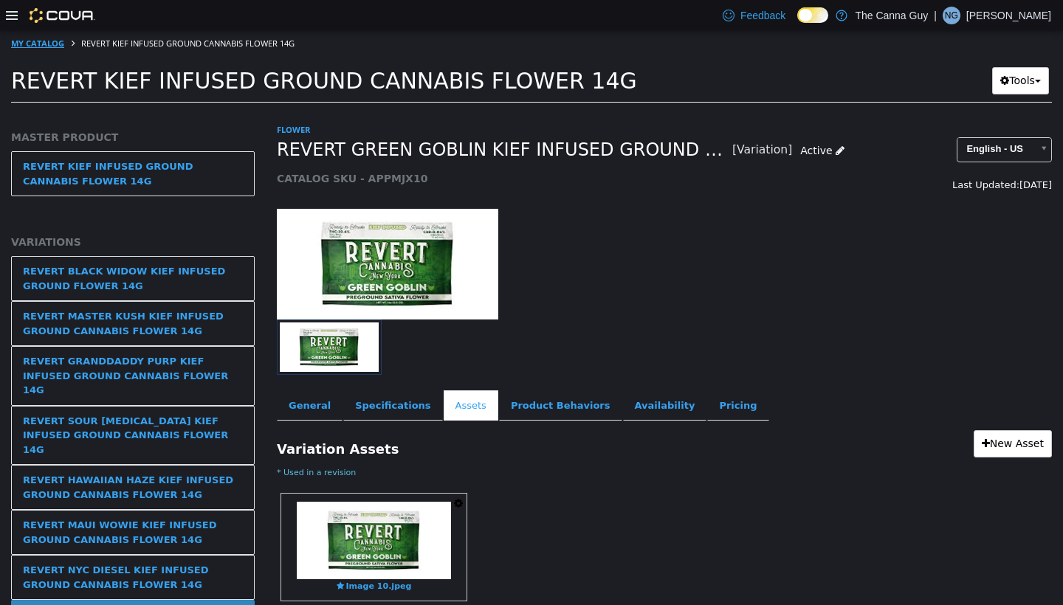
click at [46, 44] on link "My Catalog" at bounding box center [37, 43] width 53 height 11
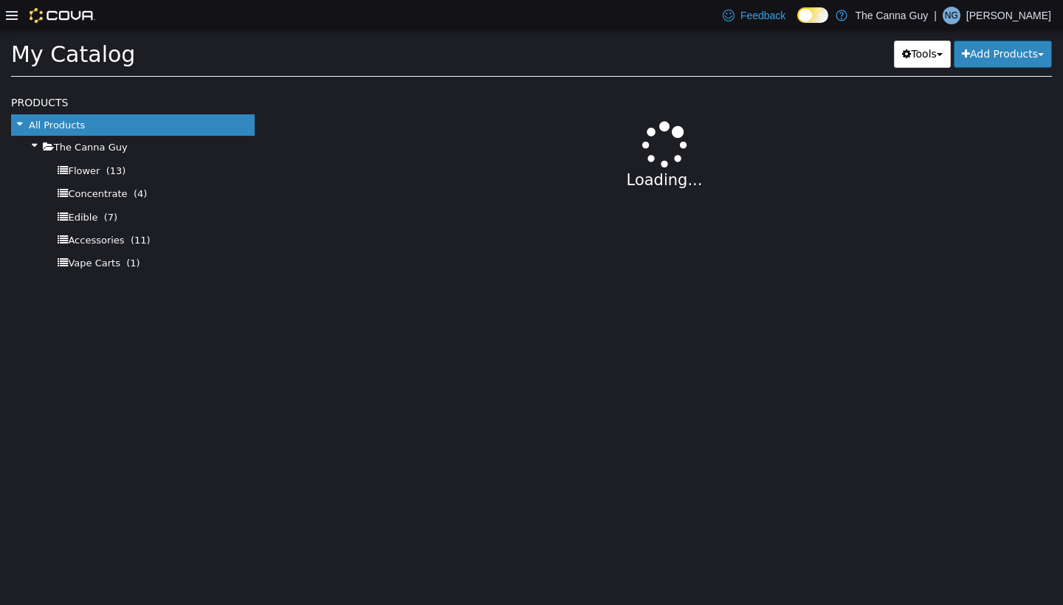
select select "**********"
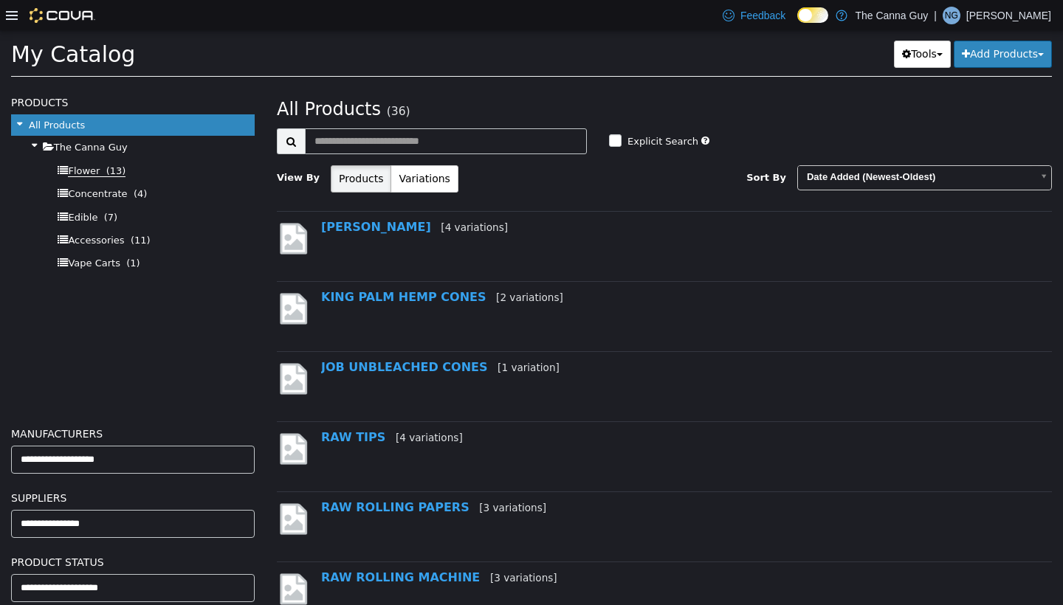
click at [87, 168] on span "Flower" at bounding box center [84, 171] width 32 height 12
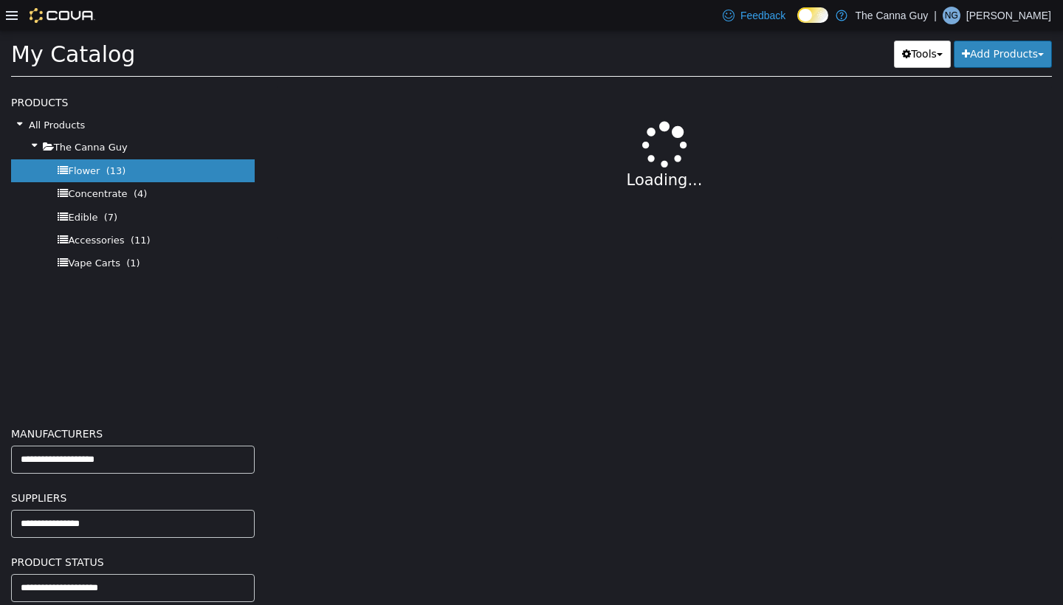
select select "**********"
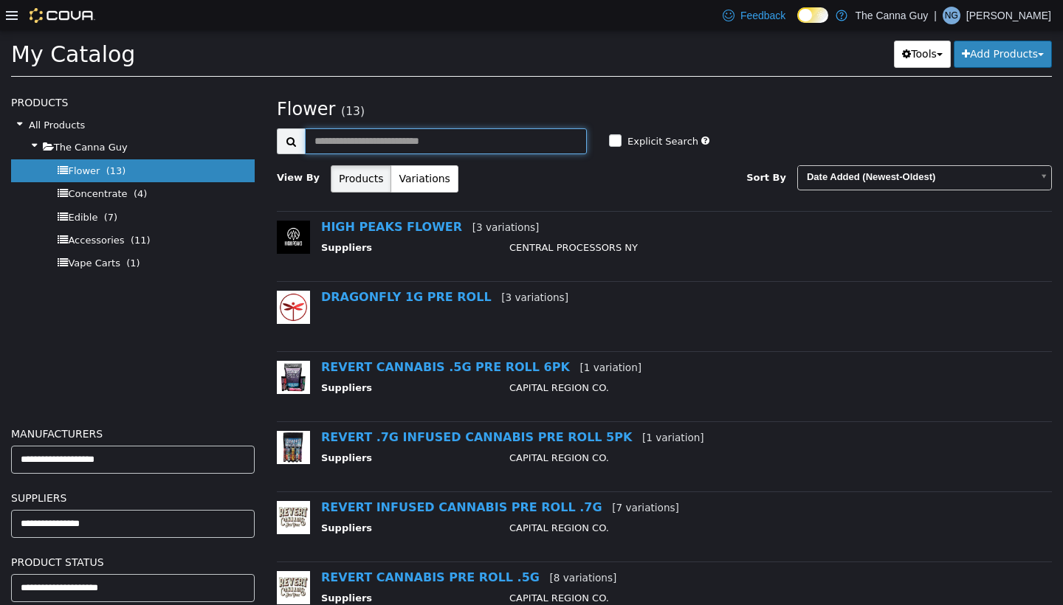
click at [455, 140] on input "text" at bounding box center [446, 141] width 282 height 26
type input "******"
select select "**********"
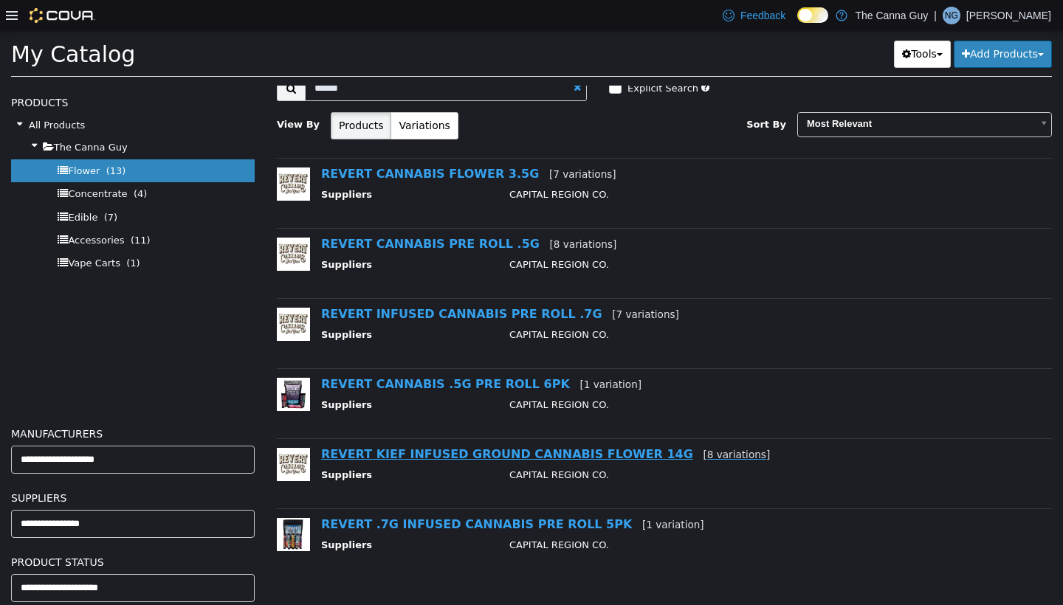
click at [462, 455] on link "REVERT KIEF INFUSED GROUND CANNABIS FLOWER 14G [8 variations]" at bounding box center [545, 454] width 449 height 14
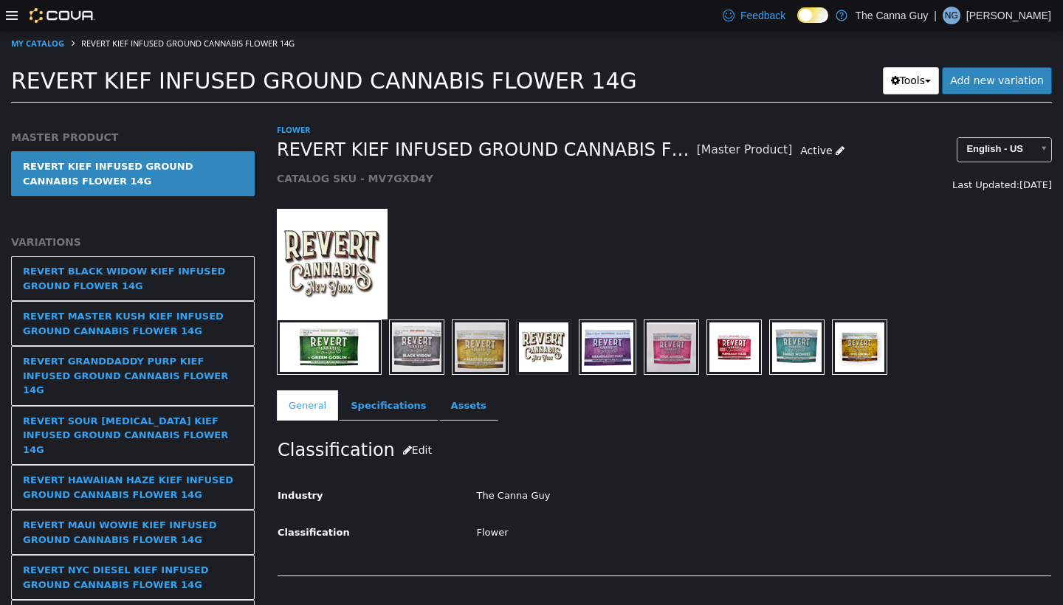
click at [55, 49] on ol "My Catalog REVERT KIEF INFUSED GROUND CANNABIS FLOWER 14G" at bounding box center [531, 43] width 1063 height 27
click at [31, 44] on link "My Catalog" at bounding box center [37, 43] width 53 height 11
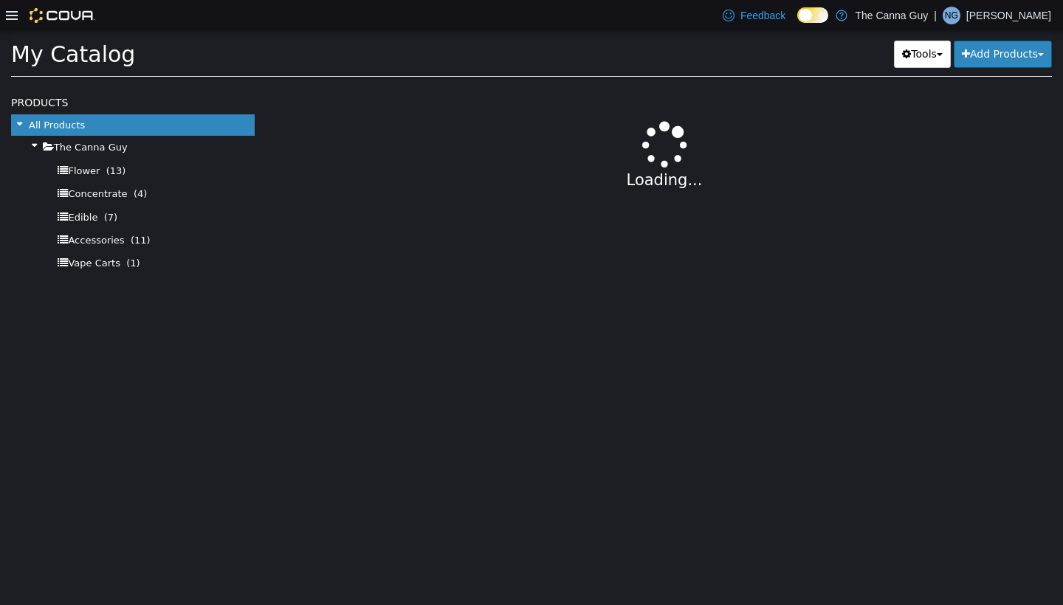
select select "**********"
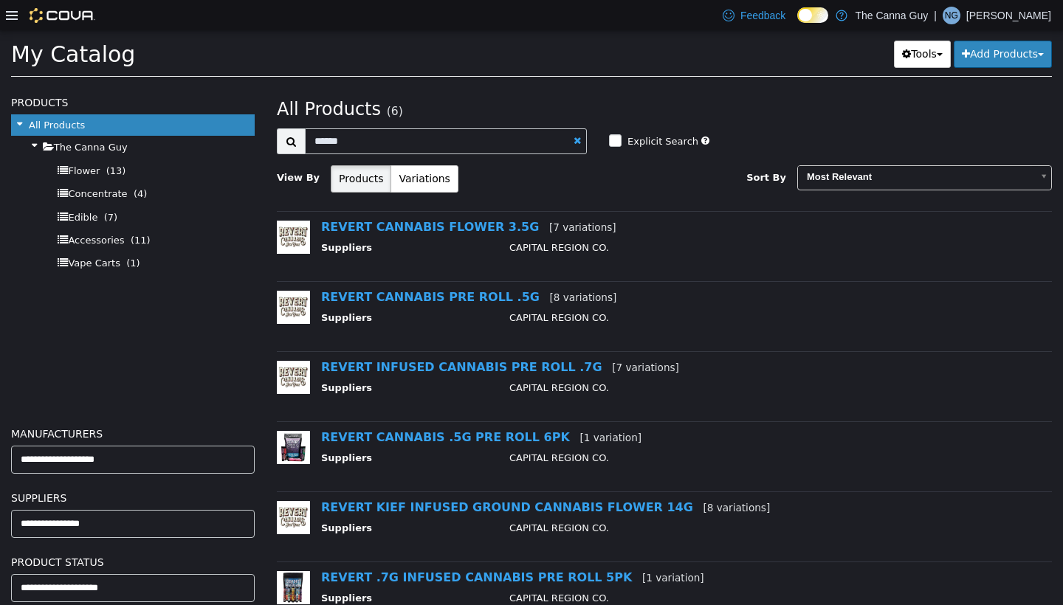
click at [57, 58] on span "My Catalog" at bounding box center [73, 54] width 124 height 26
click at [12, 15] on icon at bounding box center [12, 15] width 12 height 9
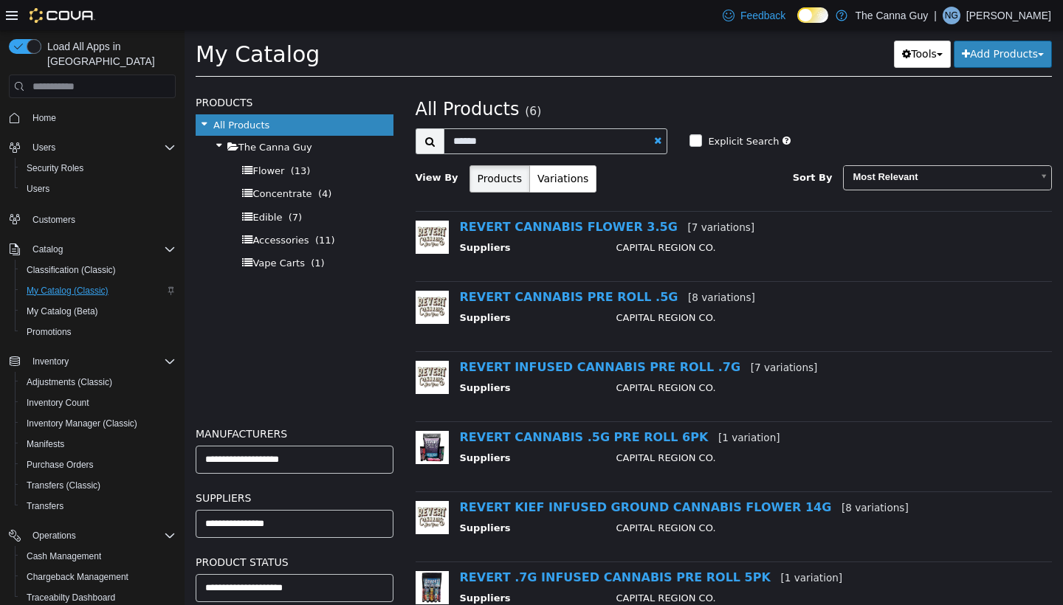
click at [70, 285] on span "My Catalog (Classic)" at bounding box center [68, 291] width 82 height 12
click at [46, 112] on span "Home" at bounding box center [44, 118] width 24 height 18
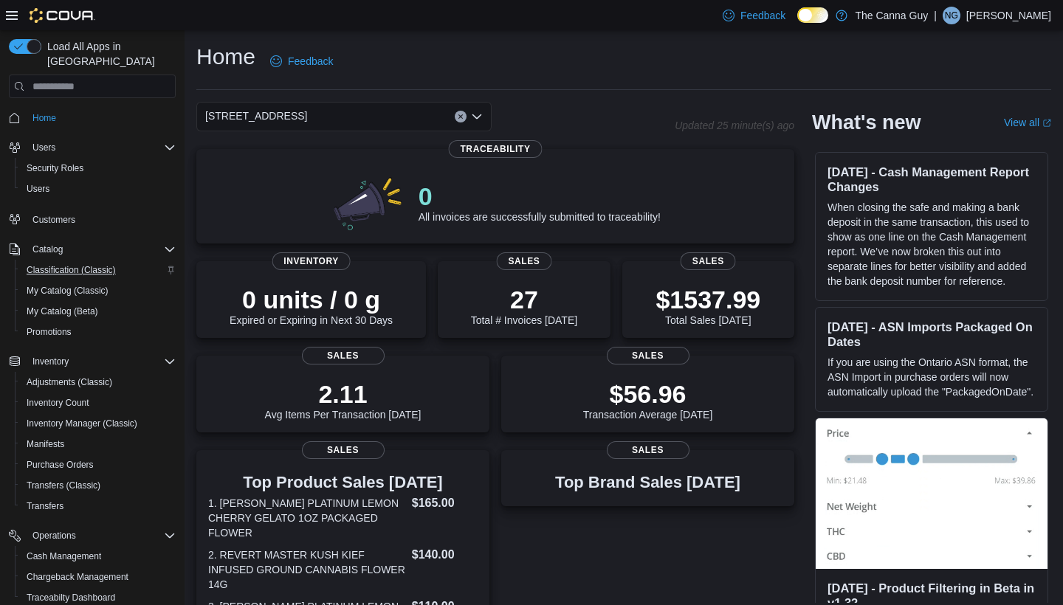
click at [84, 264] on span "Classification (Classic)" at bounding box center [71, 270] width 89 height 12
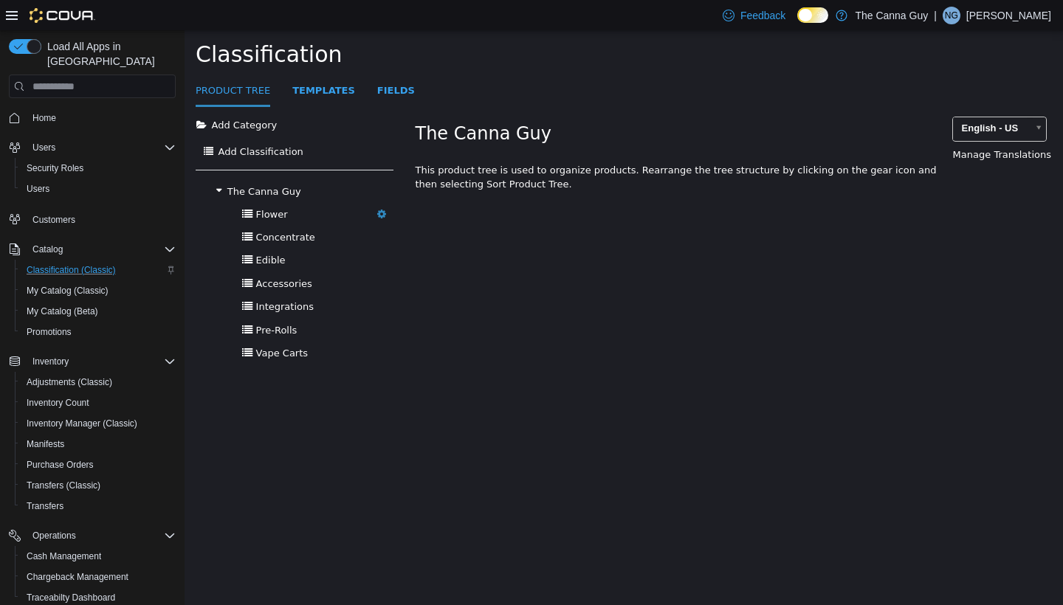
click at [275, 209] on span "Flower" at bounding box center [272, 214] width 32 height 11
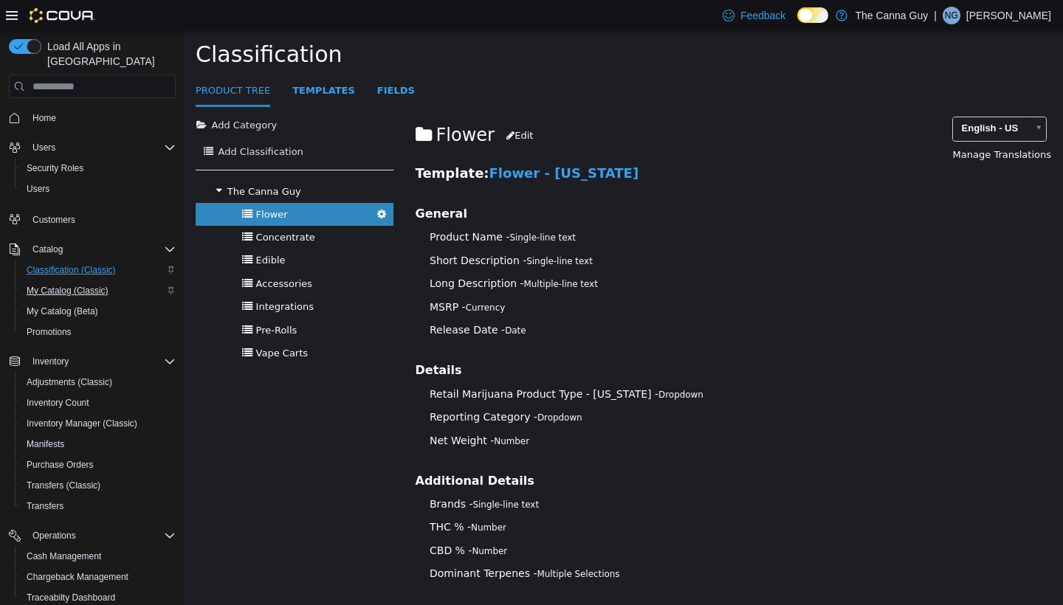
click at [88, 285] on span "My Catalog (Classic)" at bounding box center [68, 291] width 82 height 12
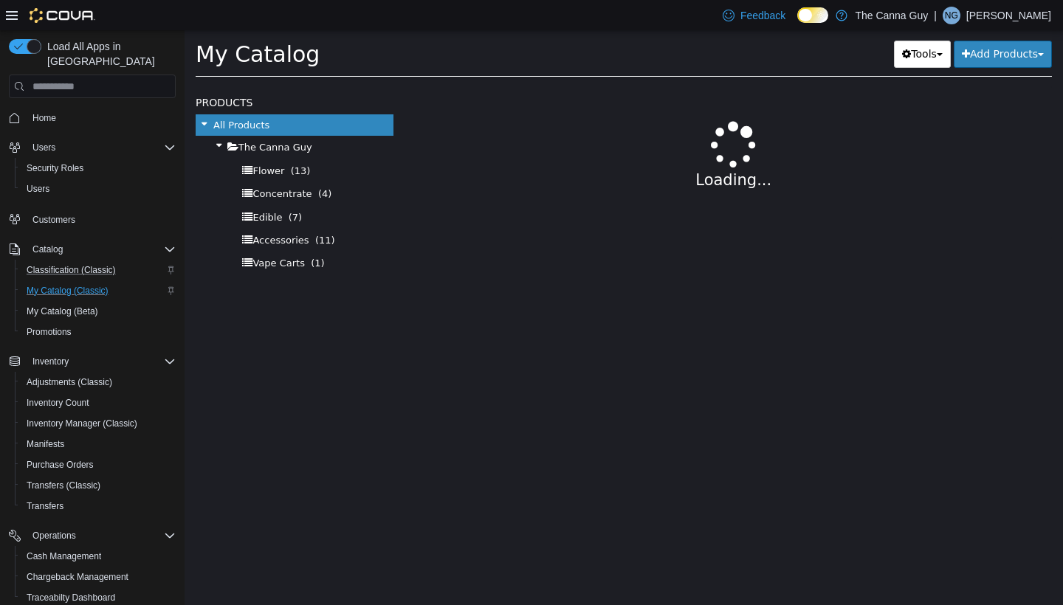
select select "**********"
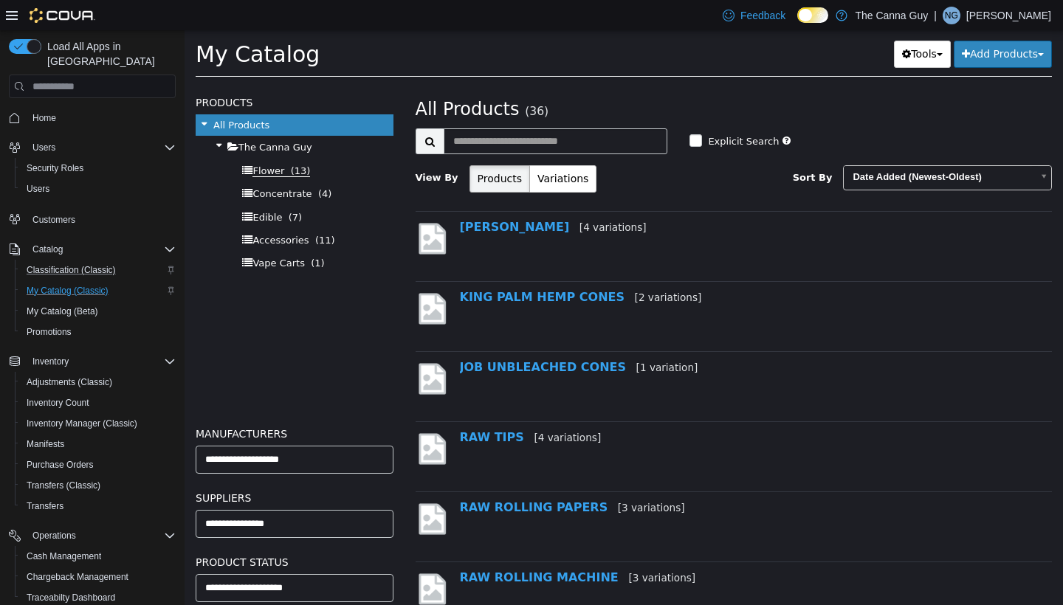
click at [291, 169] on span "(13)" at bounding box center [301, 171] width 20 height 12
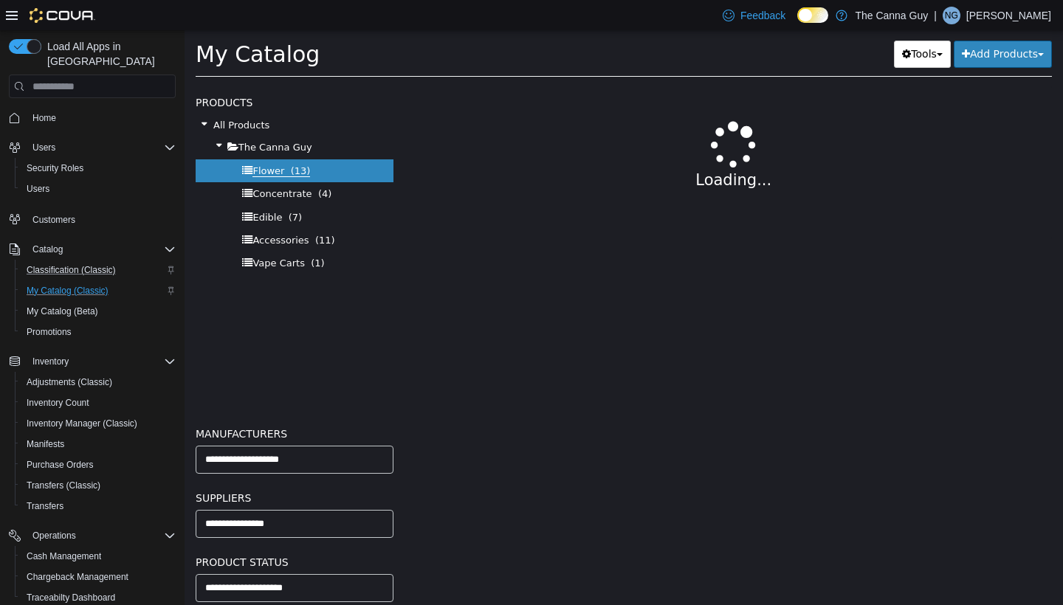
select select "**********"
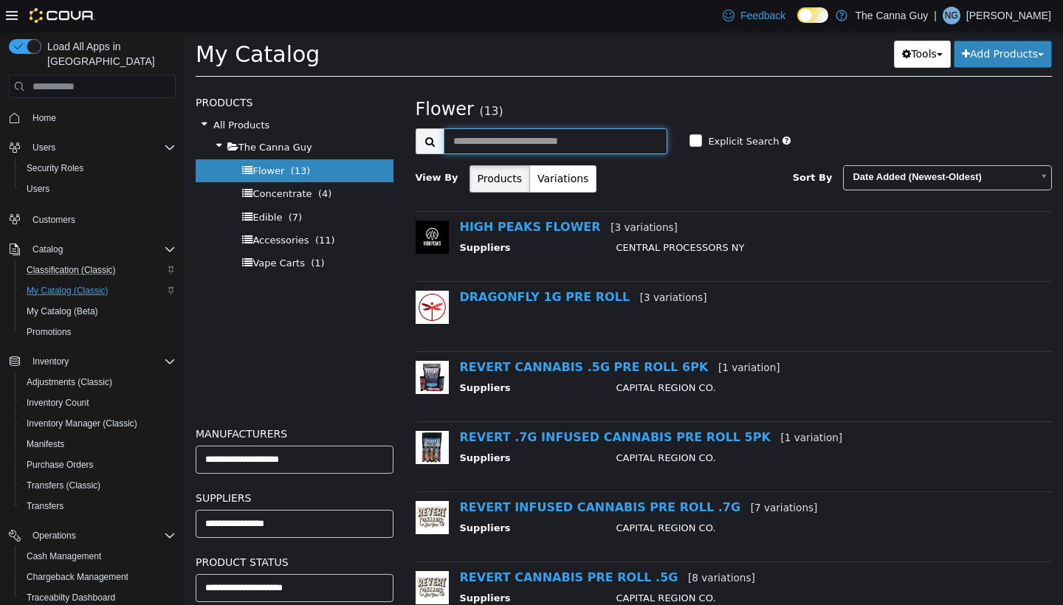
click at [492, 141] on input "text" at bounding box center [556, 141] width 224 height 26
type input "****"
select select "**********"
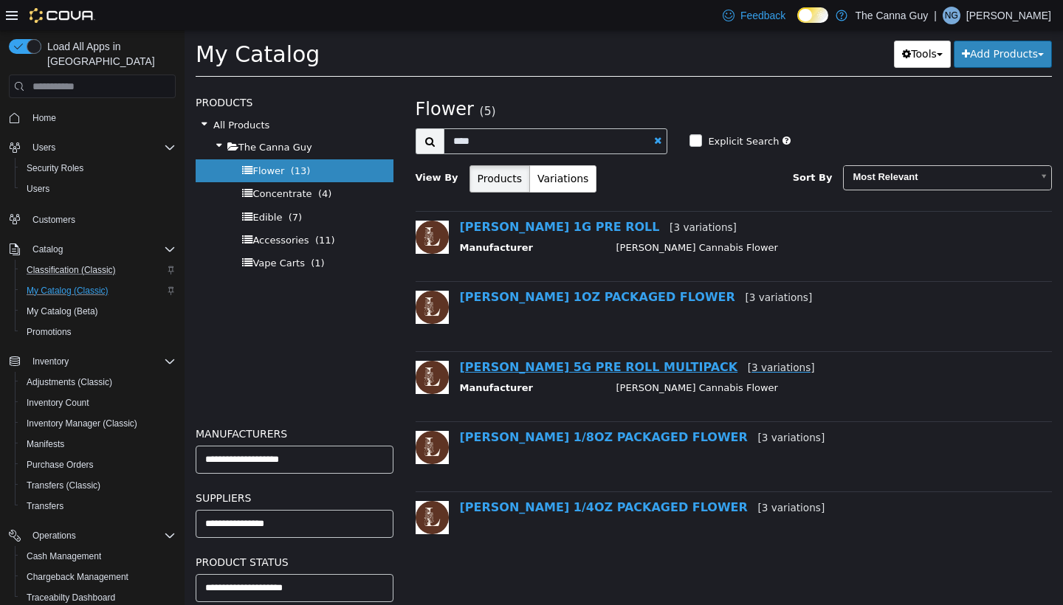
click at [492, 369] on link "[PERSON_NAME] 5G PRE ROLL MULTIPACK [3 variations]" at bounding box center [637, 367] width 355 height 14
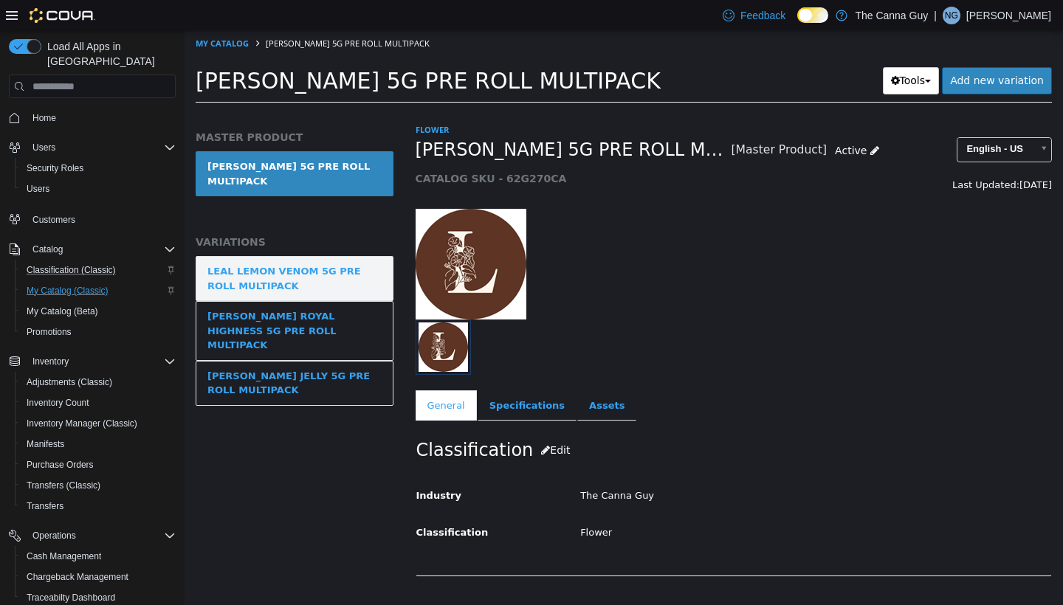
click at [364, 268] on div "LEAL LEMON VENOM 5G PRE ROLL MULTIPACK" at bounding box center [294, 278] width 174 height 29
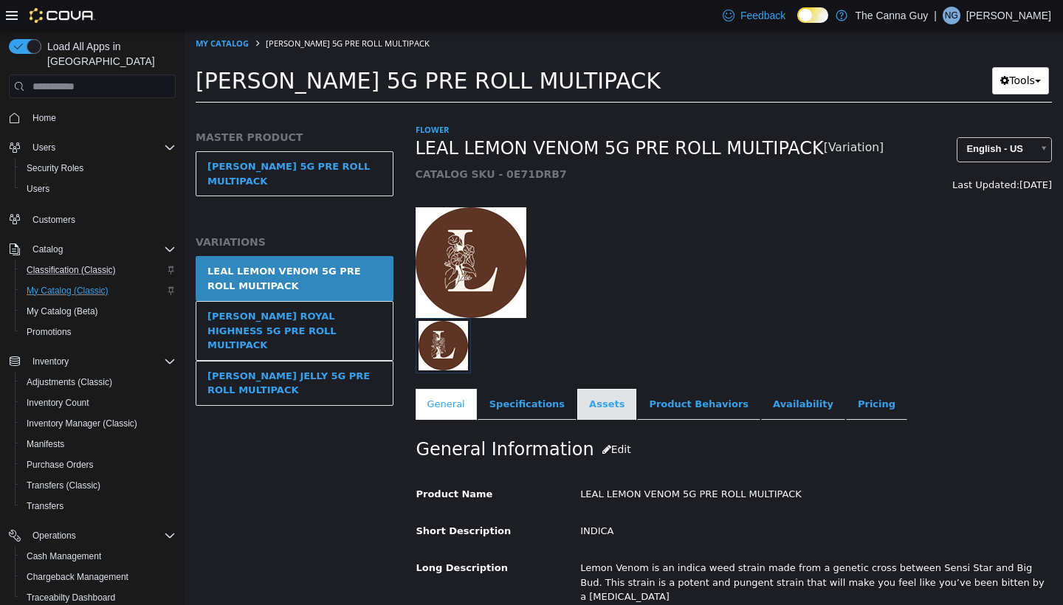
click at [492, 417] on link "Assets" at bounding box center [606, 404] width 59 height 31
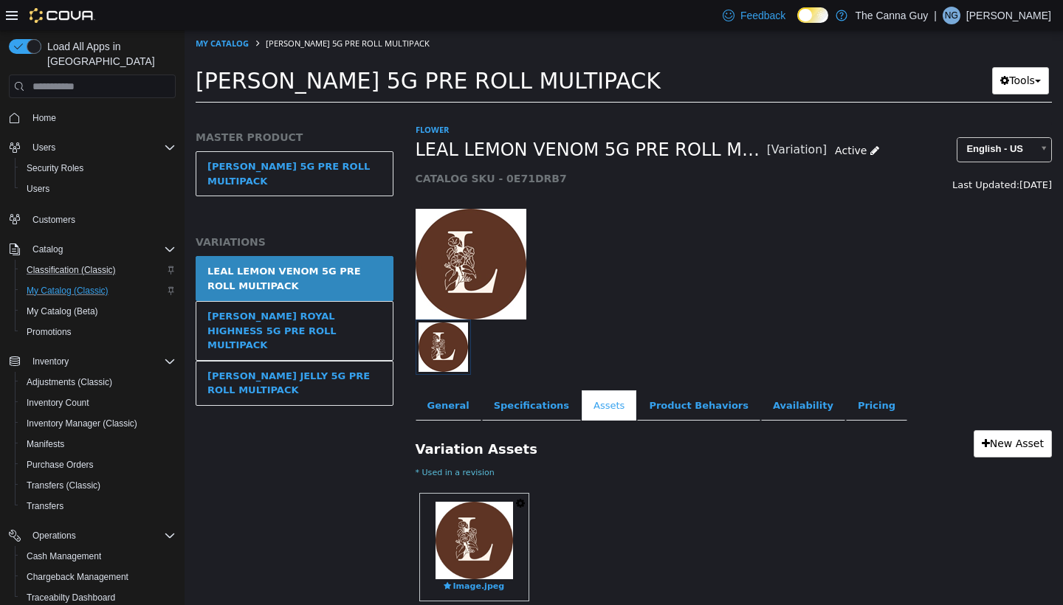
click at [492, 501] on icon "button" at bounding box center [520, 503] width 9 height 10
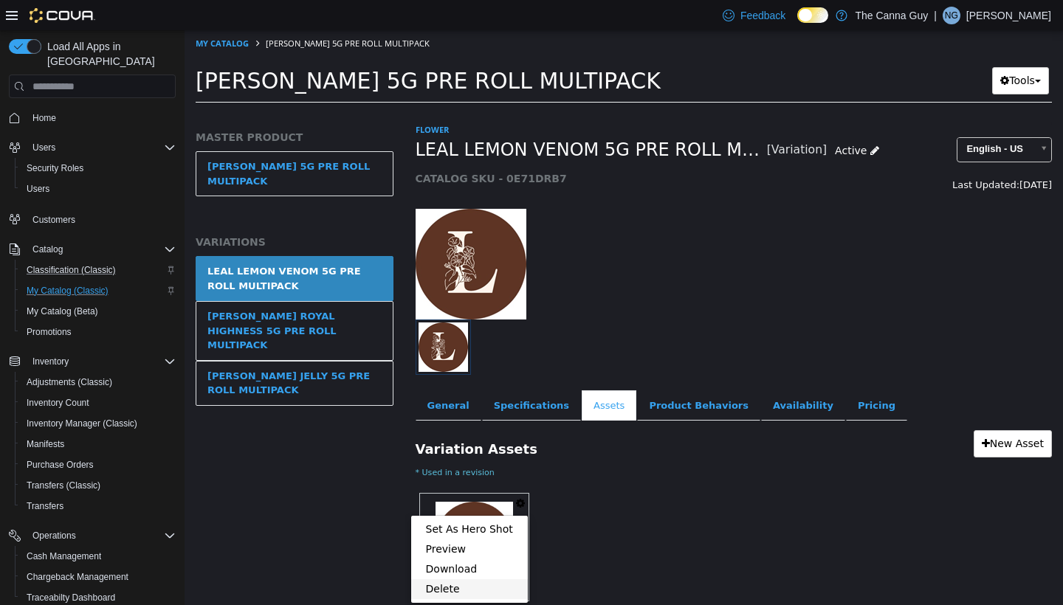
click at [452, 503] on link "Delete" at bounding box center [469, 589] width 117 height 20
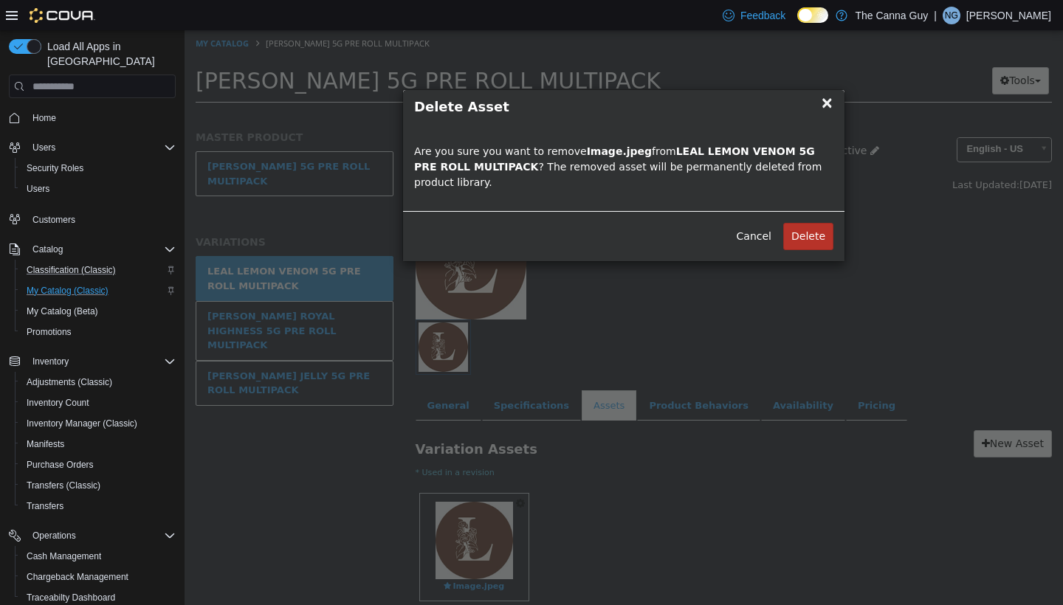
click at [492, 241] on button "Delete" at bounding box center [808, 236] width 50 height 27
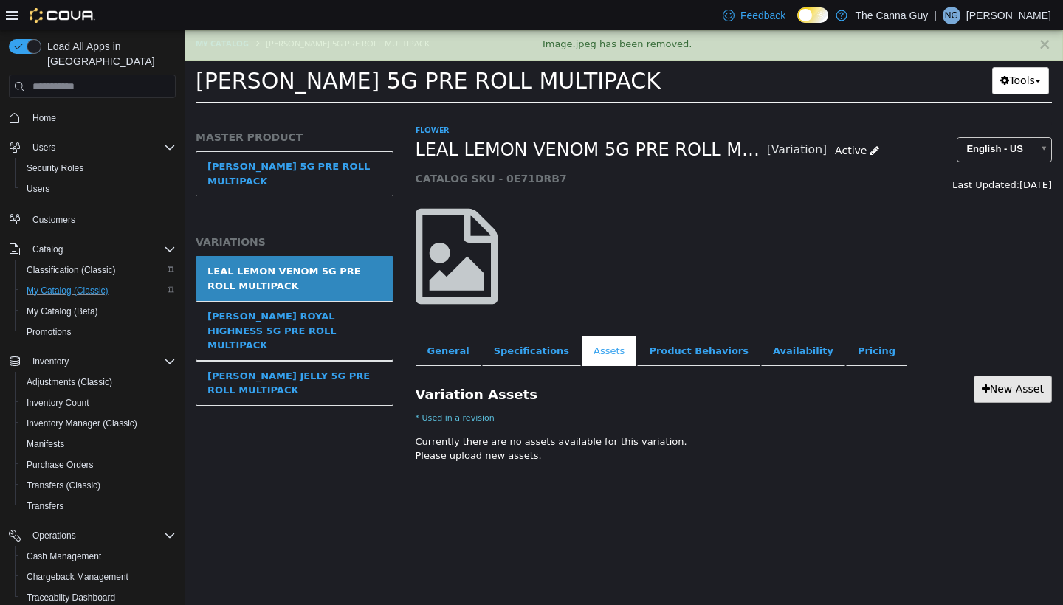
click at [492, 389] on link "New Asset" at bounding box center [1012, 389] width 78 height 27
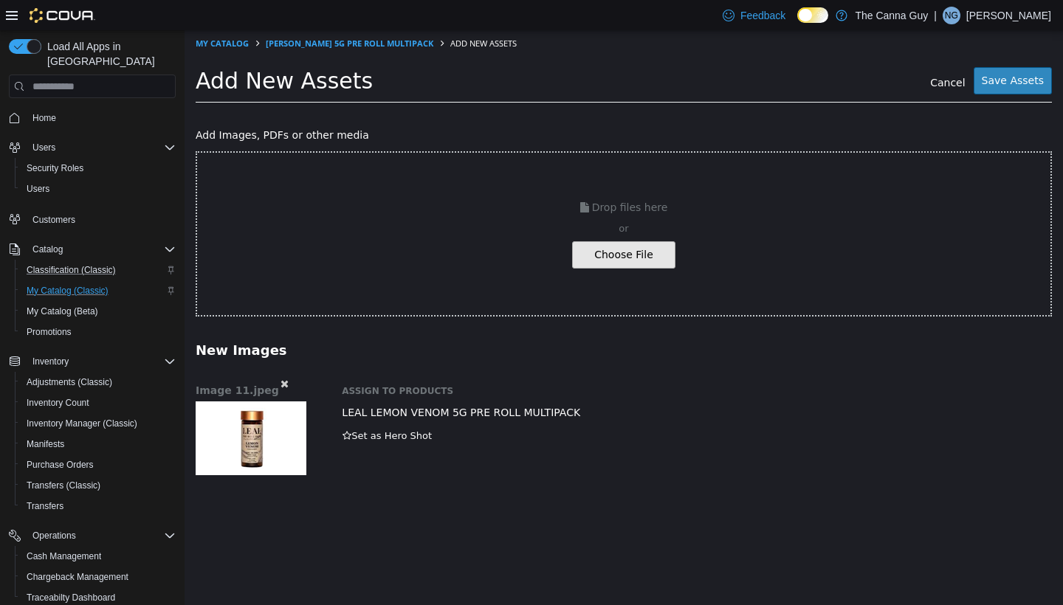
click at [492, 77] on button "Save Assets" at bounding box center [1012, 80] width 78 height 27
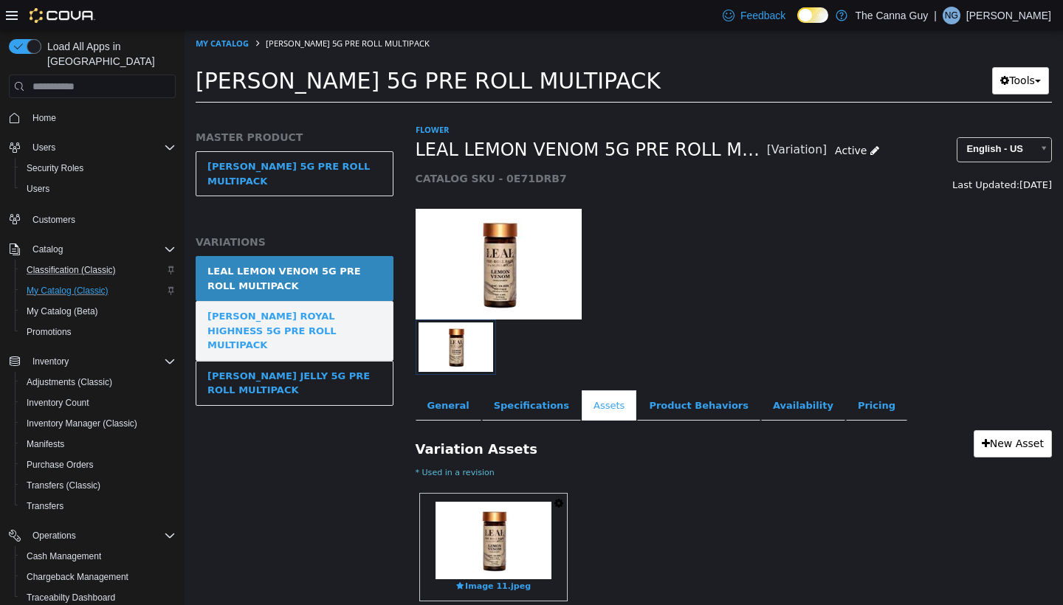
click at [354, 315] on div "[PERSON_NAME] ROYAL HIGHNESS 5G PRE ROLL MULTIPACK" at bounding box center [294, 331] width 174 height 44
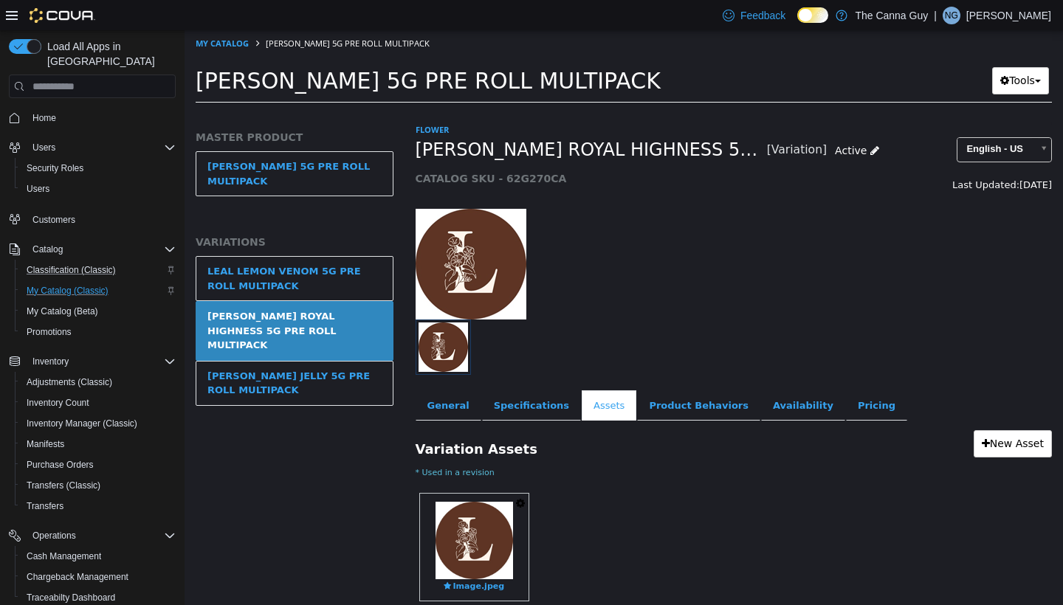
click at [492, 503] on icon "button" at bounding box center [520, 503] width 9 height 10
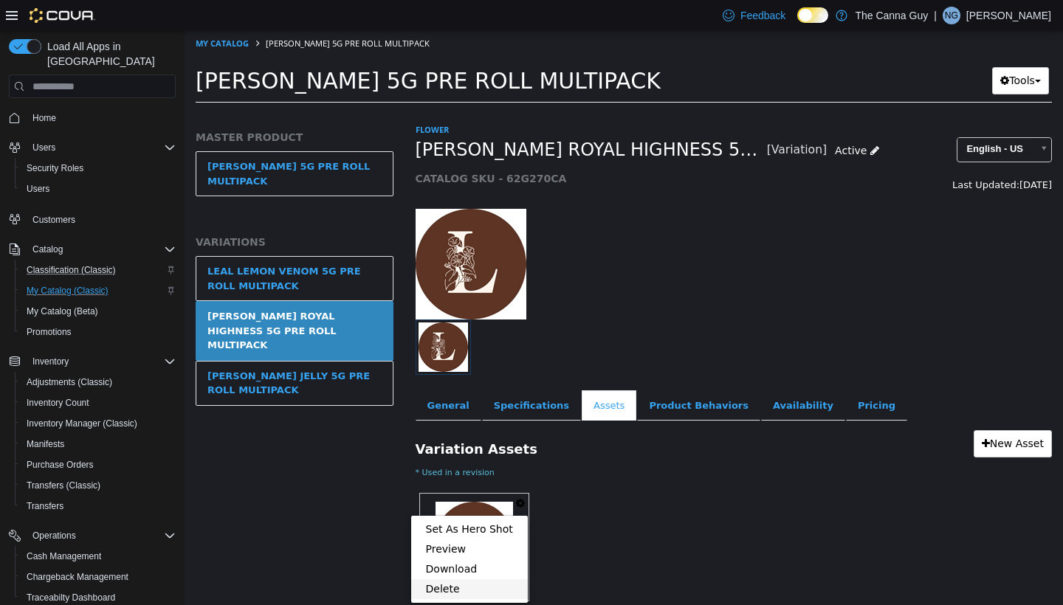
click at [444, 503] on link "Delete" at bounding box center [469, 589] width 117 height 20
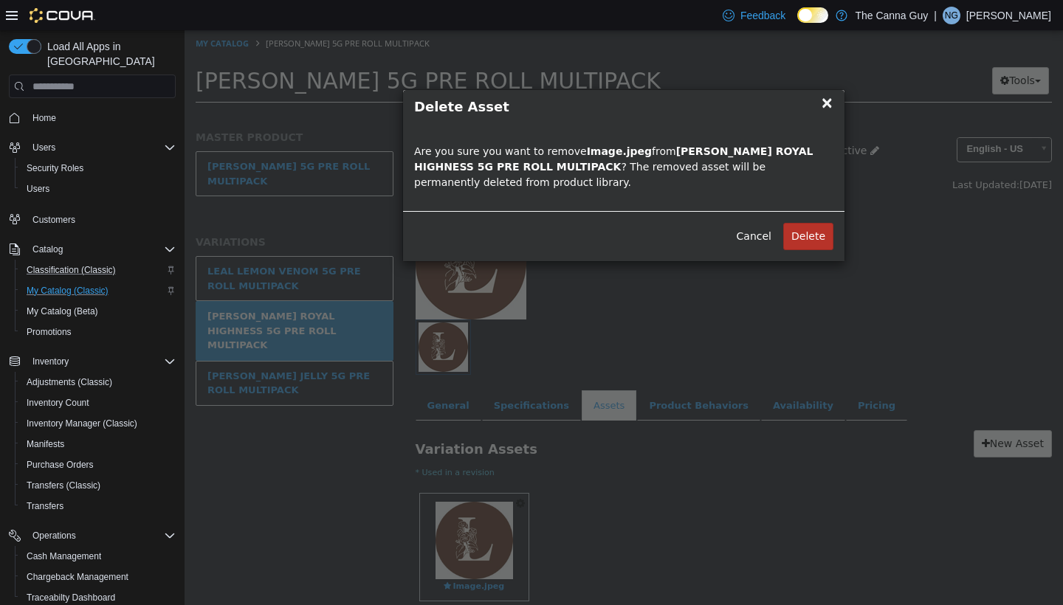
click at [492, 232] on button "Delete" at bounding box center [808, 236] width 50 height 27
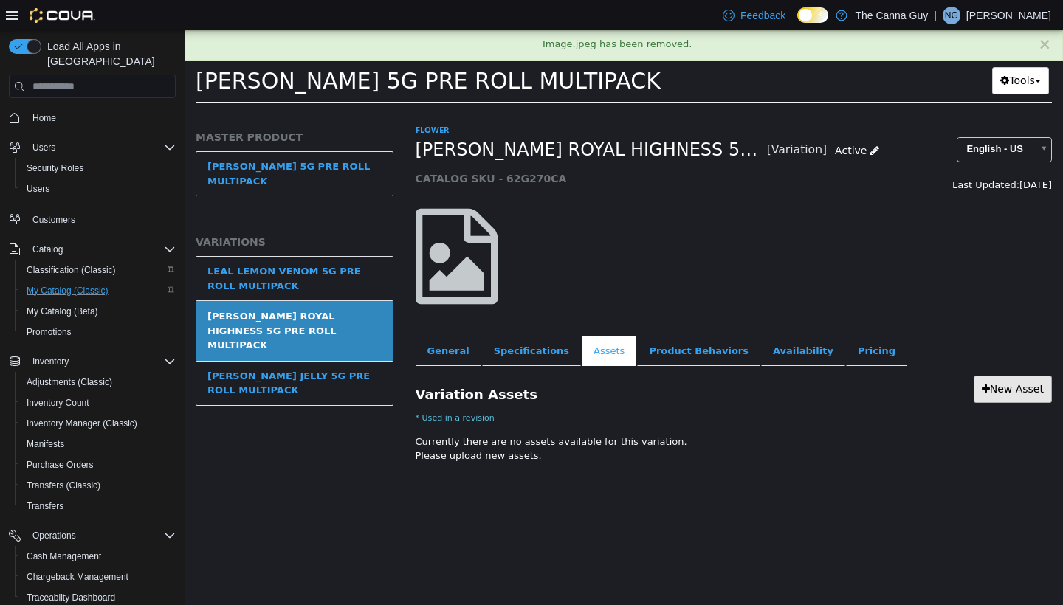
click at [492, 377] on link "New Asset" at bounding box center [1012, 389] width 78 height 27
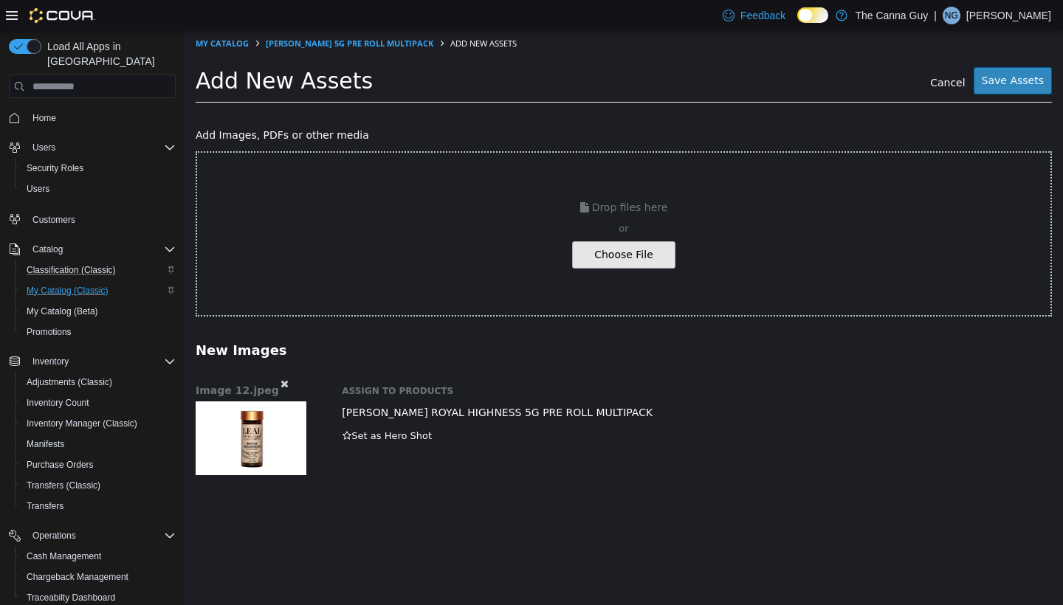
click at [492, 79] on button "Save Assets" at bounding box center [1012, 80] width 78 height 27
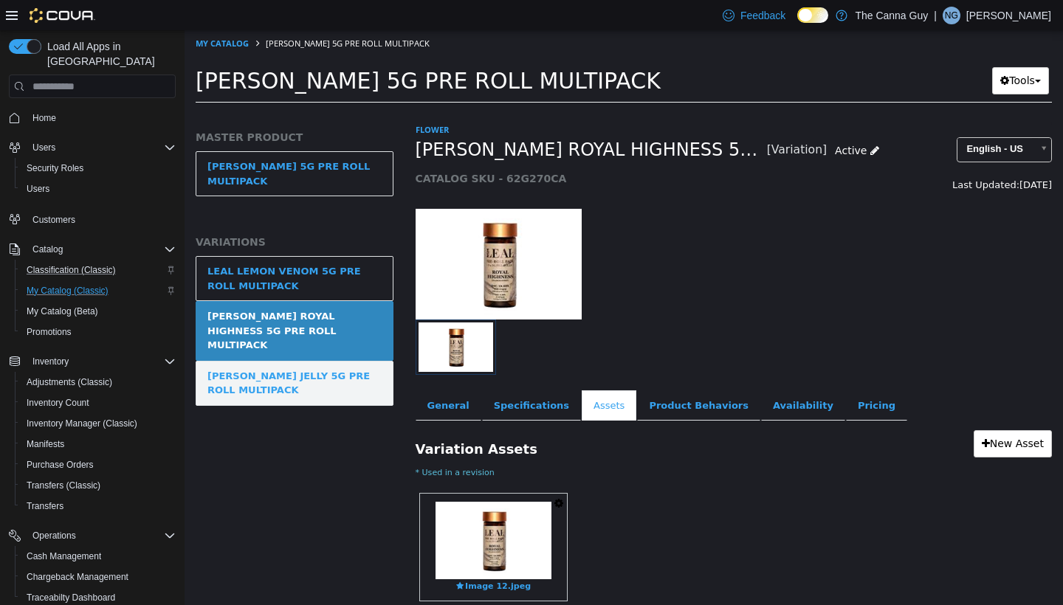
click at [265, 369] on div "[PERSON_NAME] JELLY 5G PRE ROLL MULTIPACK" at bounding box center [294, 383] width 174 height 29
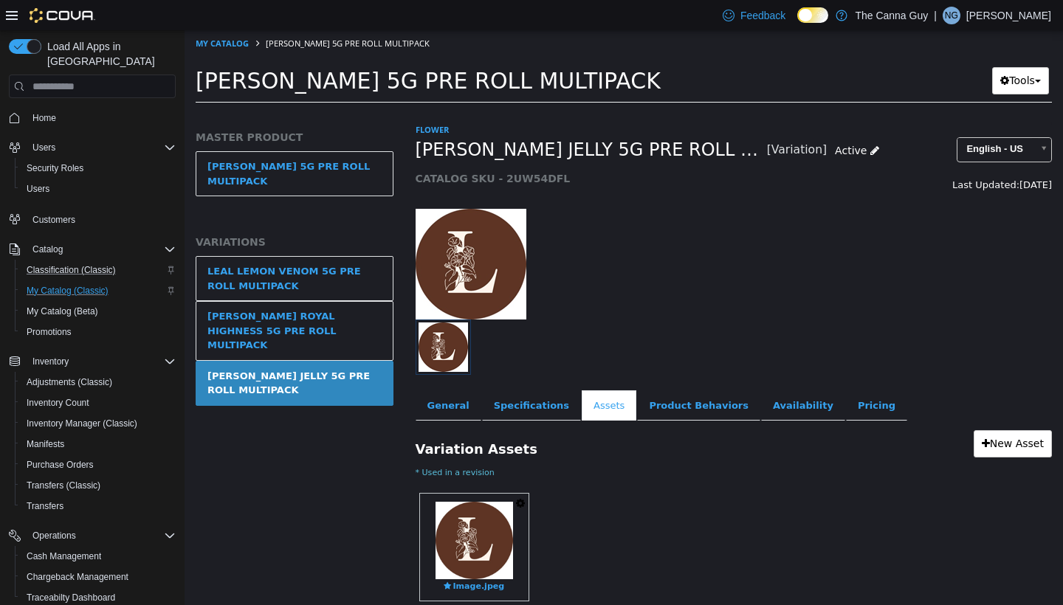
click at [492, 503] on icon "button" at bounding box center [520, 503] width 9 height 10
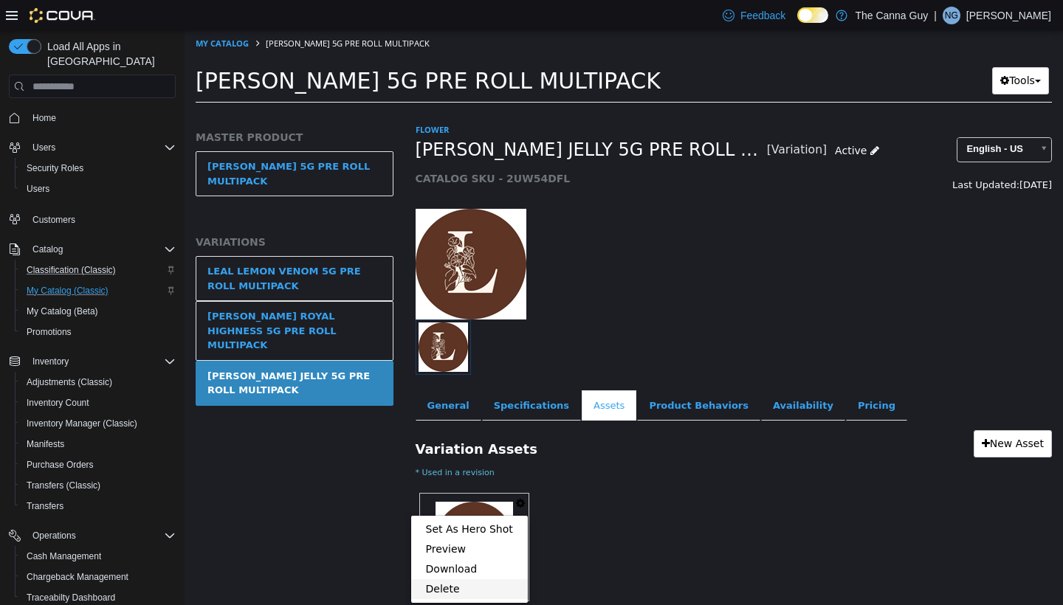
click at [457, 503] on link "Delete" at bounding box center [469, 589] width 117 height 20
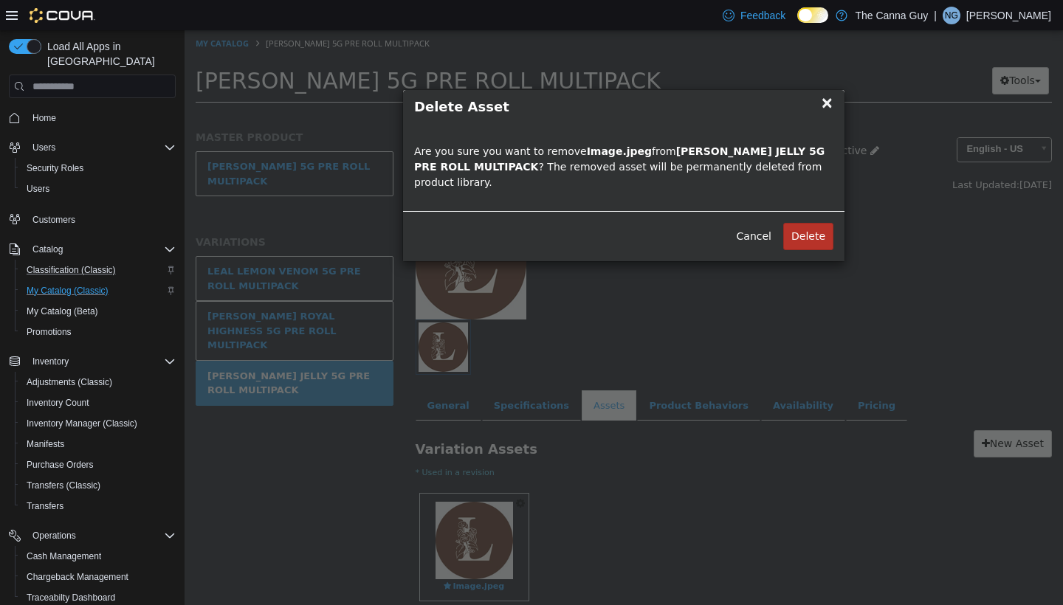
click at [492, 223] on button "Delete" at bounding box center [808, 236] width 50 height 27
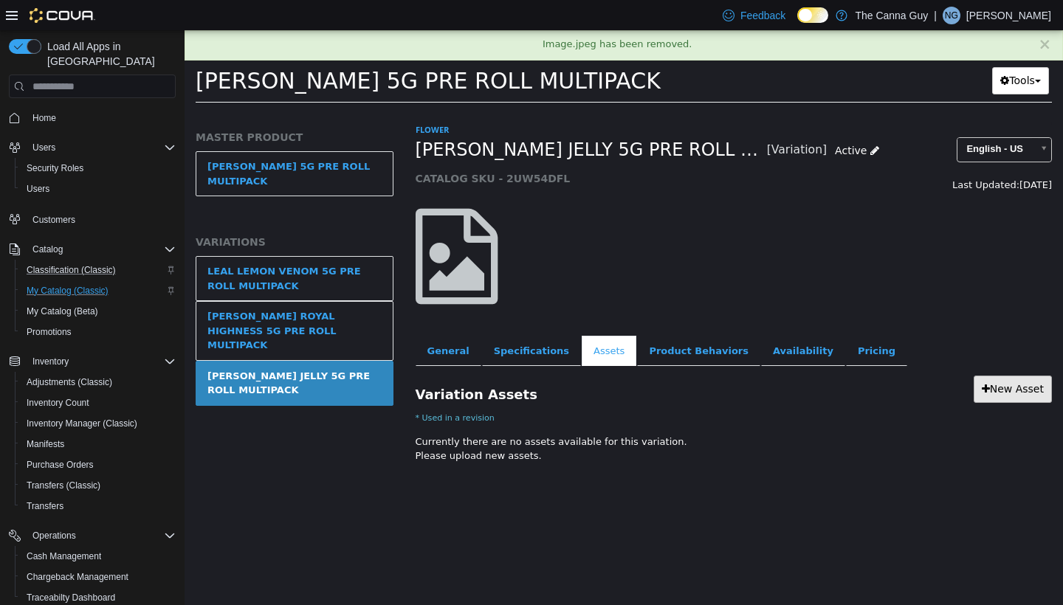
click at [492, 388] on link "New Asset" at bounding box center [1012, 389] width 78 height 27
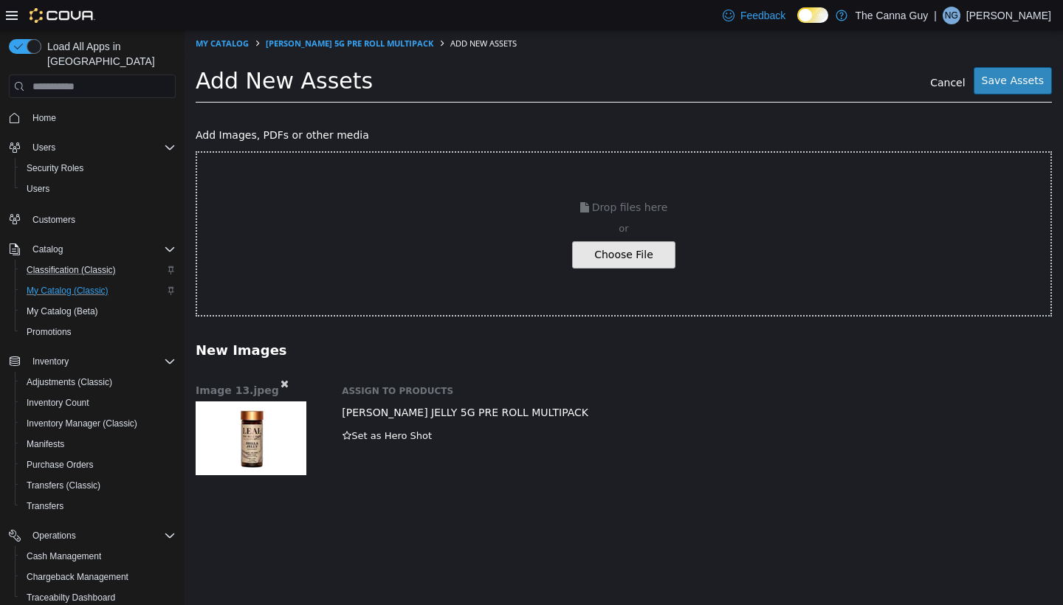
click at [492, 83] on button "Save Assets" at bounding box center [1012, 80] width 78 height 27
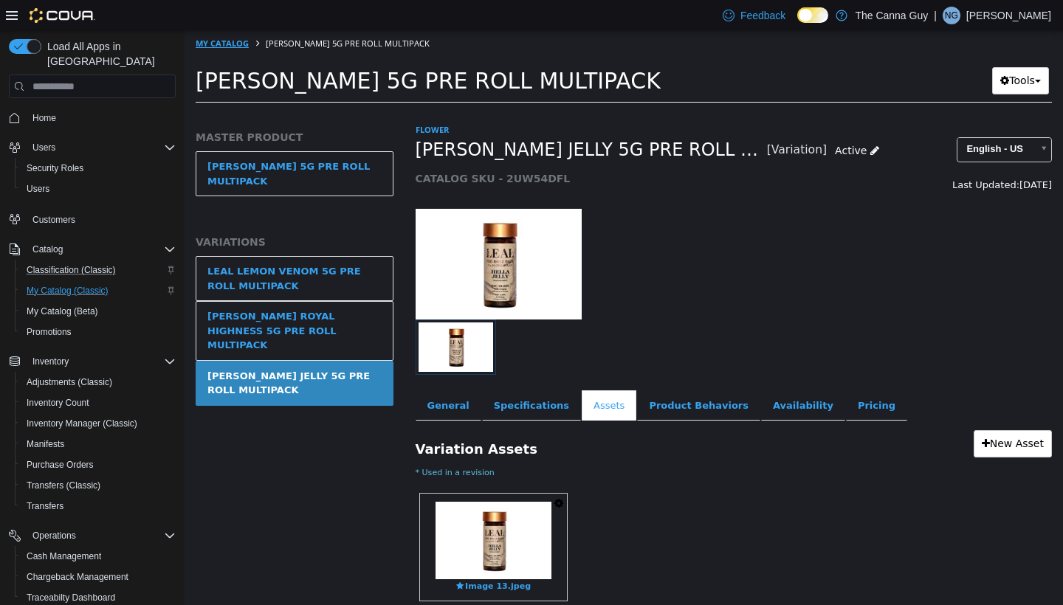
click at [242, 41] on link "My Catalog" at bounding box center [222, 43] width 53 height 11
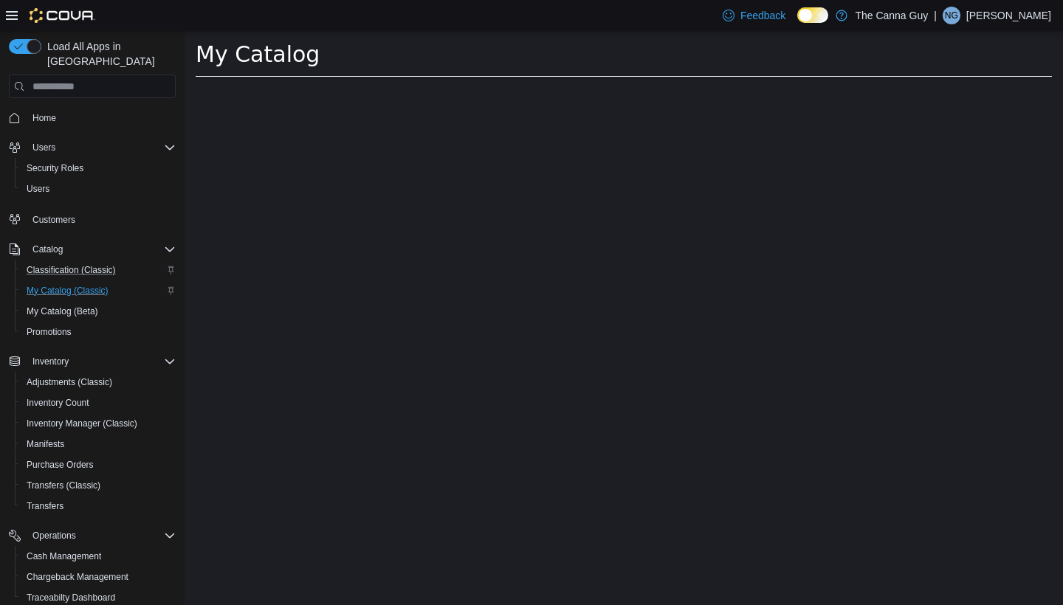
select select "**********"
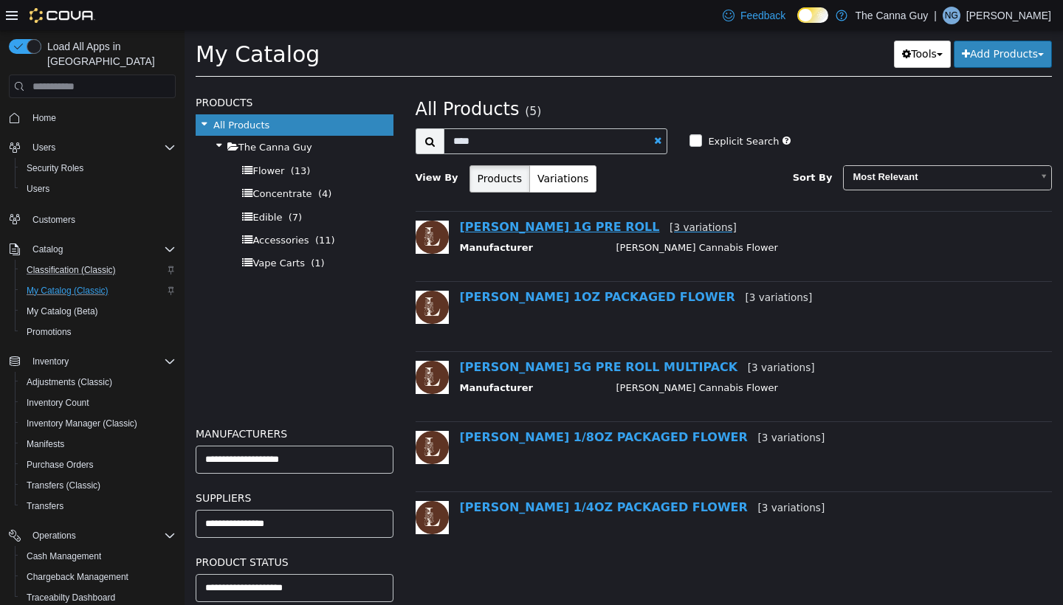
click at [492, 230] on link "[PERSON_NAME] 1G PRE ROLL [3 variations]" at bounding box center [598, 227] width 277 height 14
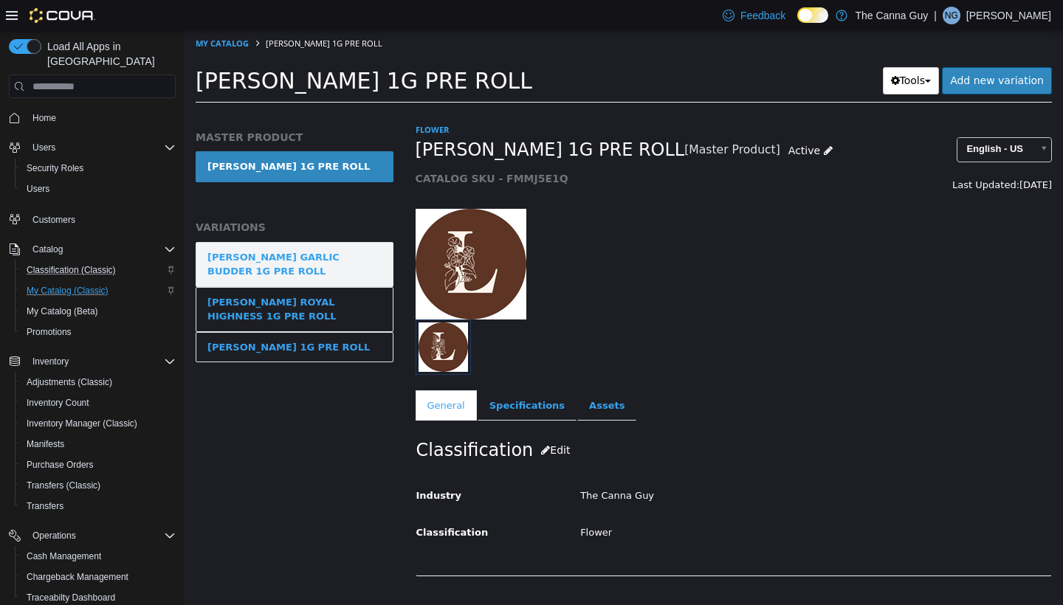
click at [373, 247] on link "[PERSON_NAME] GARLIC BUDDER 1G PRE ROLL" at bounding box center [295, 264] width 198 height 45
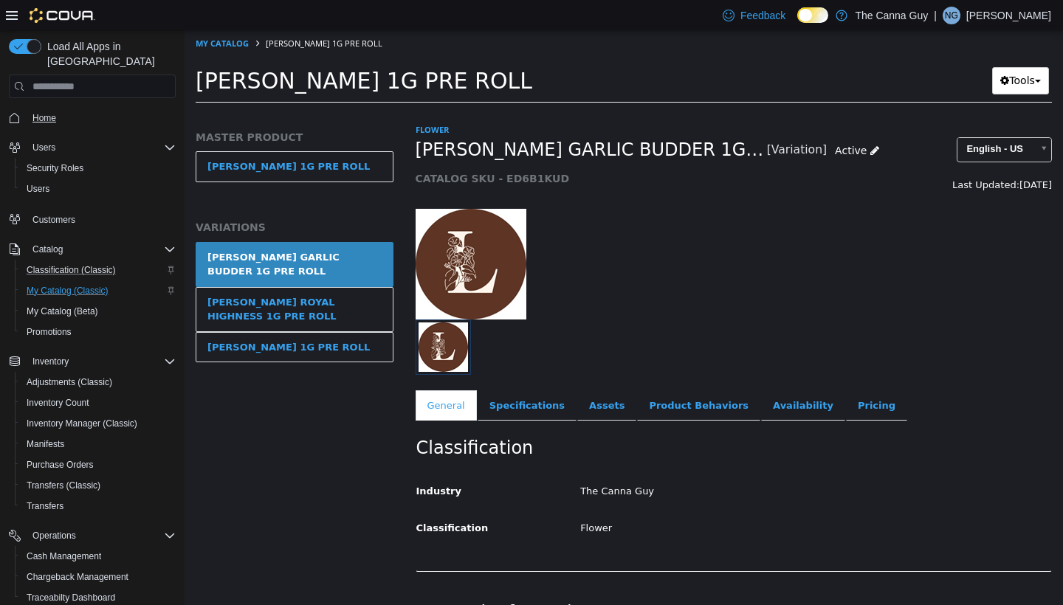
click at [38, 112] on span "Home" at bounding box center [44, 118] width 24 height 12
